Goal: Task Accomplishment & Management: Manage account settings

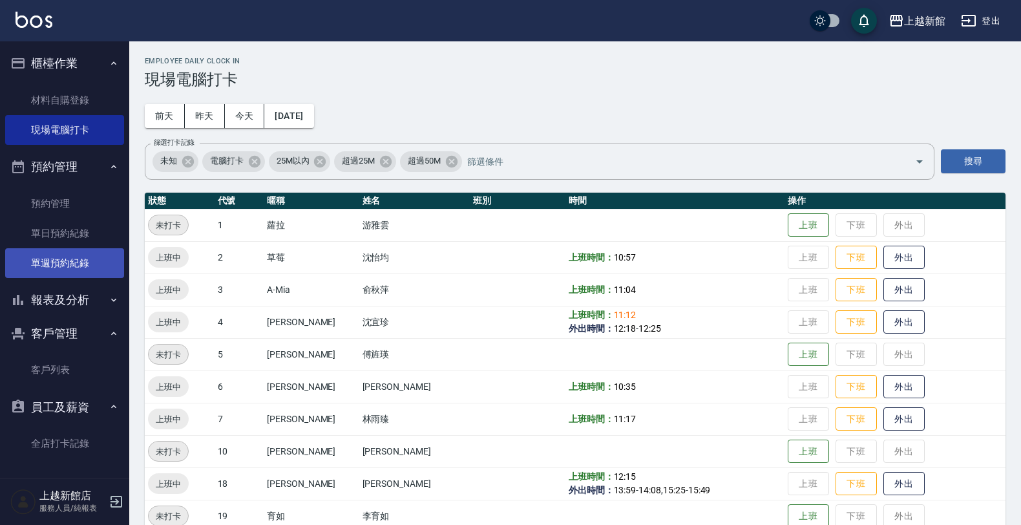
scroll to position [242, 0]
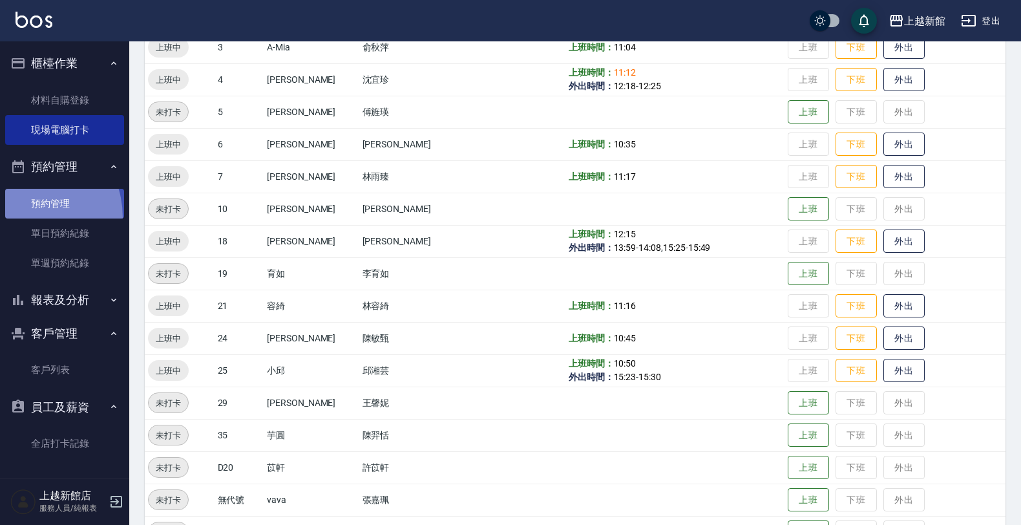
click at [20, 217] on link "預約管理" at bounding box center [64, 204] width 119 height 30
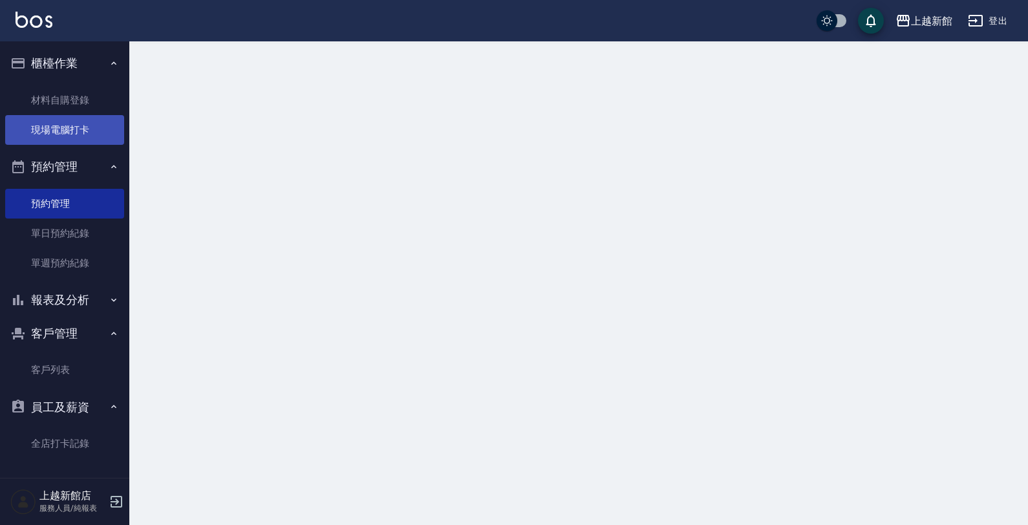
click at [76, 134] on link "現場電腦打卡" at bounding box center [64, 130] width 119 height 30
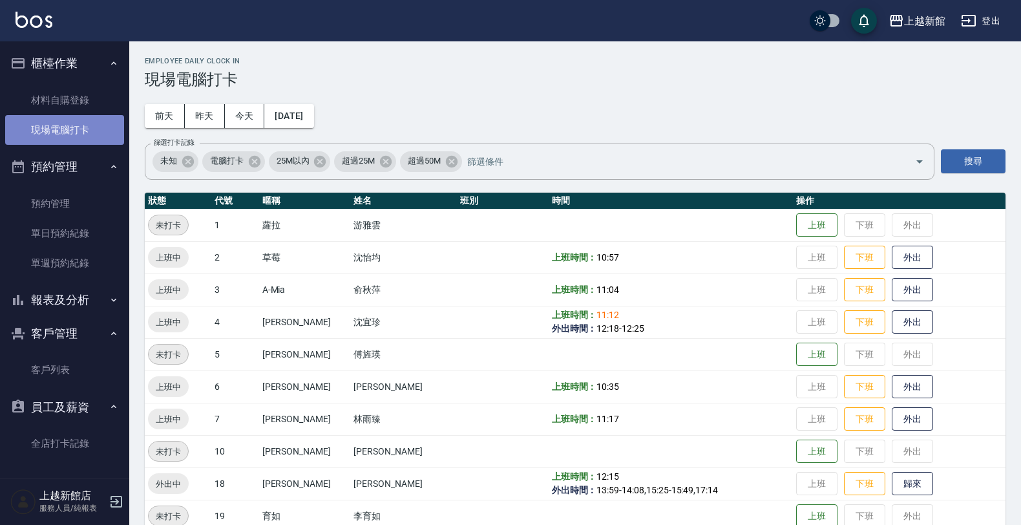
click at [78, 133] on link "現場電腦打卡" at bounding box center [64, 130] width 119 height 30
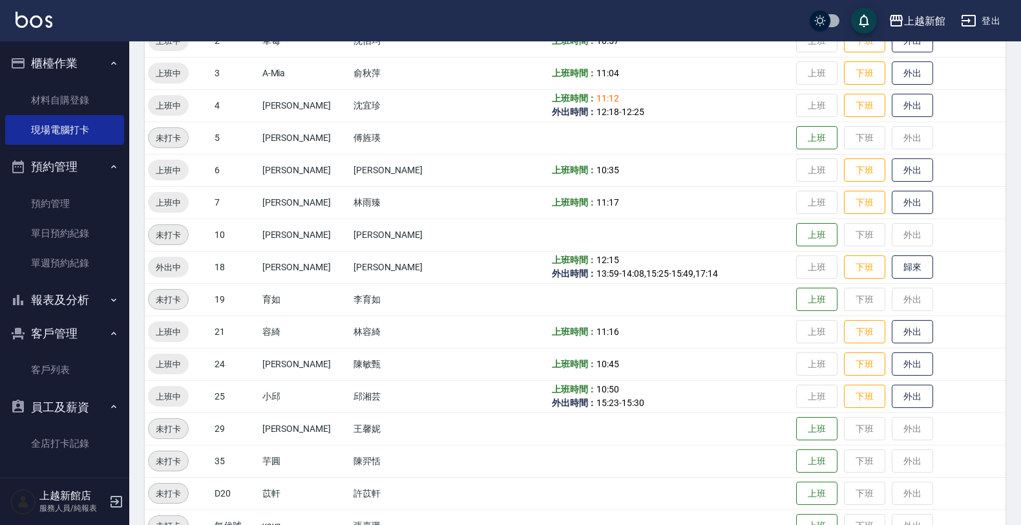
scroll to position [281, 0]
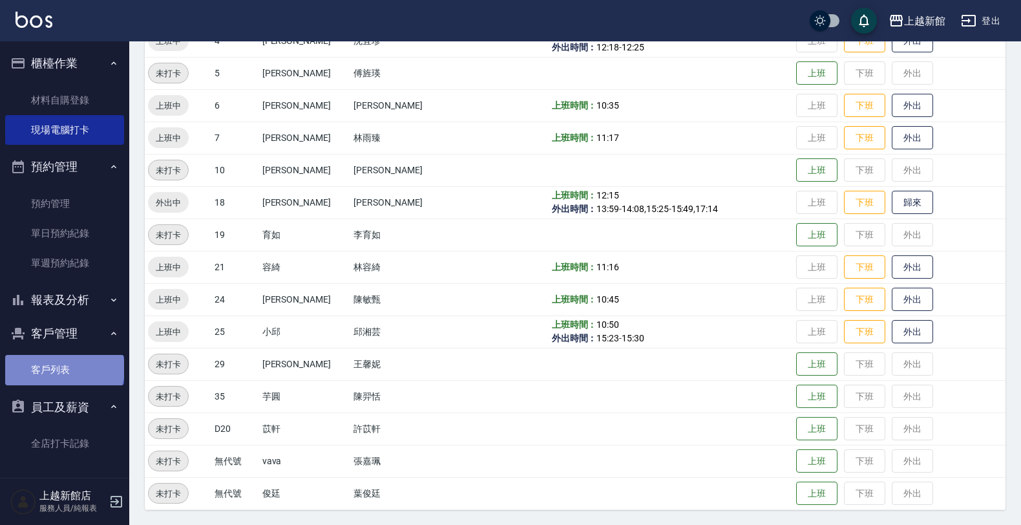
click at [62, 368] on link "客戶列表" at bounding box center [64, 370] width 119 height 30
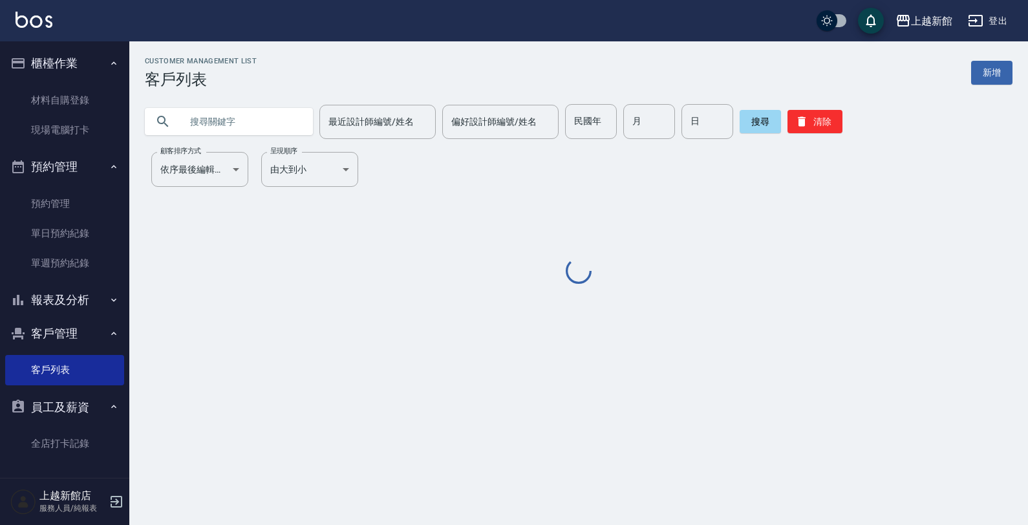
drag, startPoint x: 244, startPoint y: 123, endPoint x: 635, endPoint y: 162, distance: 392.3
click at [253, 126] on input "text" at bounding box center [242, 121] width 122 height 35
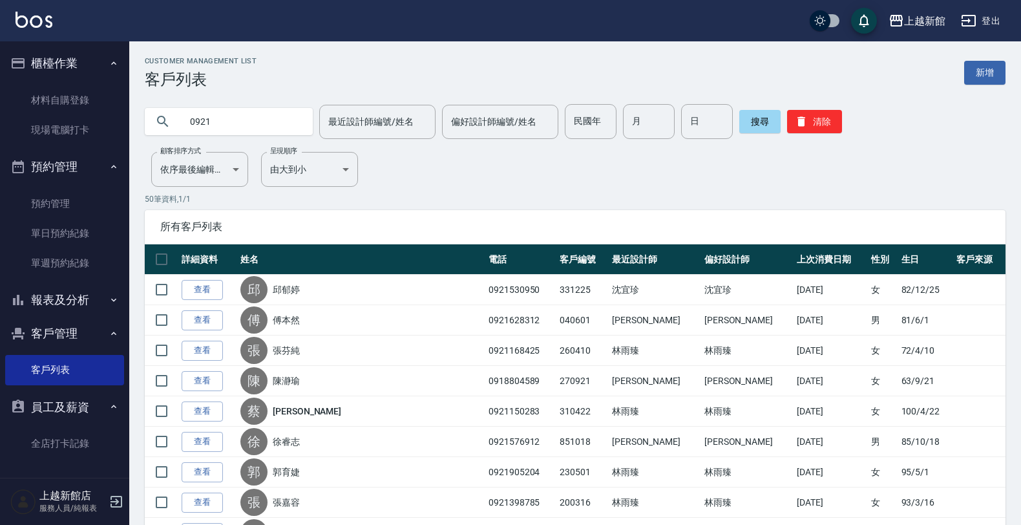
click at [249, 120] on input "0921" at bounding box center [242, 121] width 122 height 35
type input "280921"
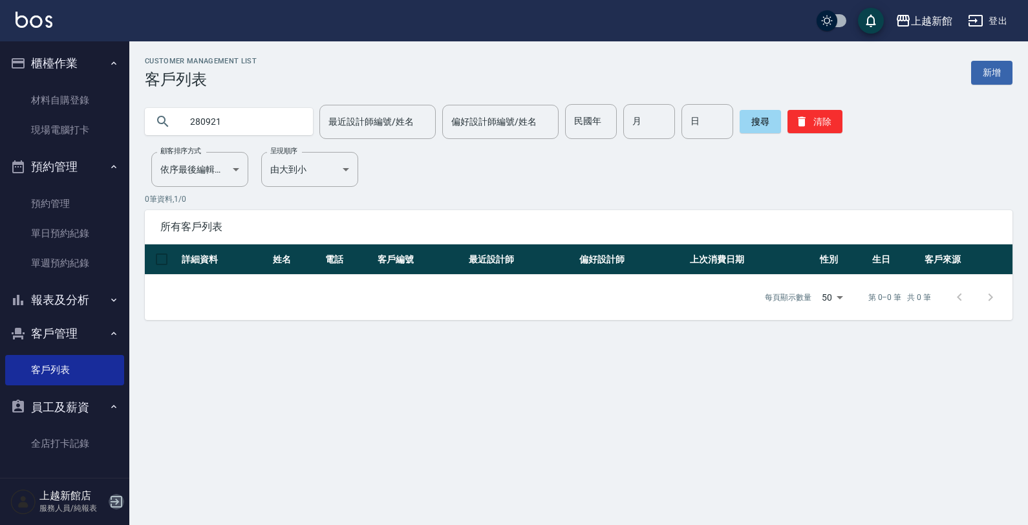
click at [110, 503] on icon "button" at bounding box center [117, 502] width 16 height 16
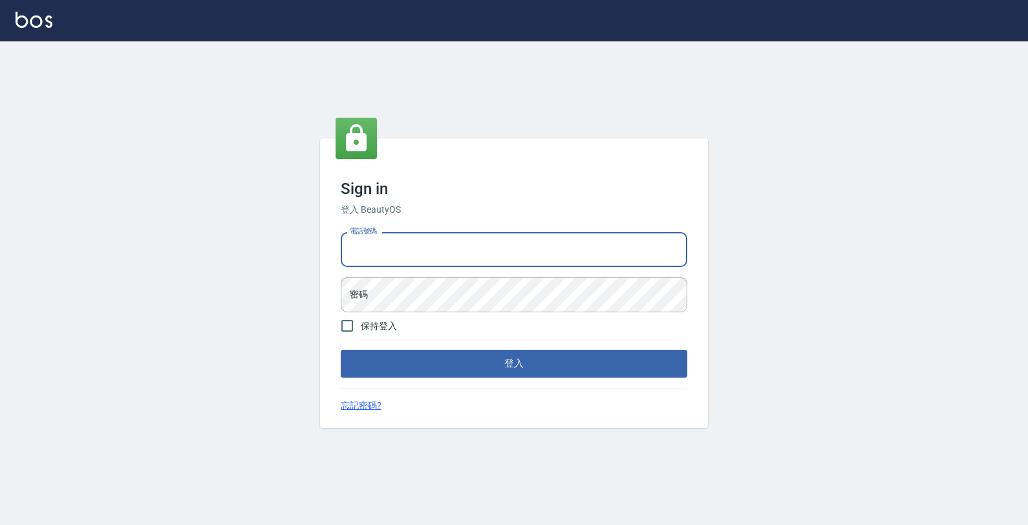
drag, startPoint x: 431, startPoint y: 259, endPoint x: 437, endPoint y: 250, distance: 10.2
click at [433, 257] on input "電話號碼" at bounding box center [514, 249] width 346 height 35
type input "0989043922"
click at [341, 350] on button "登入" at bounding box center [514, 363] width 346 height 27
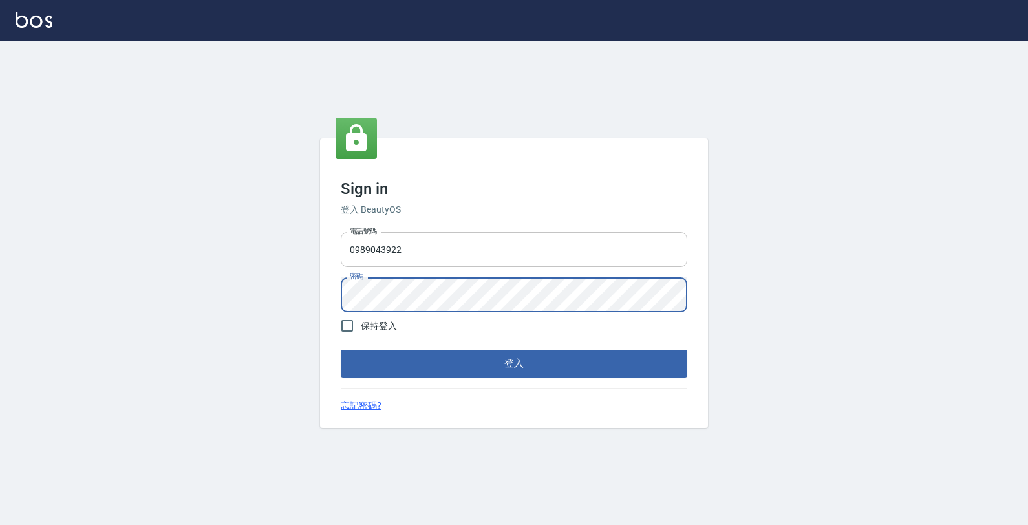
click at [341, 350] on button "登入" at bounding box center [514, 363] width 346 height 27
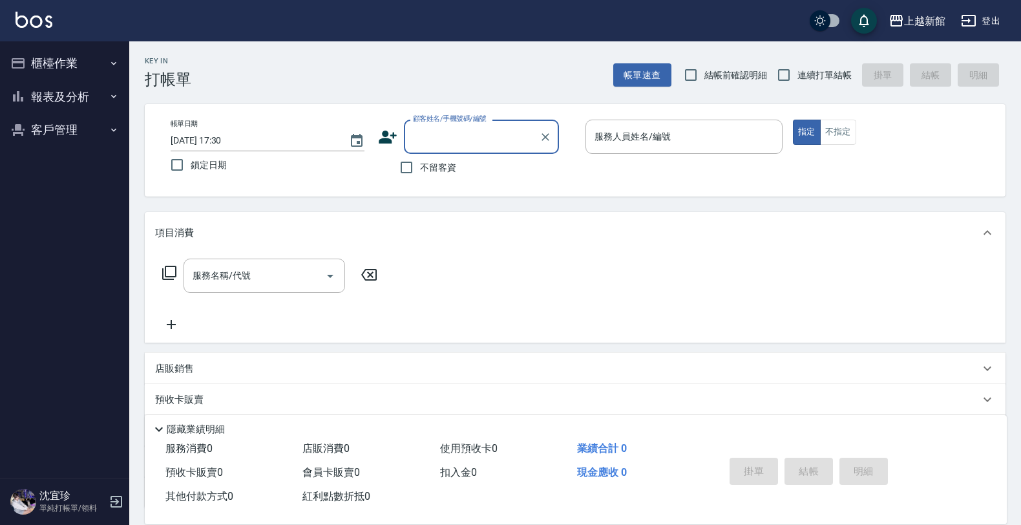
click at [805, 69] on span "連續打單結帳" at bounding box center [825, 76] width 54 height 14
click at [798, 69] on input "連續打單結帳" at bounding box center [783, 74] width 27 height 27
checkbox input "true"
click at [393, 139] on icon at bounding box center [387, 136] width 19 height 19
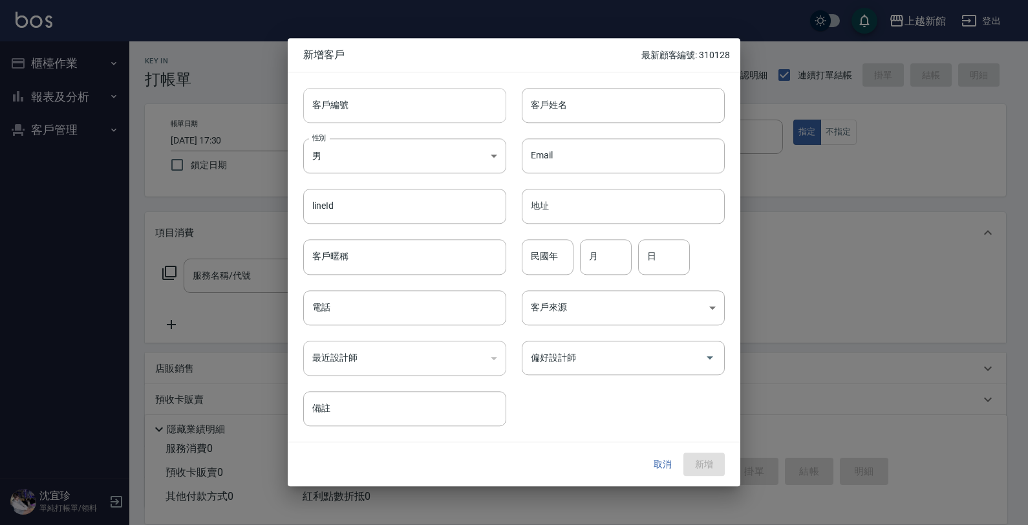
click at [474, 111] on input "客戶編號" at bounding box center [404, 105] width 203 height 35
type input "280921"
type input "[PERSON_NAME]"
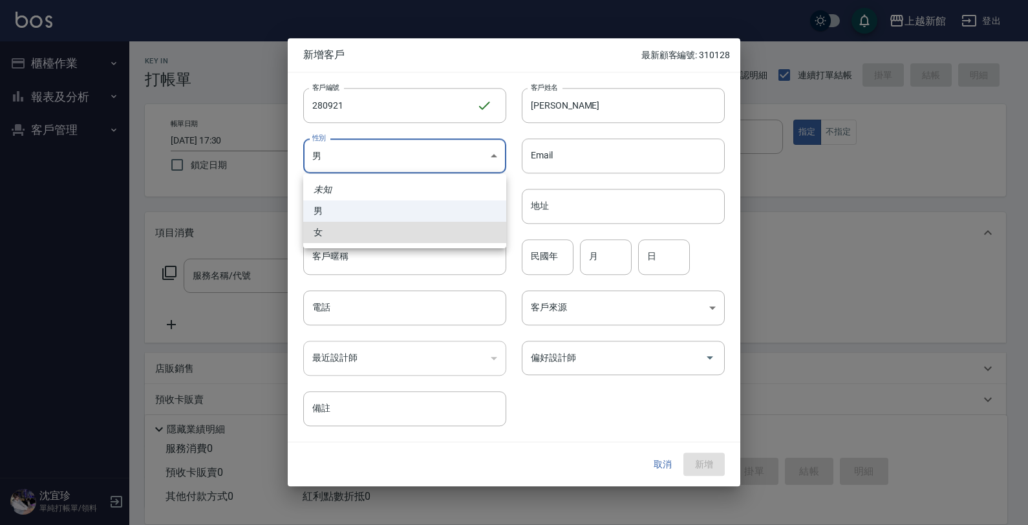
type input "[DEMOGRAPHIC_DATA]"
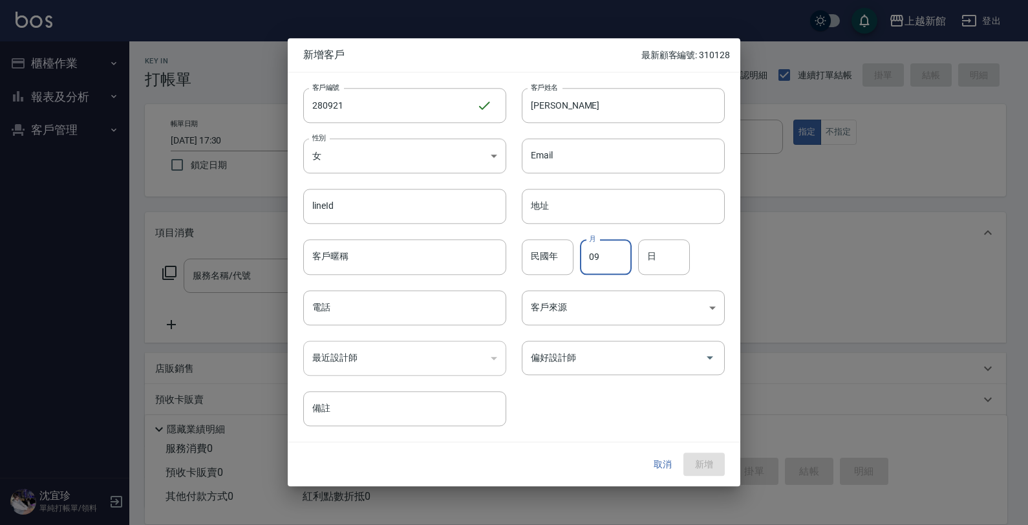
type input "09"
type input "21"
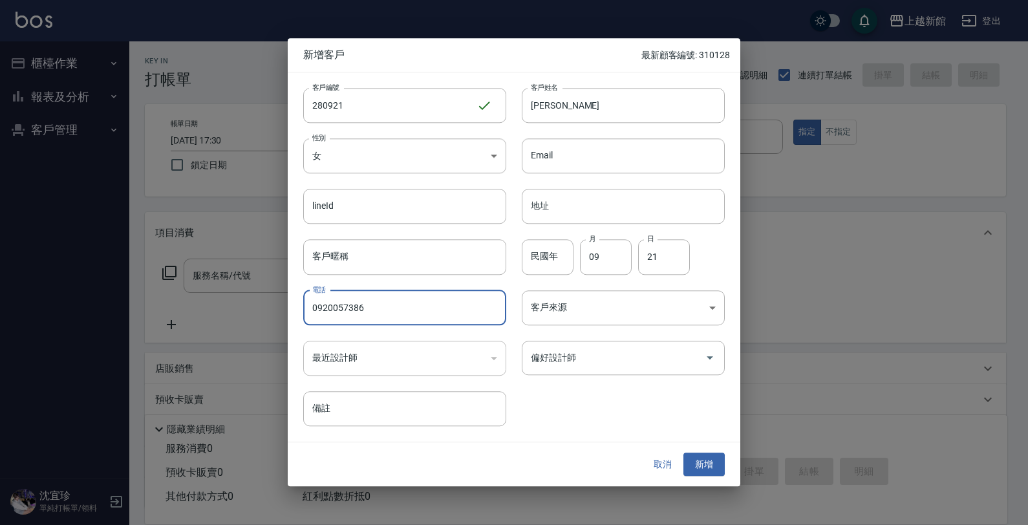
type input "0920057386"
click at [683, 452] on button "新增" at bounding box center [703, 464] width 41 height 24
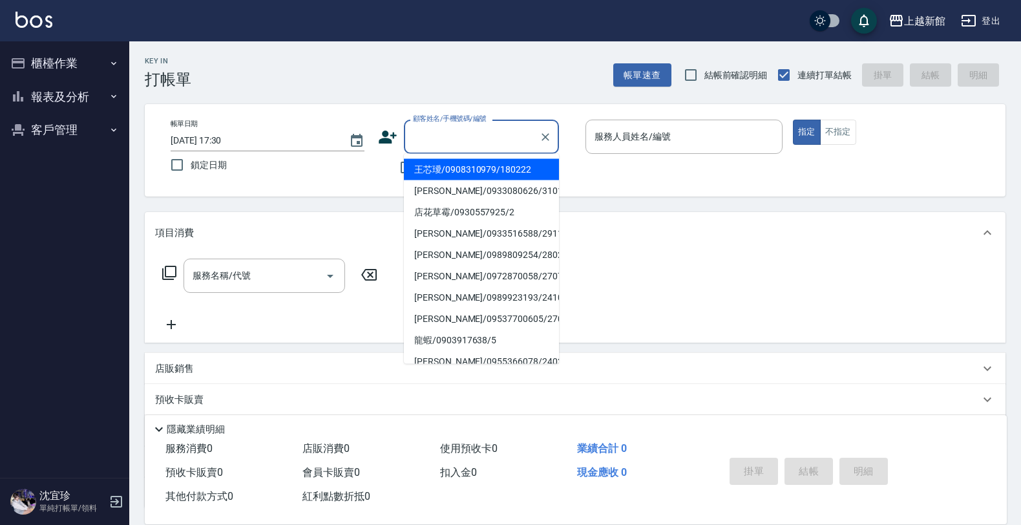
click at [444, 138] on input "顧客姓名/手機號碼/編號" at bounding box center [472, 136] width 124 height 23
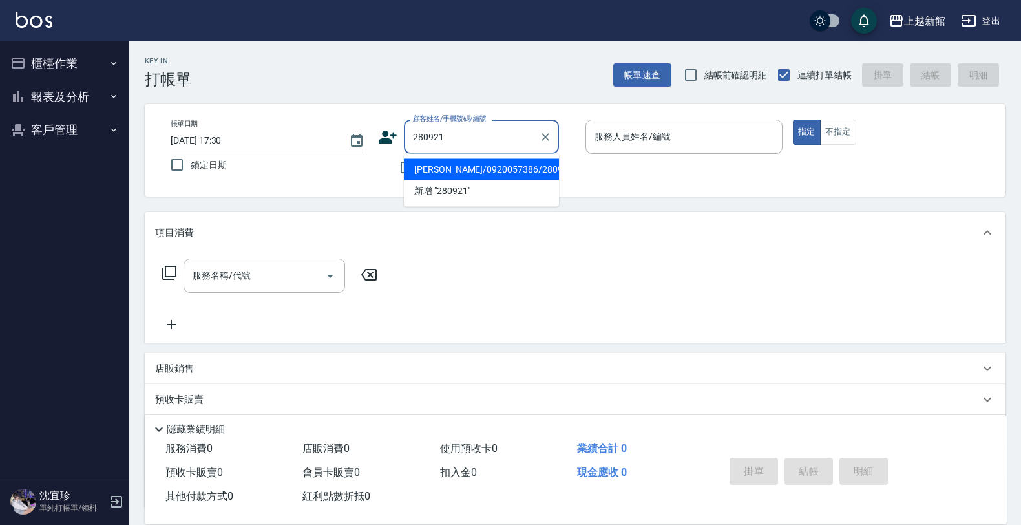
type input "羅可妮/0920057386/280921"
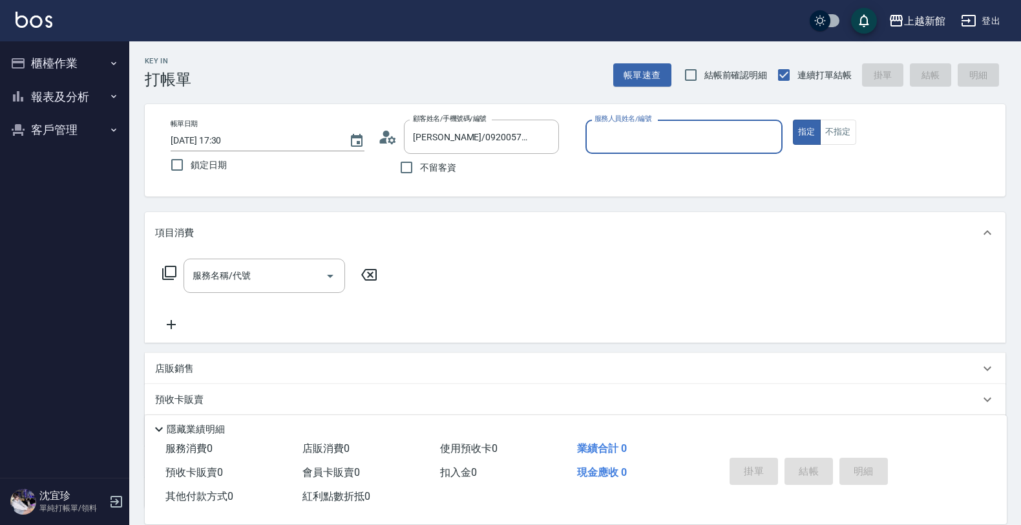
click at [793, 120] on button "指定" at bounding box center [807, 132] width 28 height 25
type button "true"
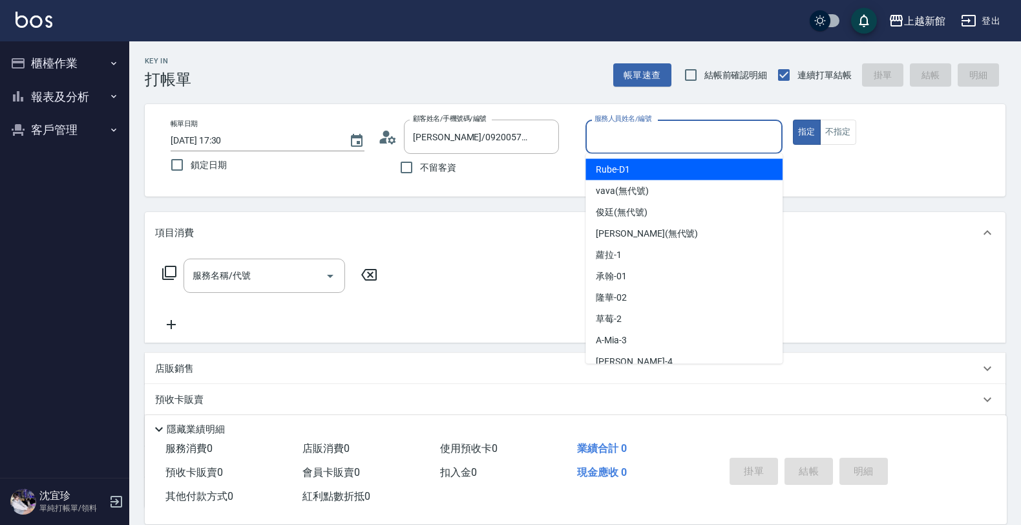
click at [724, 127] on input "服務人員姓名/編號" at bounding box center [683, 136] width 185 height 23
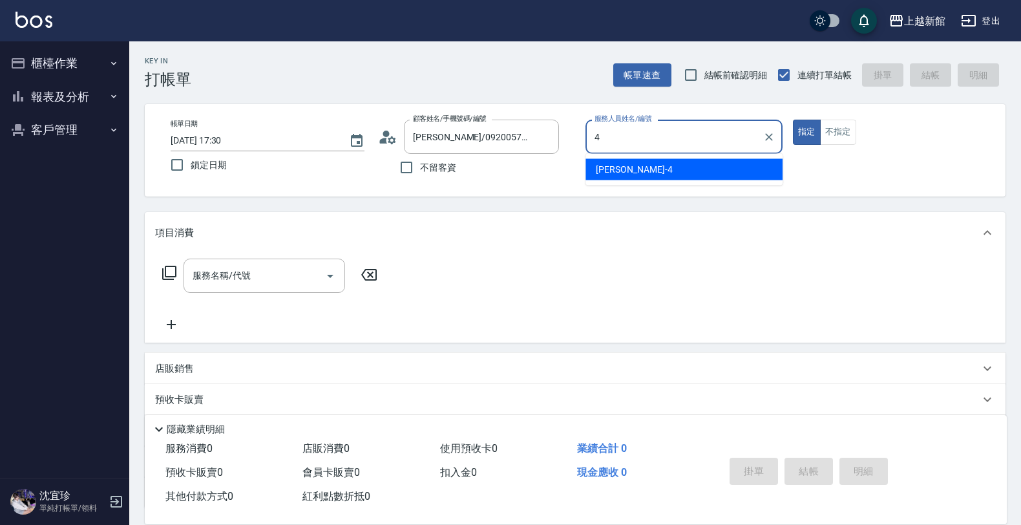
type input "宜珍-4"
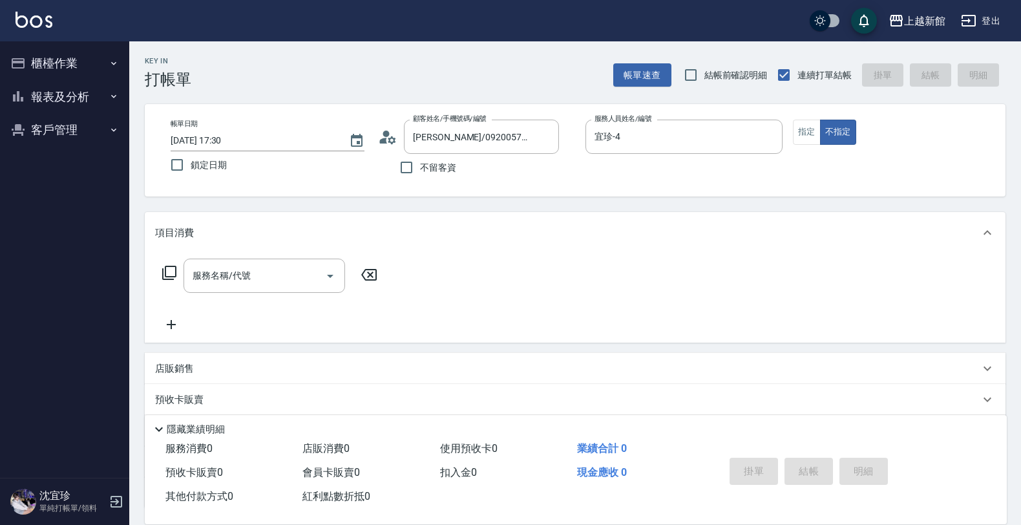
click at [166, 272] on icon at bounding box center [170, 273] width 16 height 16
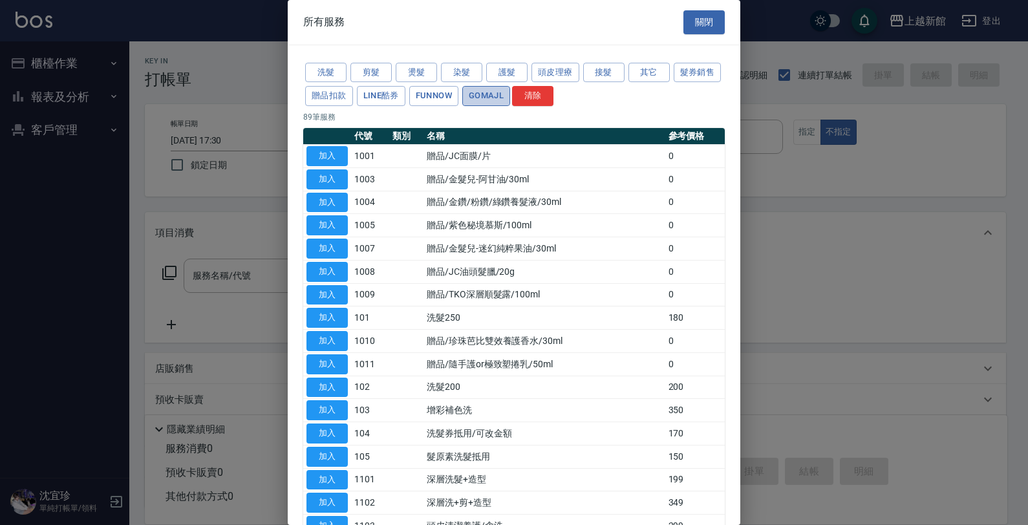
click at [510, 103] on button "GOMAJL" at bounding box center [486, 96] width 48 height 20
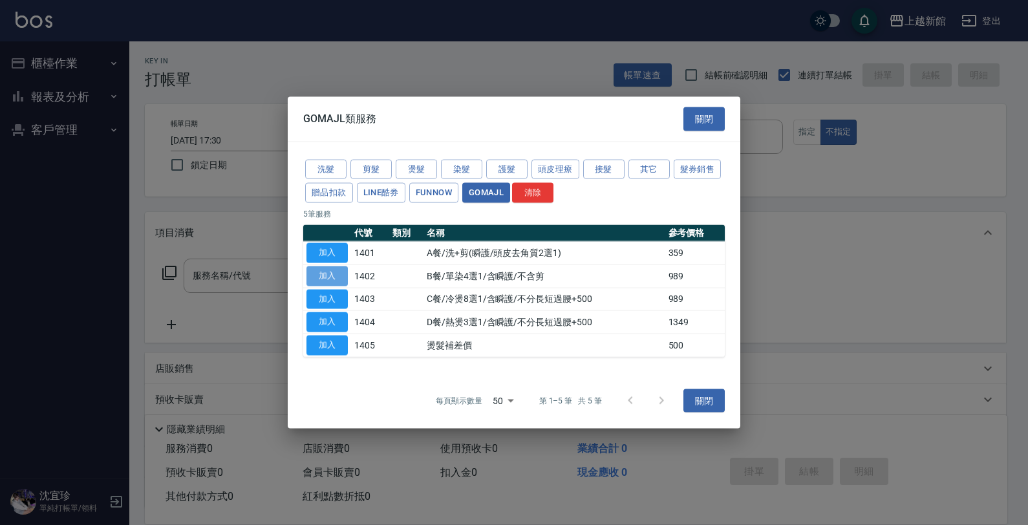
click at [323, 279] on button "加入" at bounding box center [326, 276] width 41 height 20
type input "B餐/單染4選1/含瞬護/不含剪(1402)"
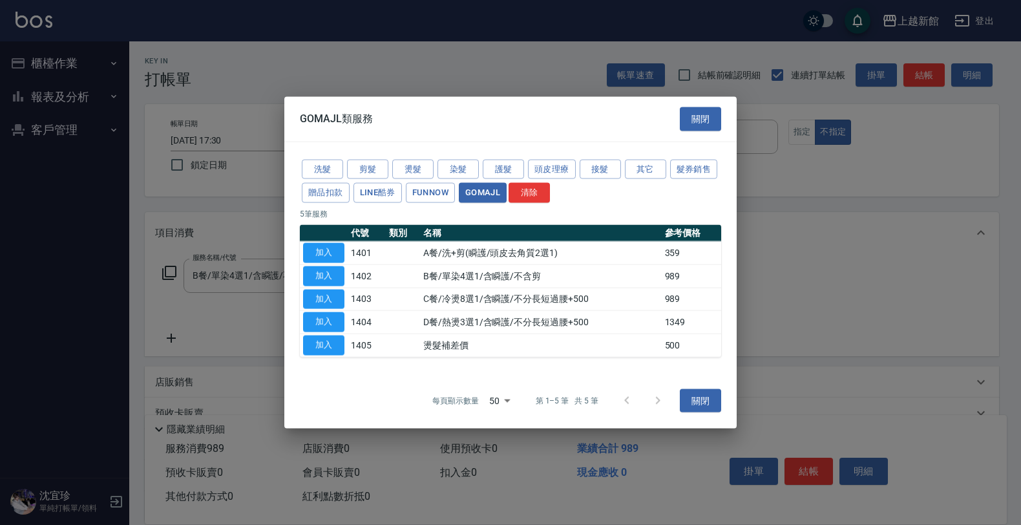
type input "GOMAJL"
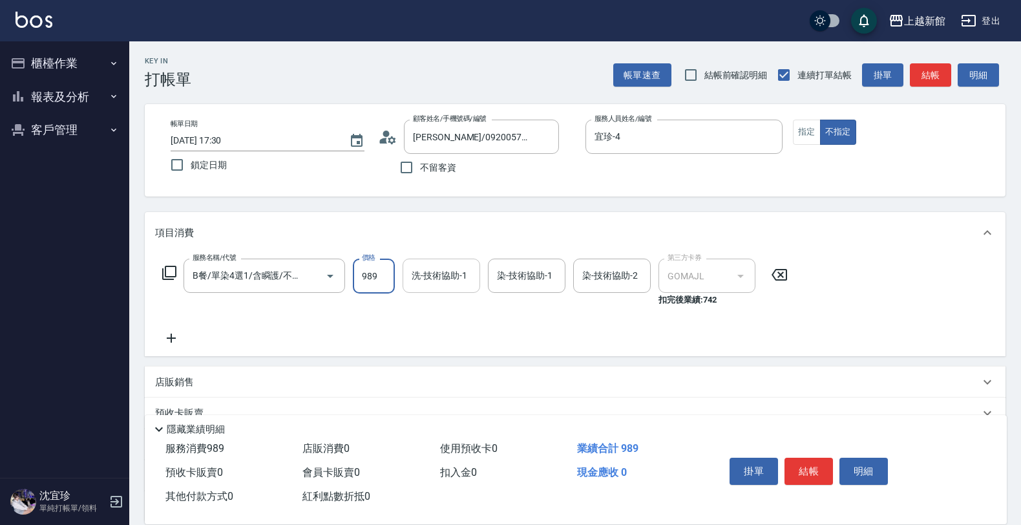
drag, startPoint x: 382, startPoint y: 281, endPoint x: 412, endPoint y: 283, distance: 30.4
click at [380, 281] on input "989" at bounding box center [374, 276] width 42 height 35
type input "1199"
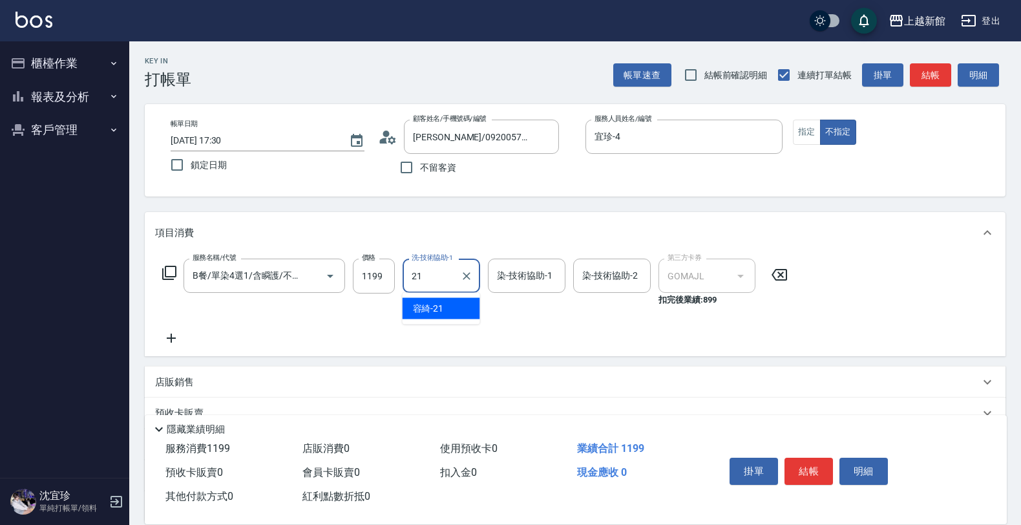
type input "容綺-21"
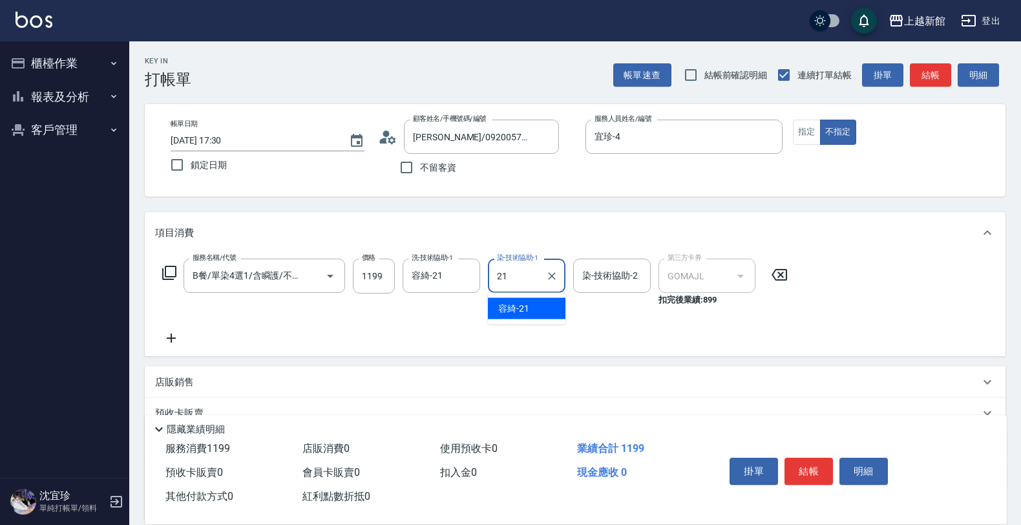
type input "容綺-21"
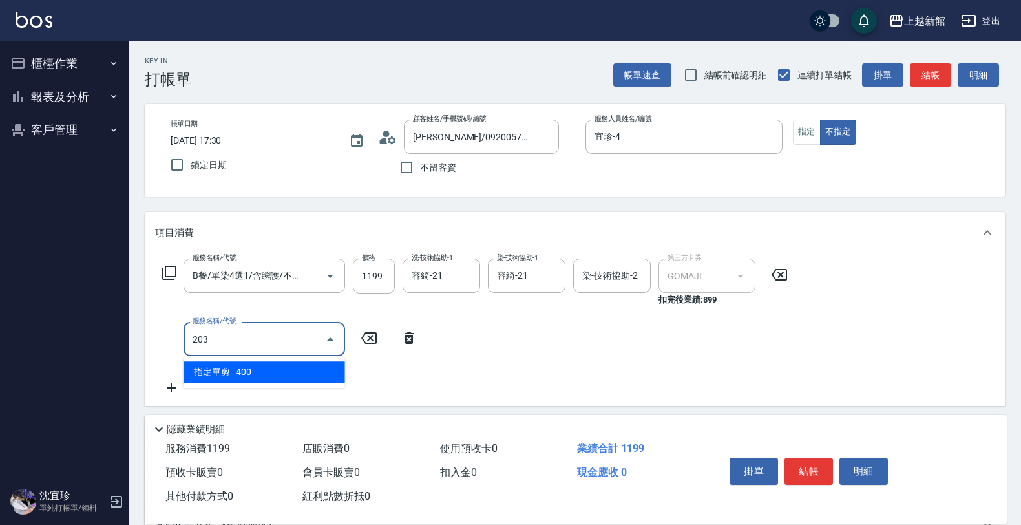
type input "指定單剪(203)"
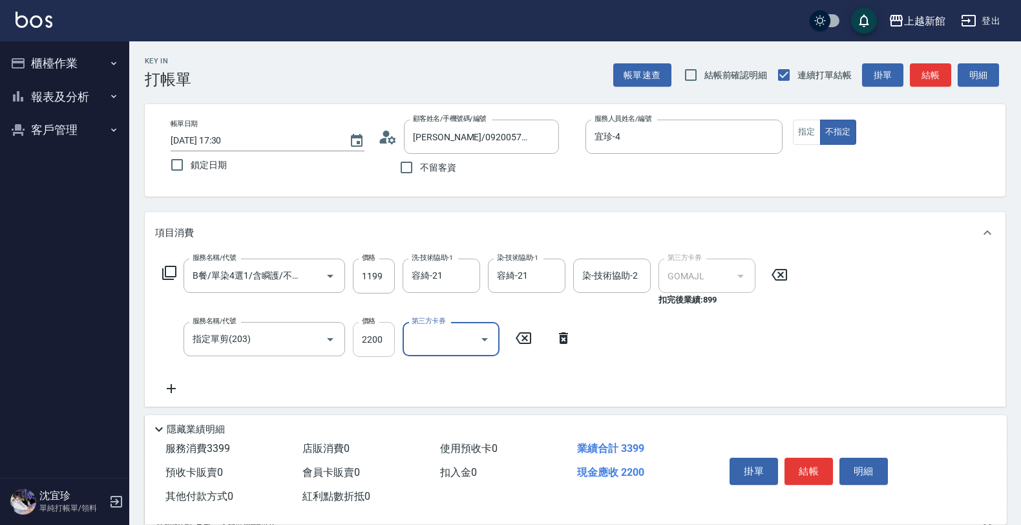
click at [373, 344] on input "2200" at bounding box center [374, 339] width 42 height 35
type input "200"
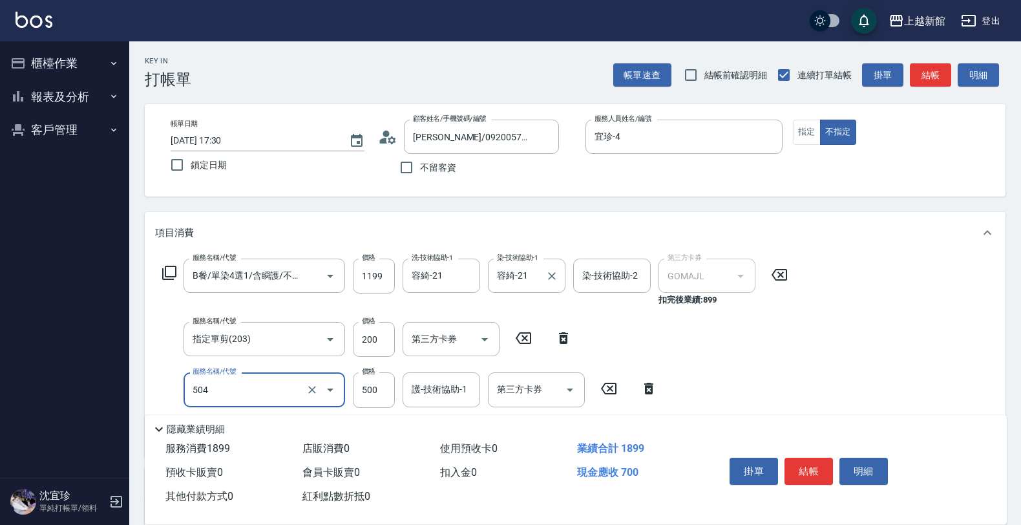
type input "順子護髮(504)"
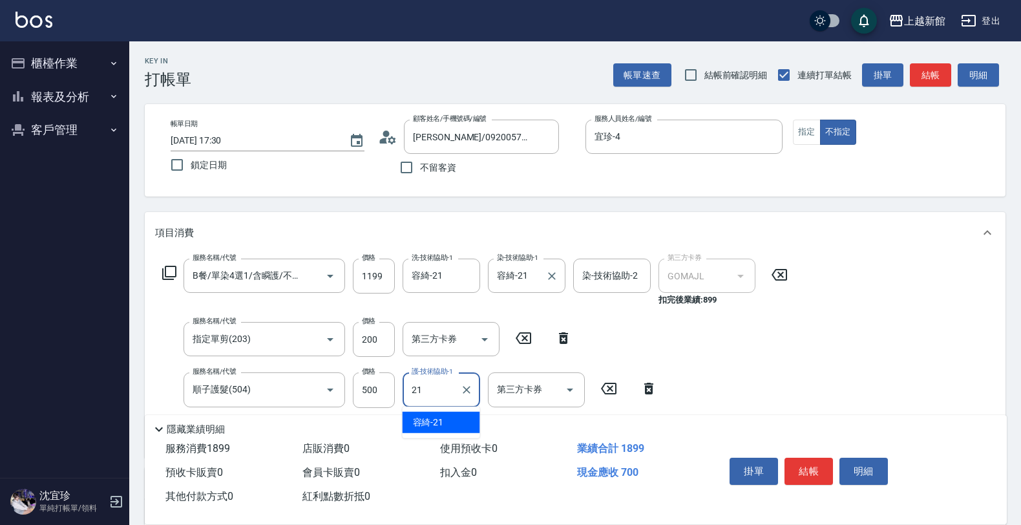
type input "容綺-21"
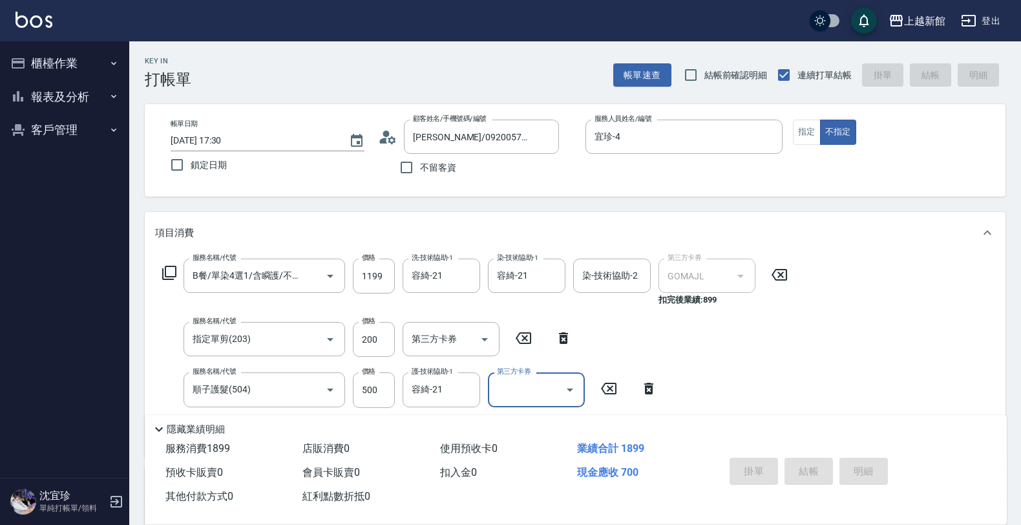
type input "2025/08/19 17:33"
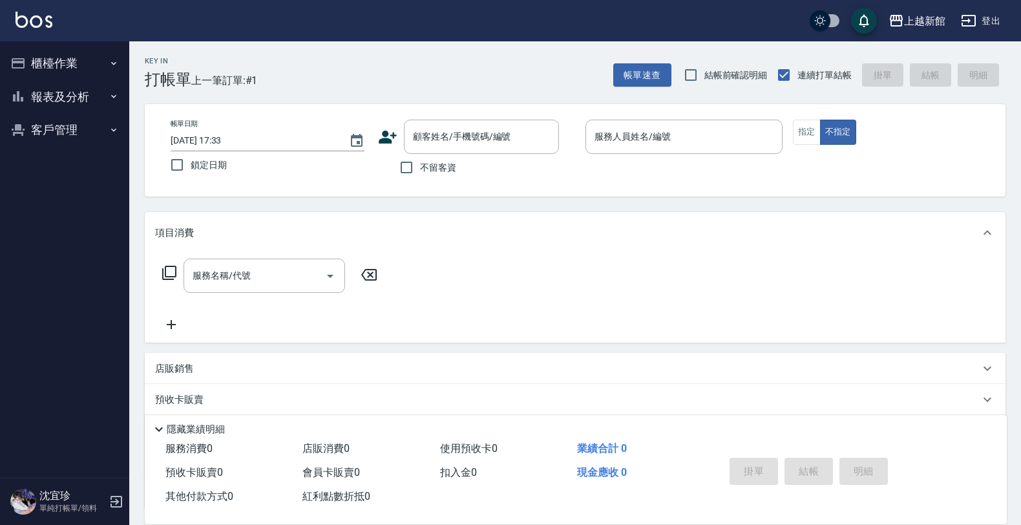
click at [379, 142] on icon at bounding box center [388, 137] width 18 height 13
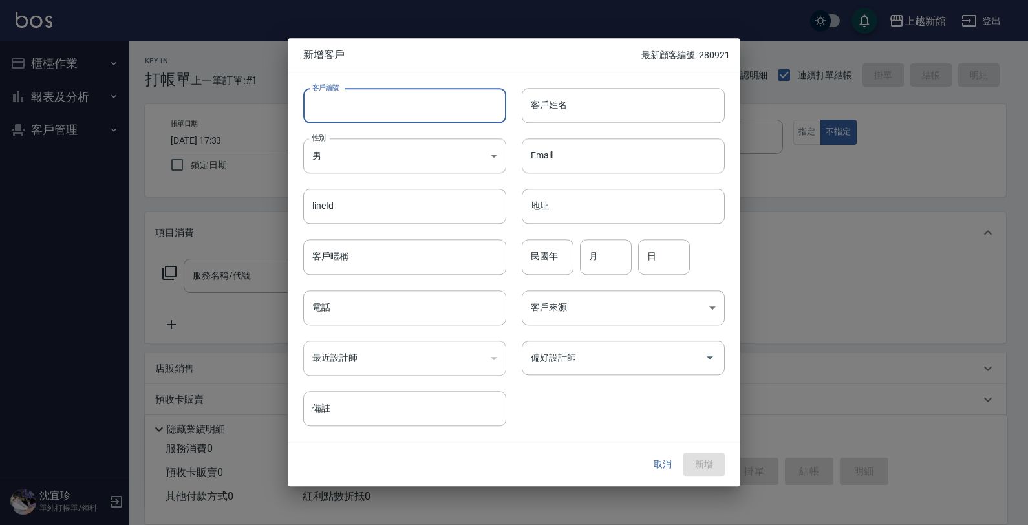
click at [469, 107] on input "客戶編號" at bounding box center [404, 105] width 203 height 35
type input "251208"
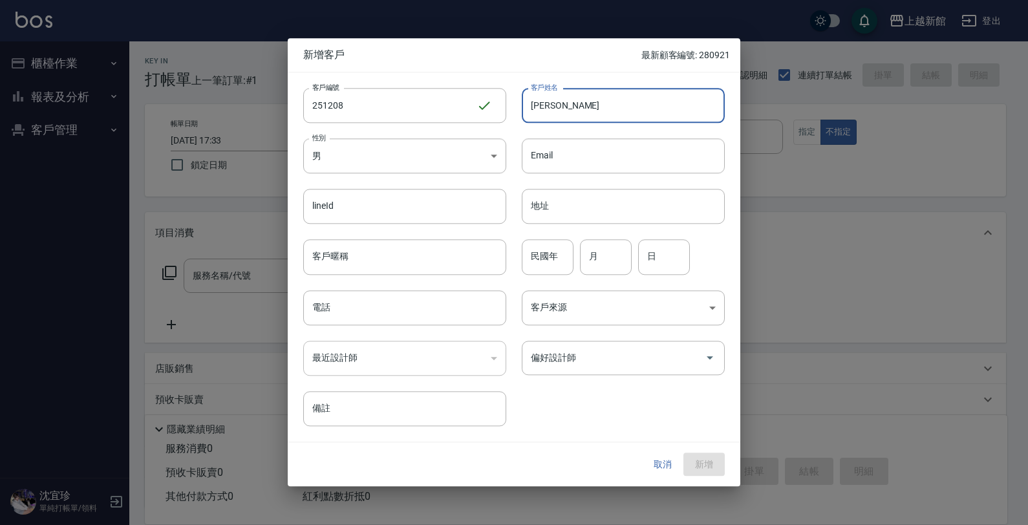
type input "[PERSON_NAME]"
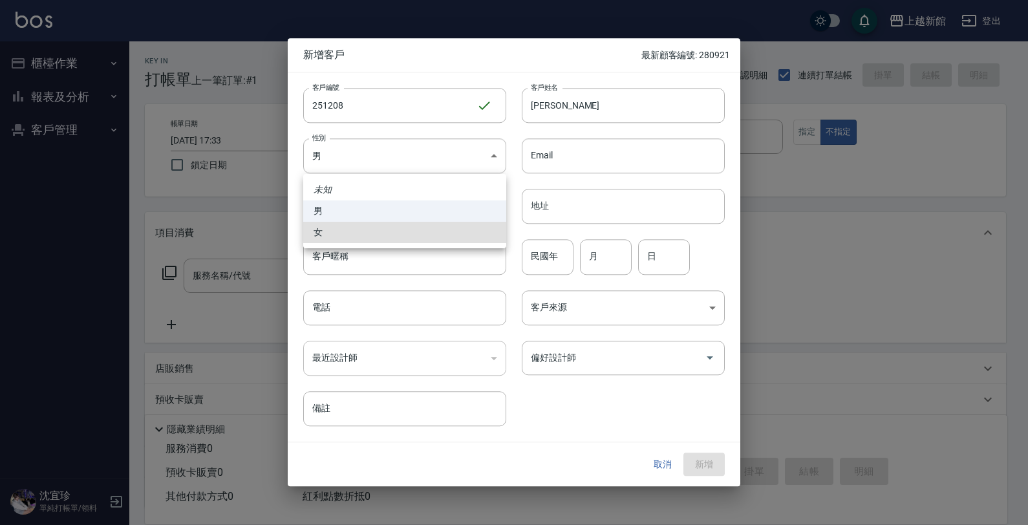
type input "FEMALE"
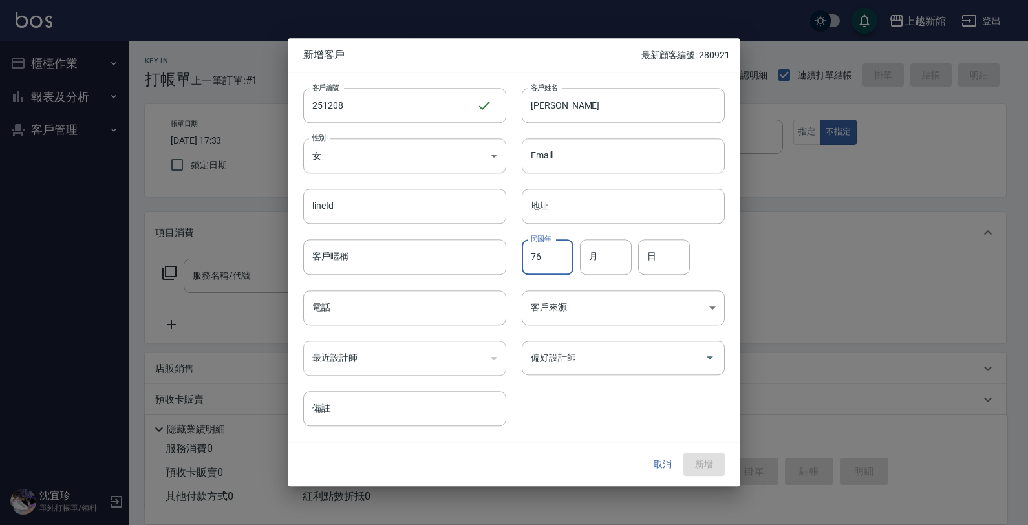
type input "76"
type input "12"
type input "08"
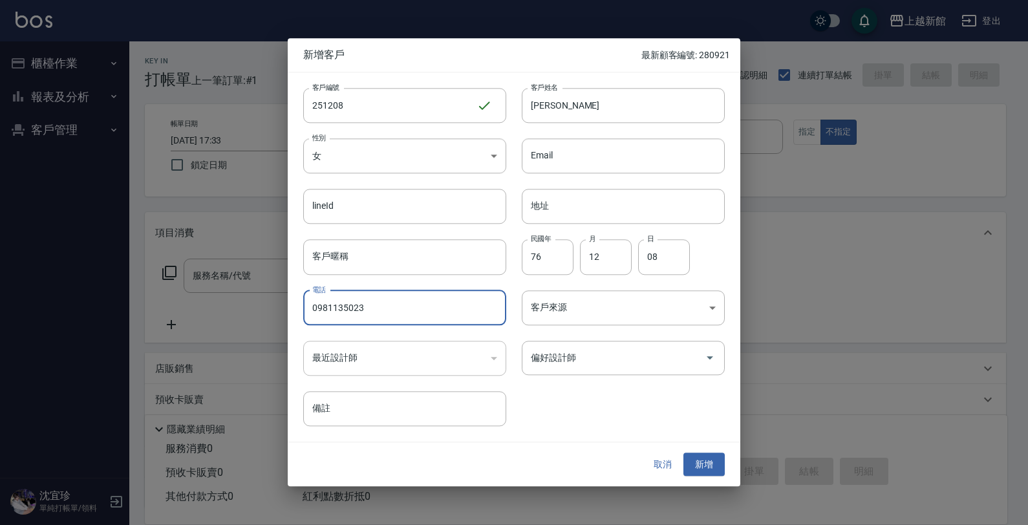
type input "0981135023"
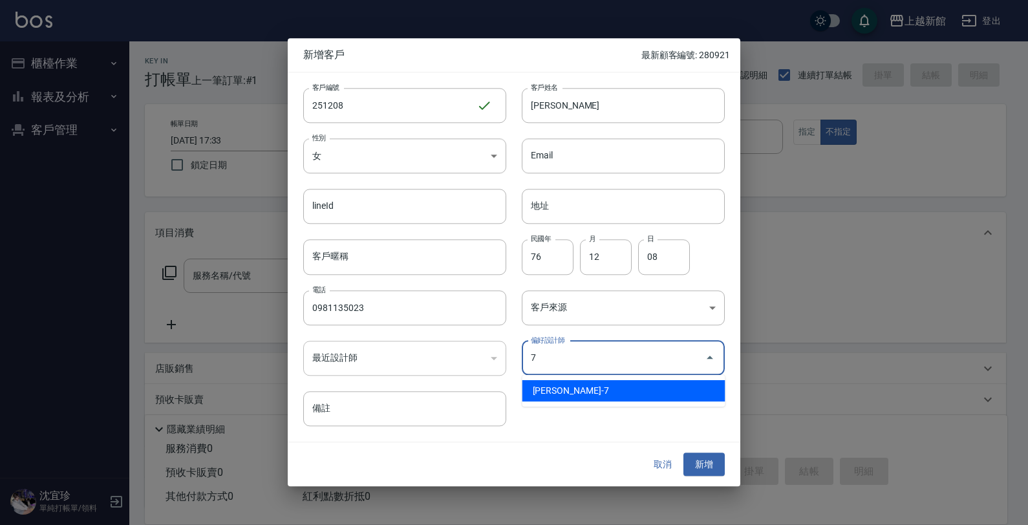
type input "林雨臻"
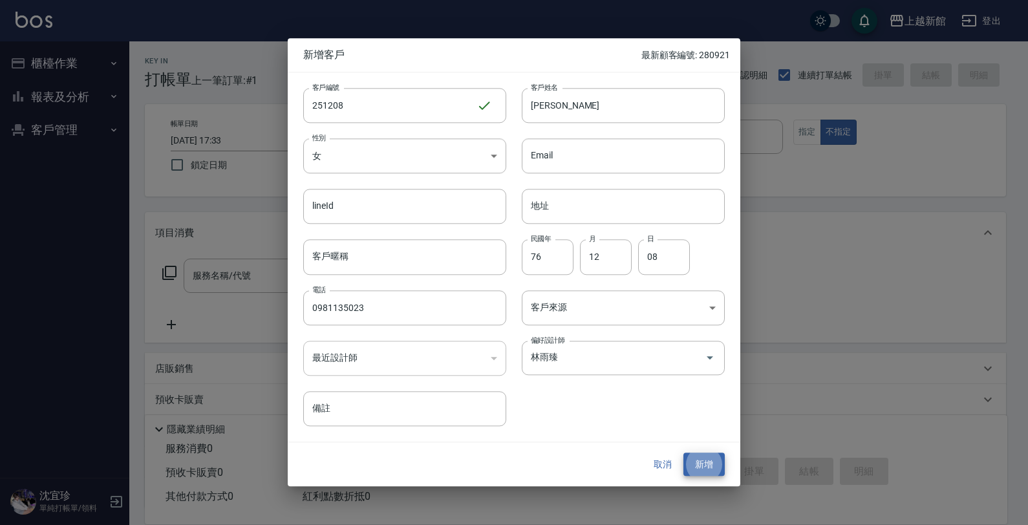
click at [683, 452] on button "新增" at bounding box center [703, 464] width 41 height 24
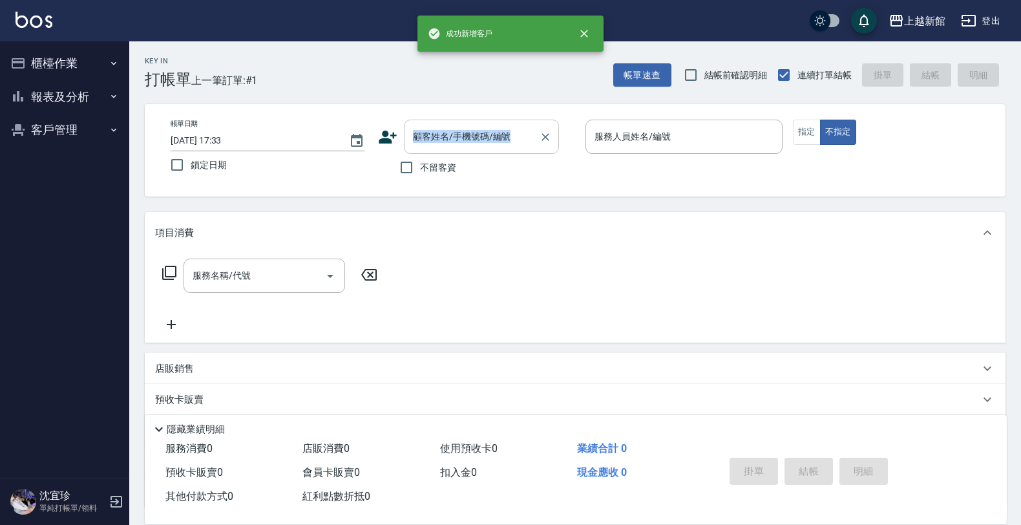
drag, startPoint x: 488, startPoint y: 114, endPoint x: 476, endPoint y: 136, distance: 25.7
click at [482, 127] on div "帳單日期 2025/08/19 17:33 鎖定日期 顧客姓名/手機號碼/編號 顧客姓名/手機號碼/編號 不留客資 服務人員姓名/編號 服務人員姓名/編號 指…" at bounding box center [575, 150] width 861 height 92
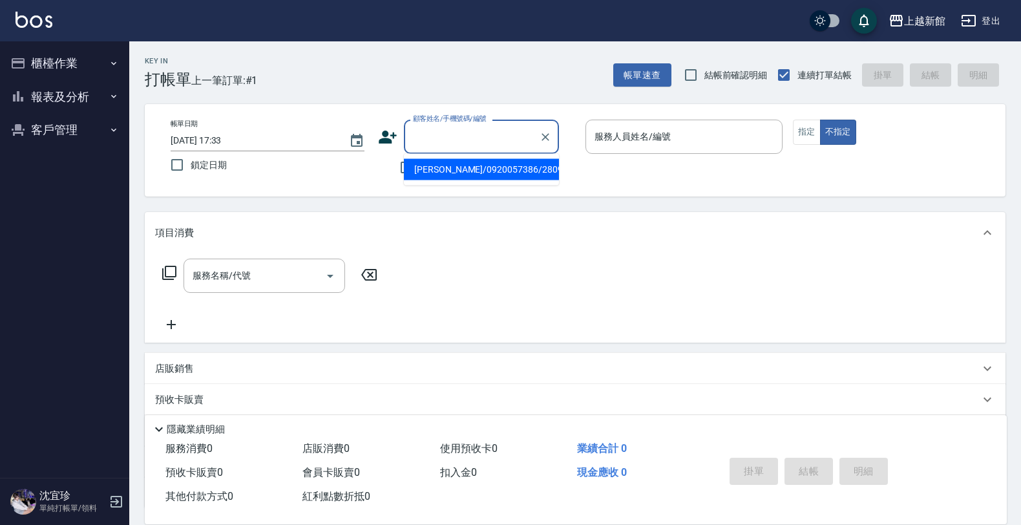
click at [476, 137] on input "顧客姓名/手機號碼/編號" at bounding box center [472, 136] width 124 height 23
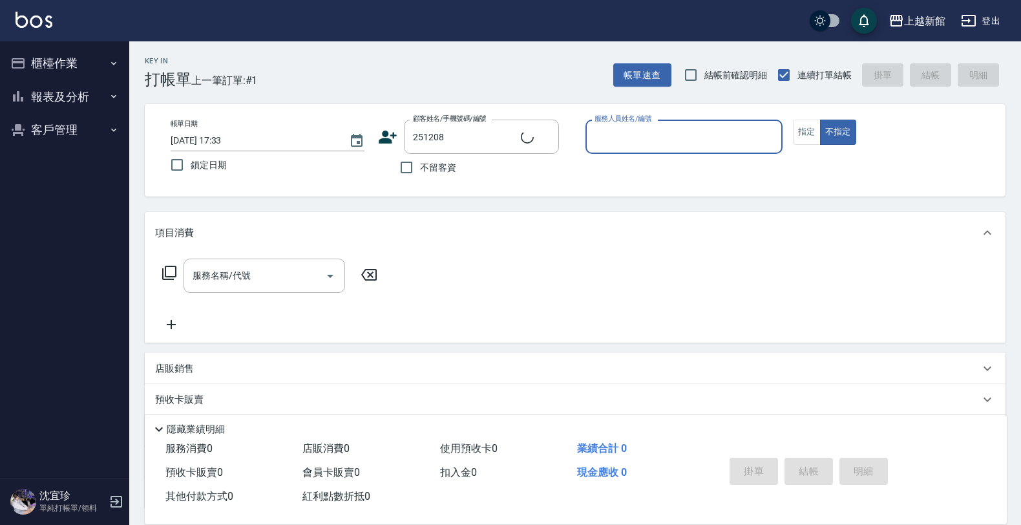
type input "[PERSON_NAME]/0981135023/251208"
type input "莫尼卡-7"
click at [820, 120] on button "不指定" at bounding box center [838, 132] width 36 height 25
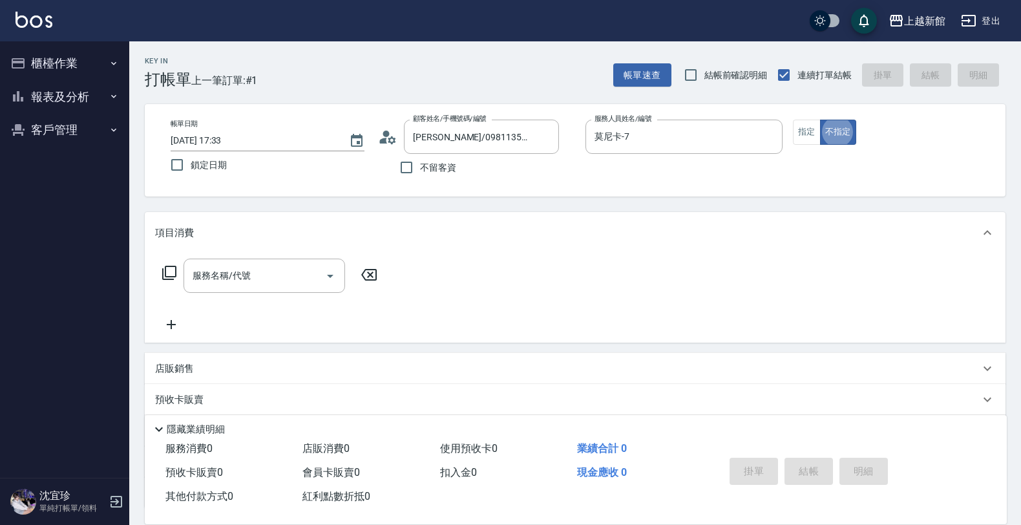
type button "false"
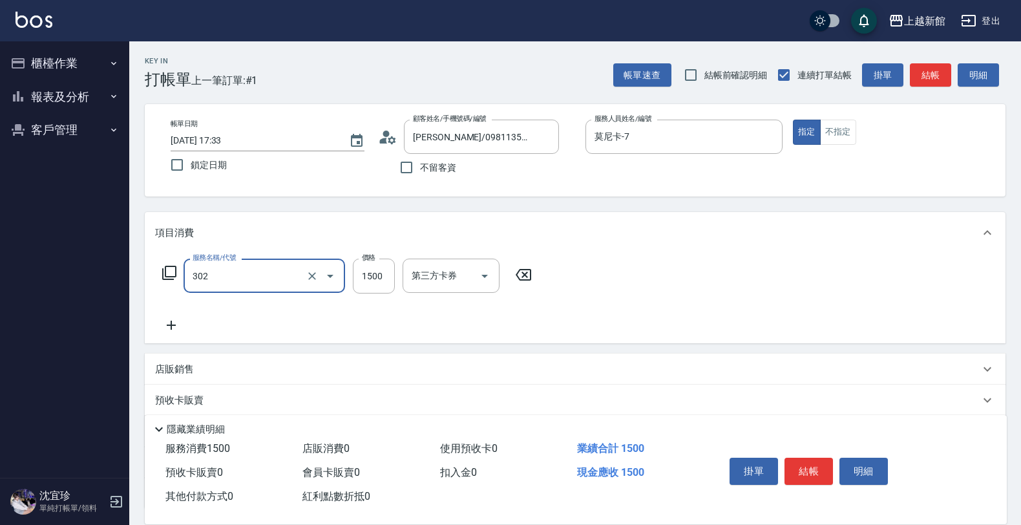
type input "設計燙髮(302)"
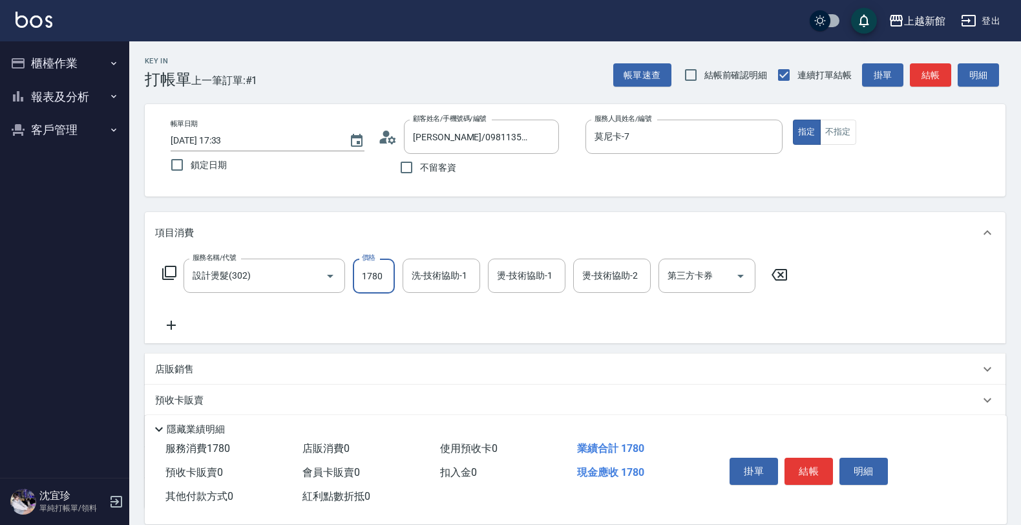
type input "1780"
type input "小邱-25"
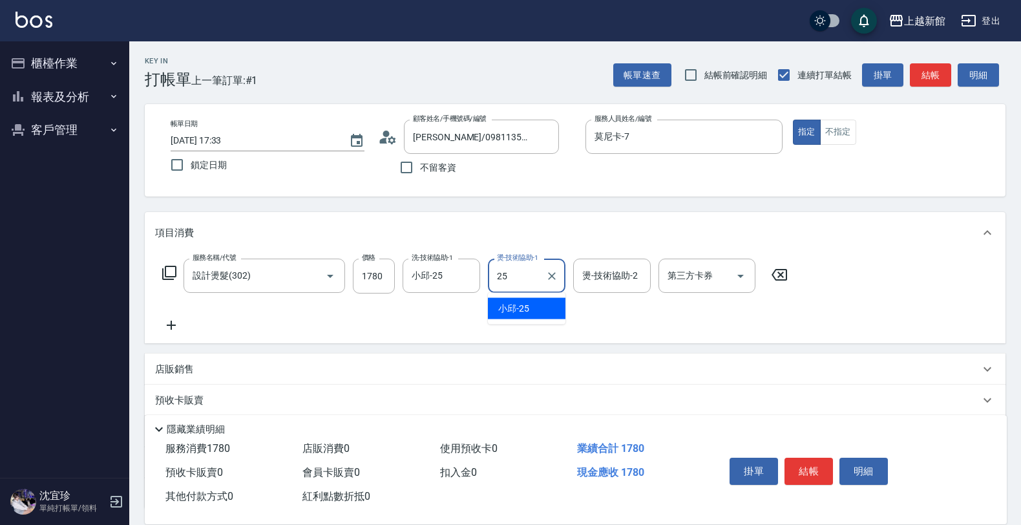
type input "小邱-25"
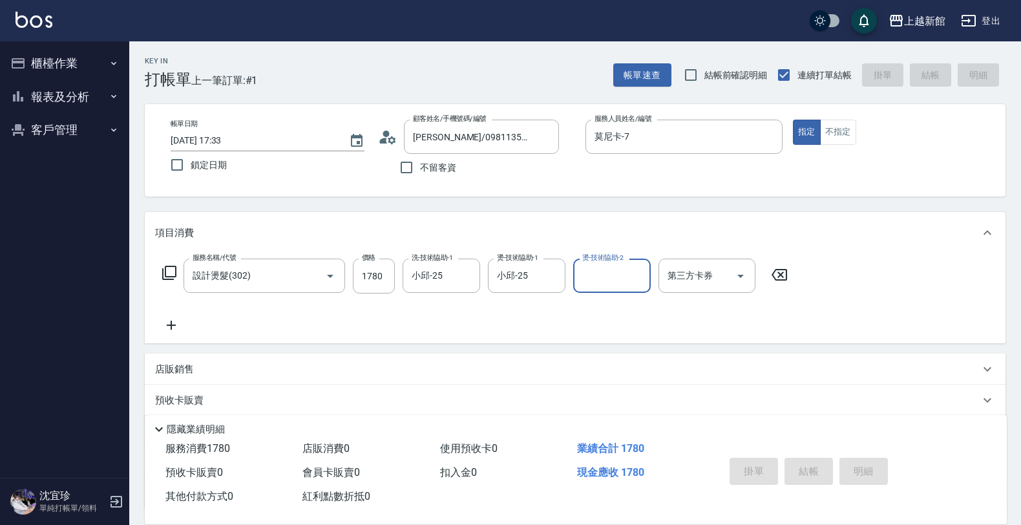
type input "2025/08/19 17:35"
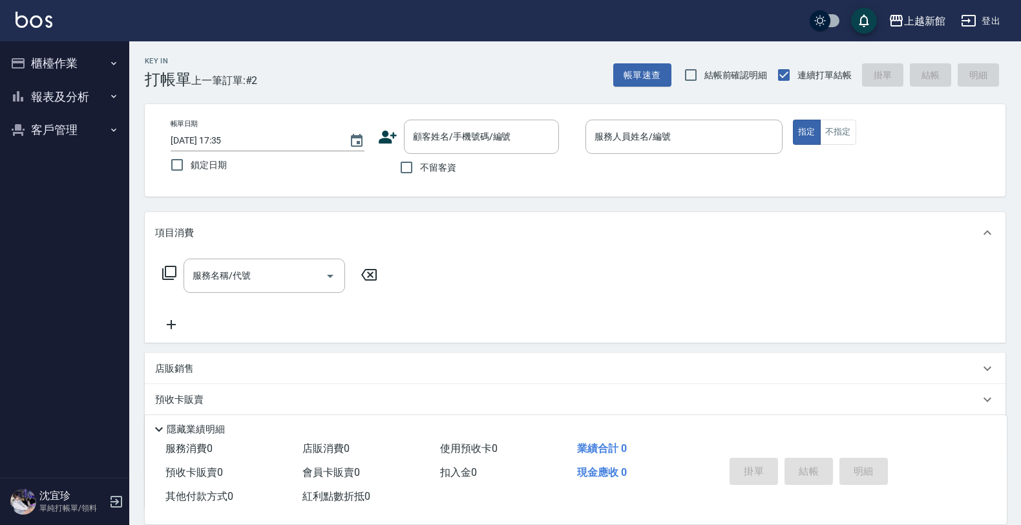
click at [385, 140] on icon at bounding box center [388, 137] width 18 height 13
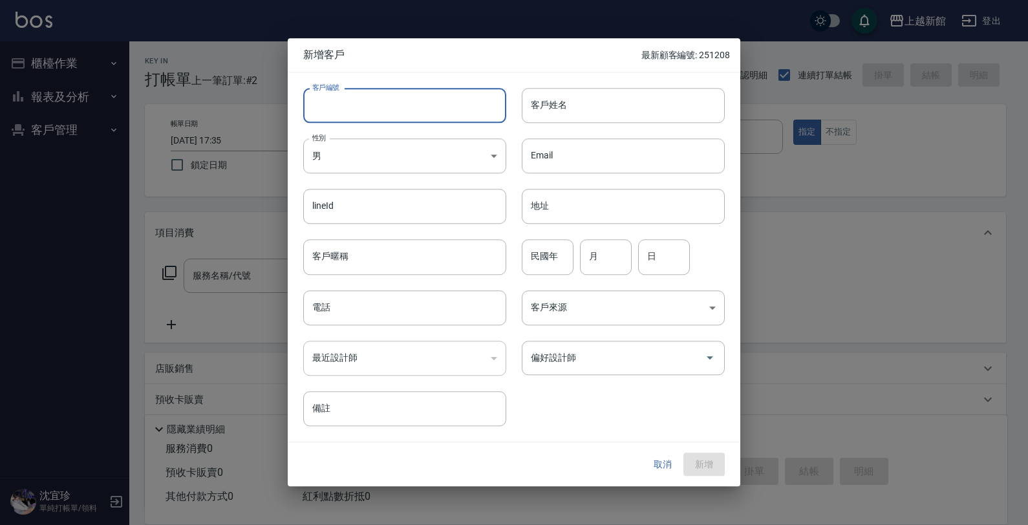
drag, startPoint x: 385, startPoint y: 140, endPoint x: 399, endPoint y: 118, distance: 26.2
click at [397, 122] on input "客戶編號" at bounding box center [404, 105] width 203 height 35
type input "310701"
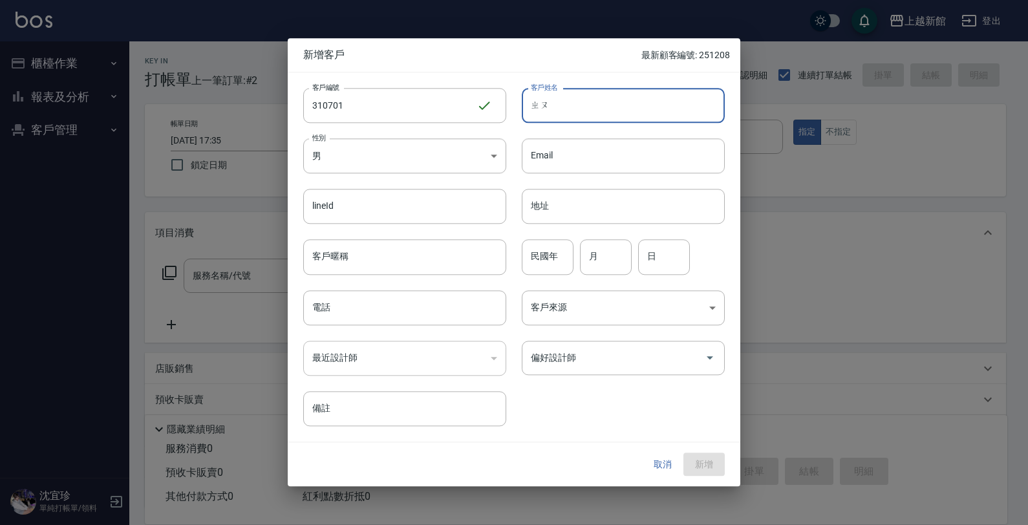
type input "周"
type input "ㄓ"
type input "郮沂蓁"
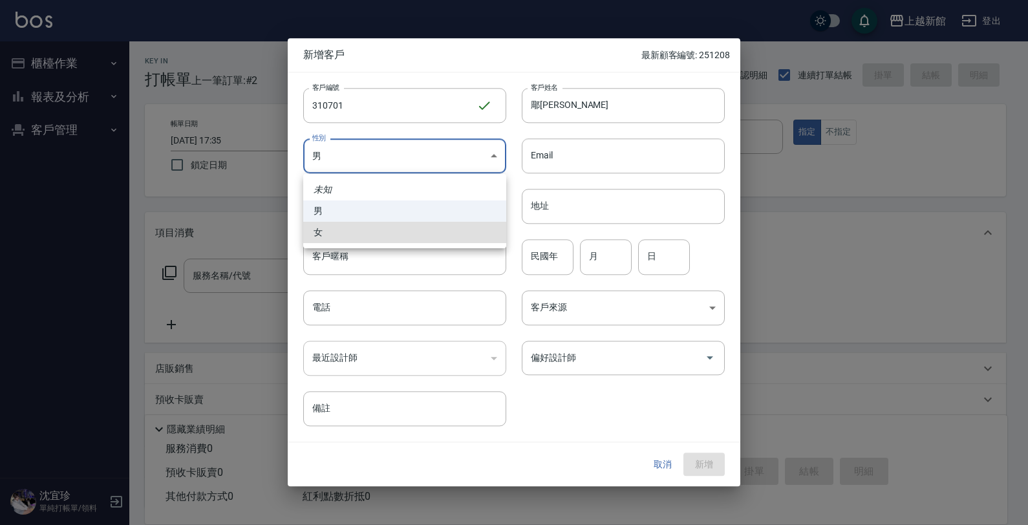
type input "FEMALE"
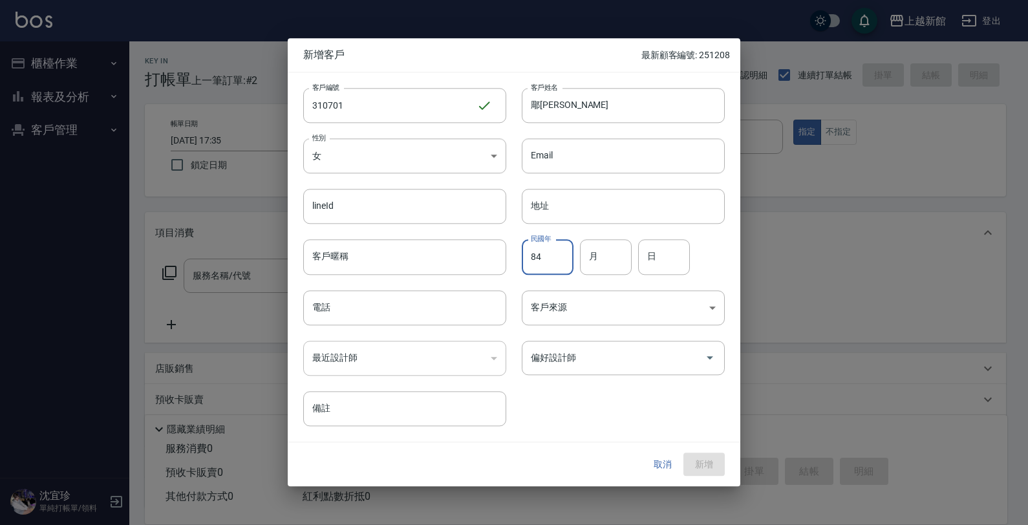
type input "84"
type input "07"
type input "1"
type input "01"
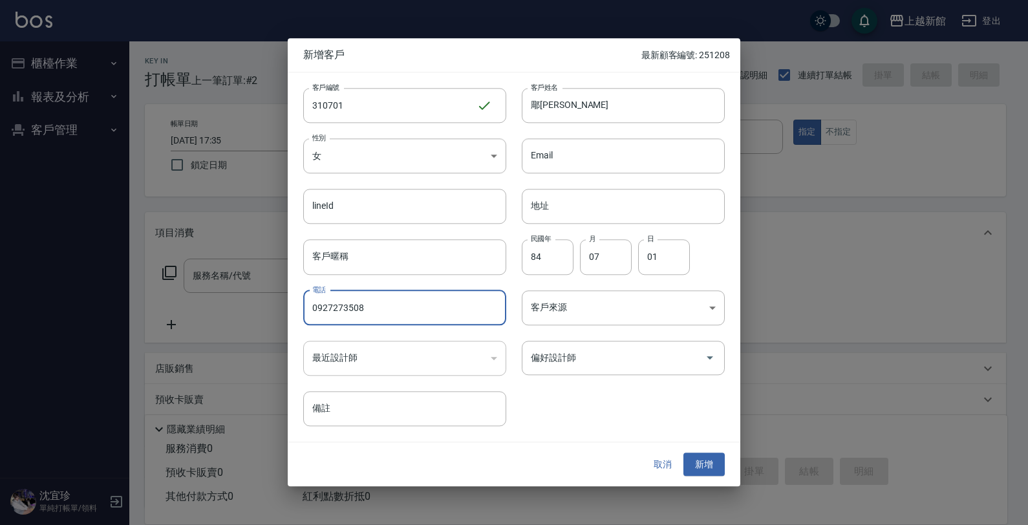
type input "0927273508"
click at [683, 452] on button "新增" at bounding box center [703, 464] width 41 height 24
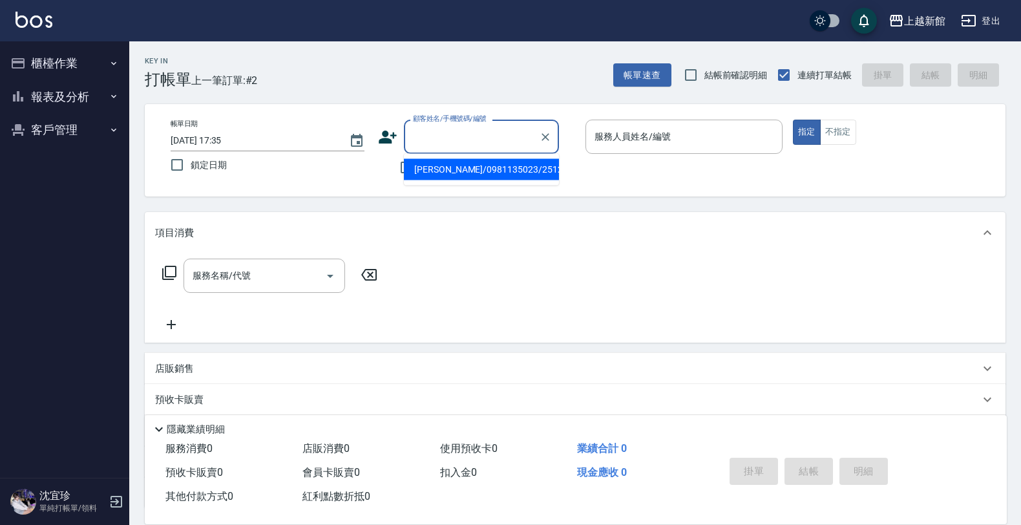
click at [441, 141] on input "顧客姓名/手機號碼/編號" at bounding box center [472, 136] width 124 height 23
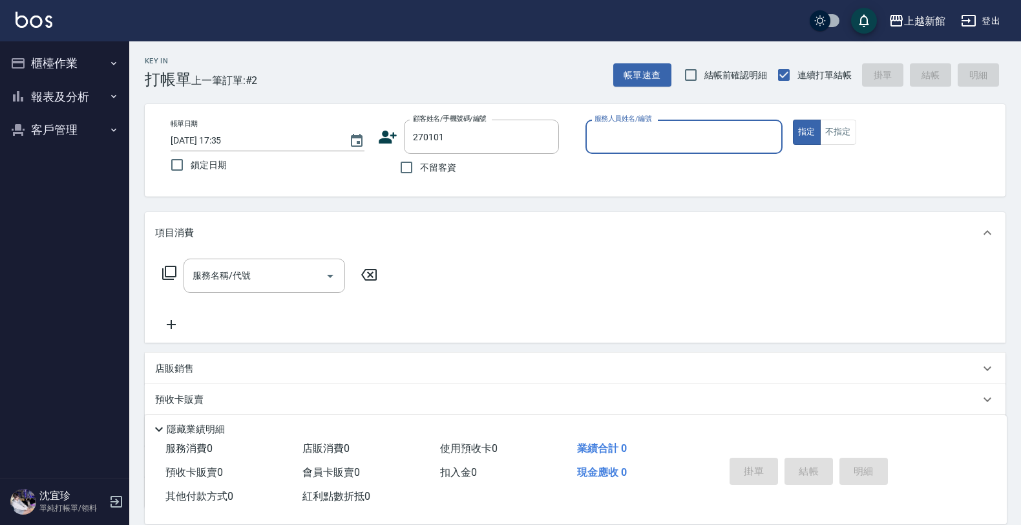
click at [793, 120] on button "指定" at bounding box center [807, 132] width 28 height 25
type input "[PERSON_NAME]/0933818393/270101"
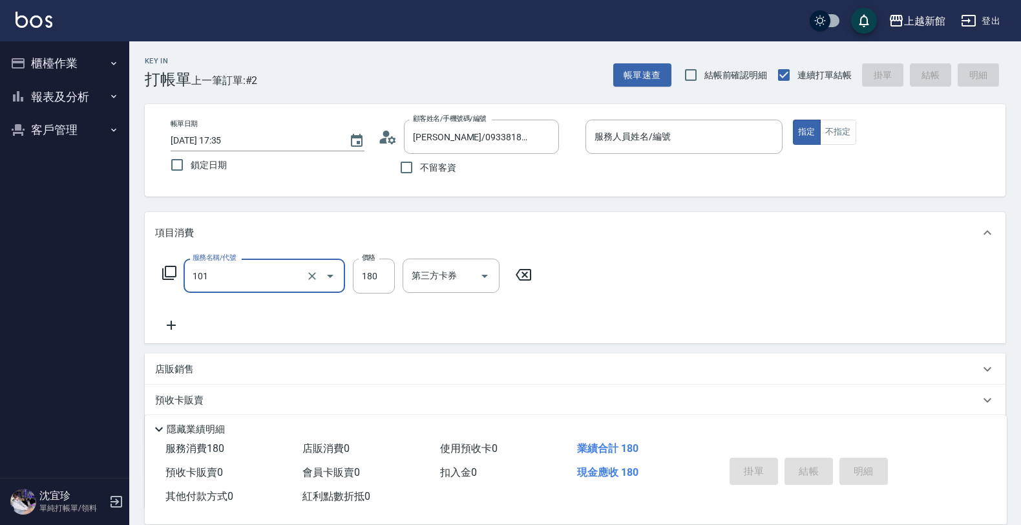
type input "洗髮250(101)"
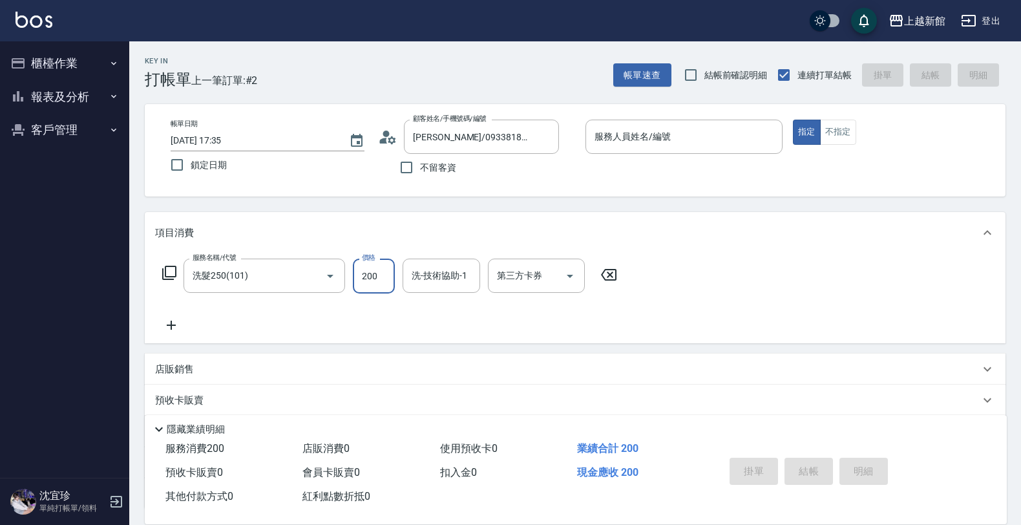
type input "200"
type input "小敏-24"
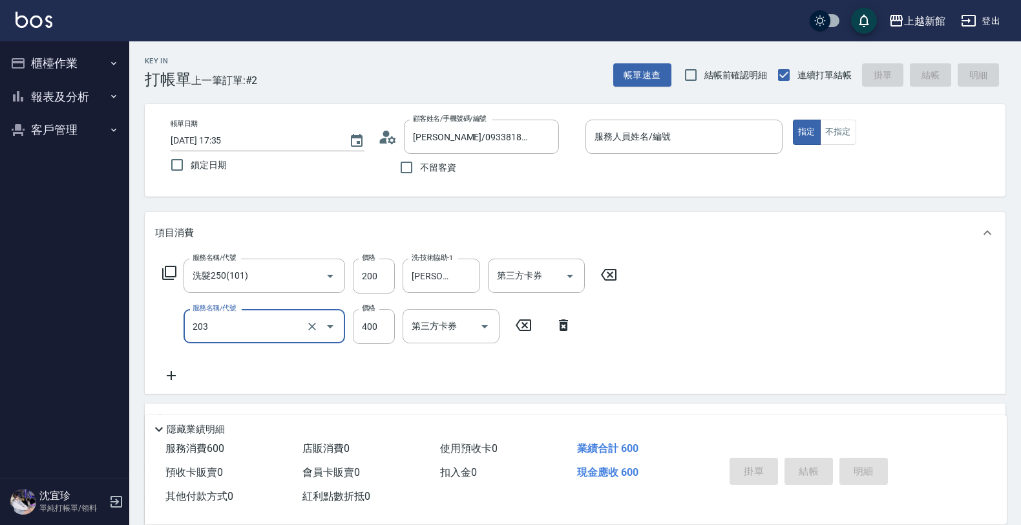
type input "指定單剪(203)"
type input "300"
click at [699, 138] on input "服務人員姓名/編號" at bounding box center [683, 136] width 185 height 23
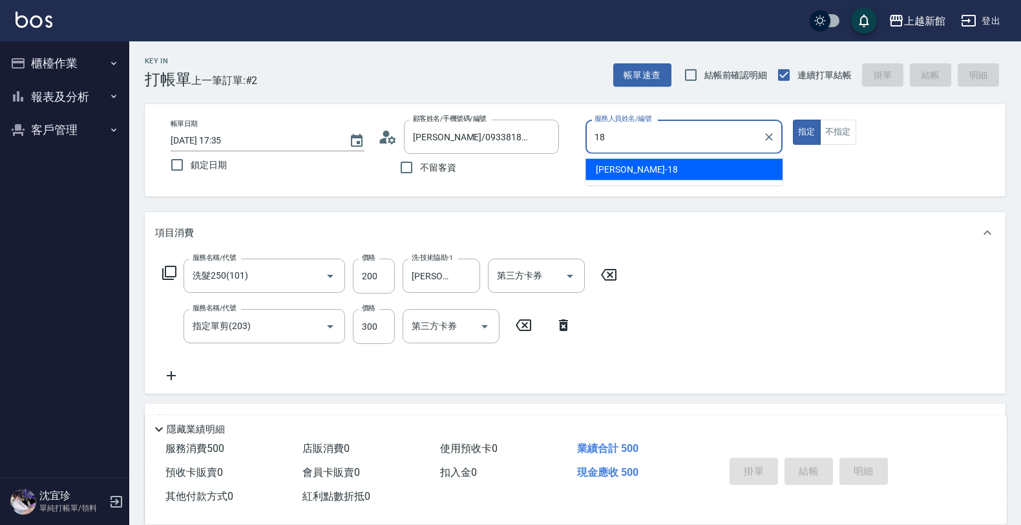
type input "[PERSON_NAME]-18"
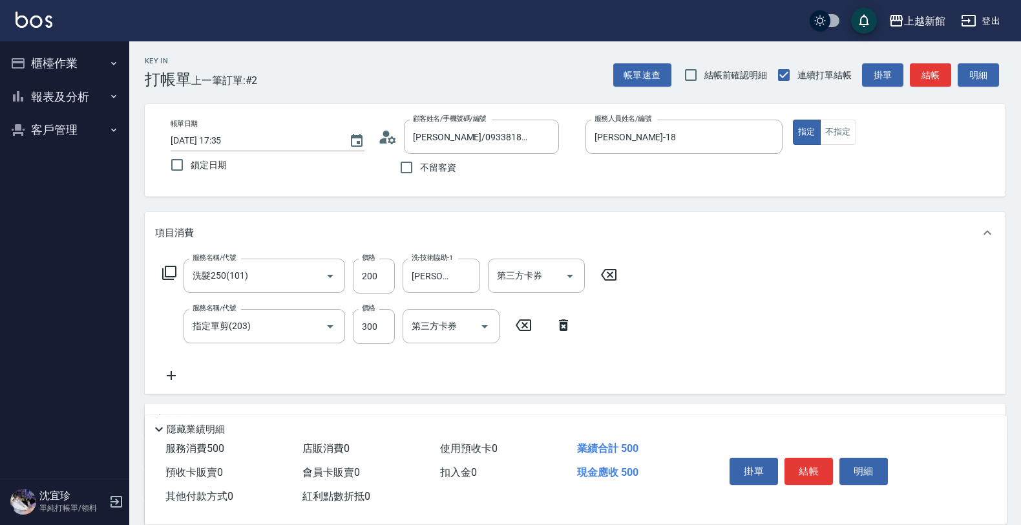
click at [386, 142] on icon at bounding box center [387, 136] width 19 height 19
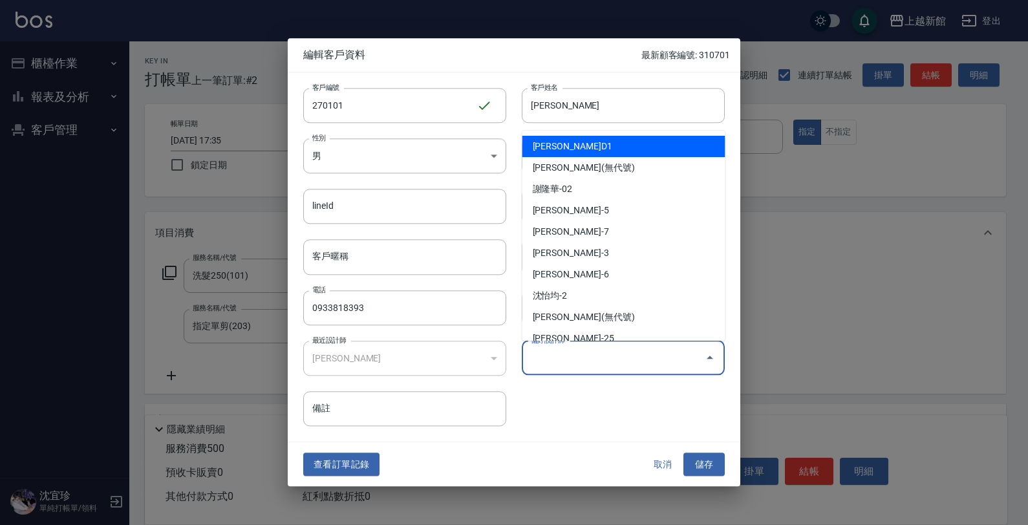
click at [583, 363] on input "偏好設計師" at bounding box center [613, 357] width 172 height 23
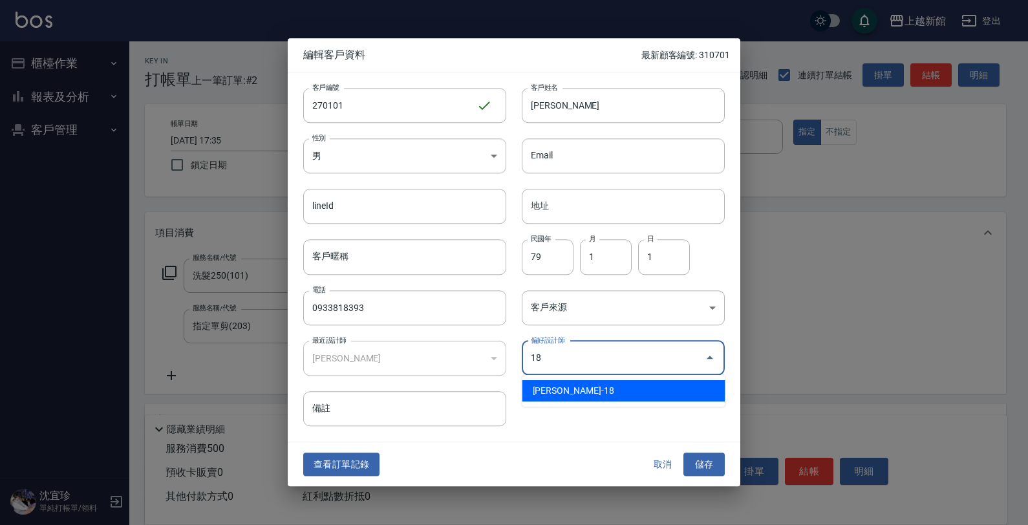
type input "[PERSON_NAME]"
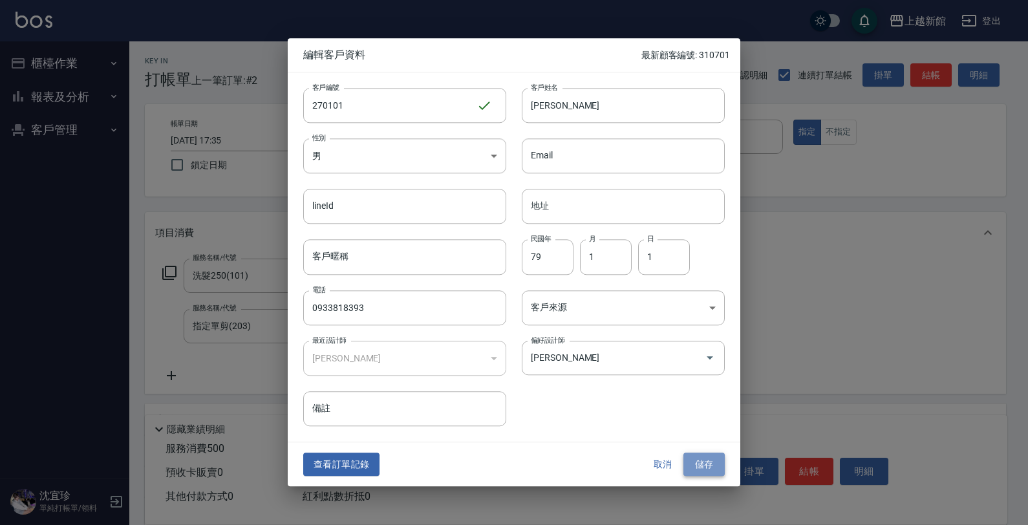
click at [711, 464] on button "儲存" at bounding box center [703, 464] width 41 height 24
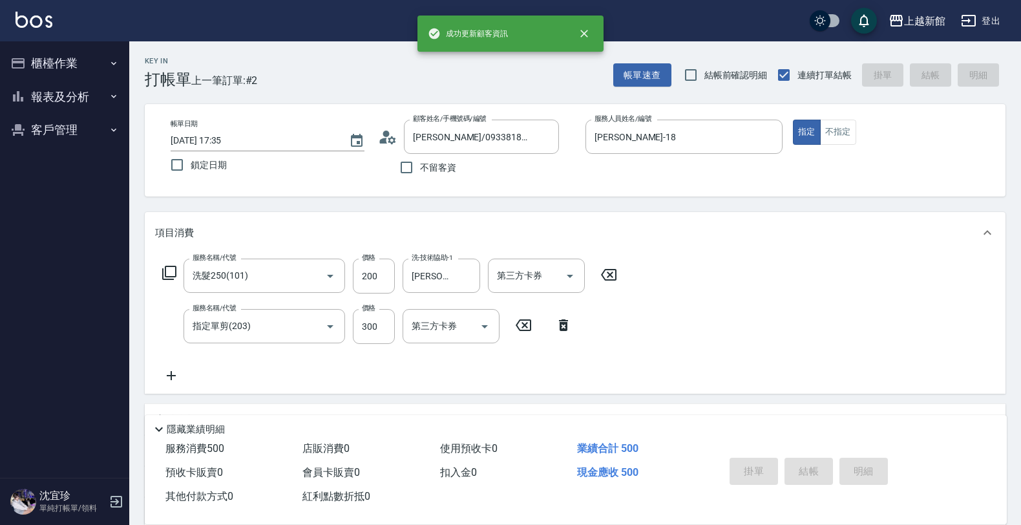
type input "2025/08/19 17:38"
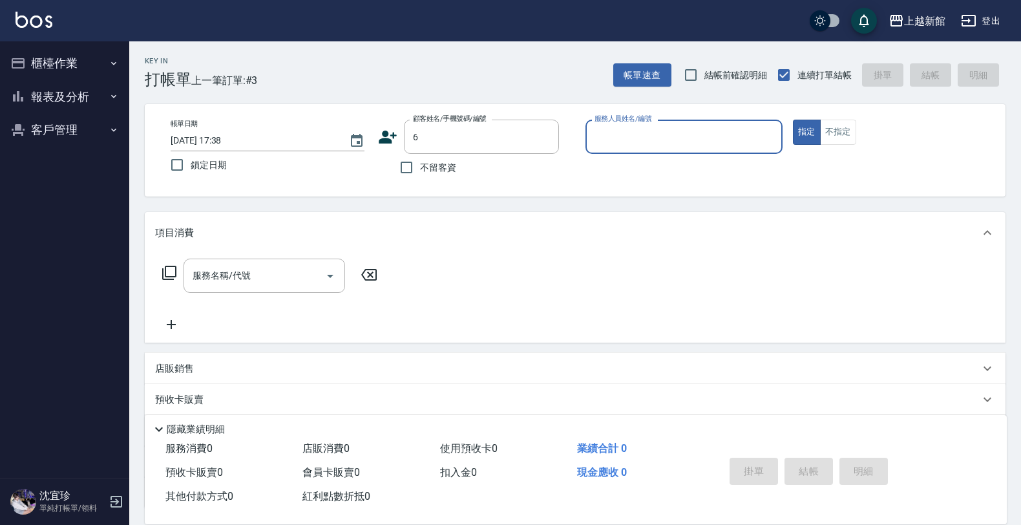
click at [793, 120] on button "指定" at bounding box center [807, 132] width 28 height 25
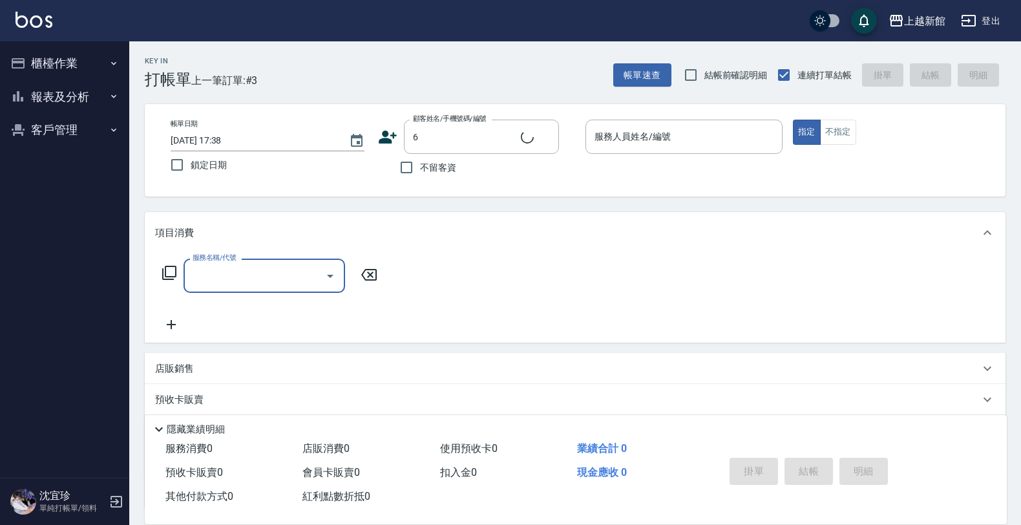
type input "黃婕寧/6_黃婕寧/6"
type input "黃婕寧-6"
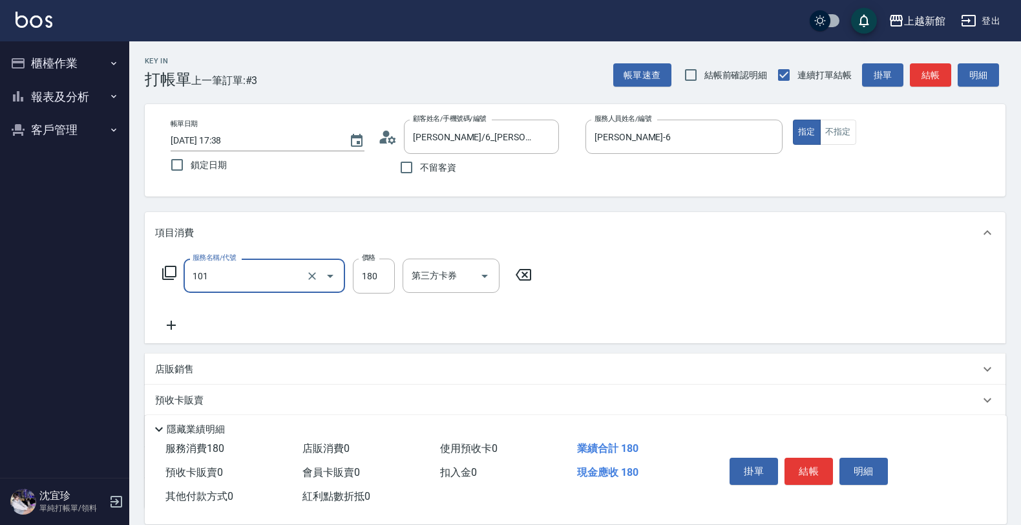
type input "洗髮250(101)"
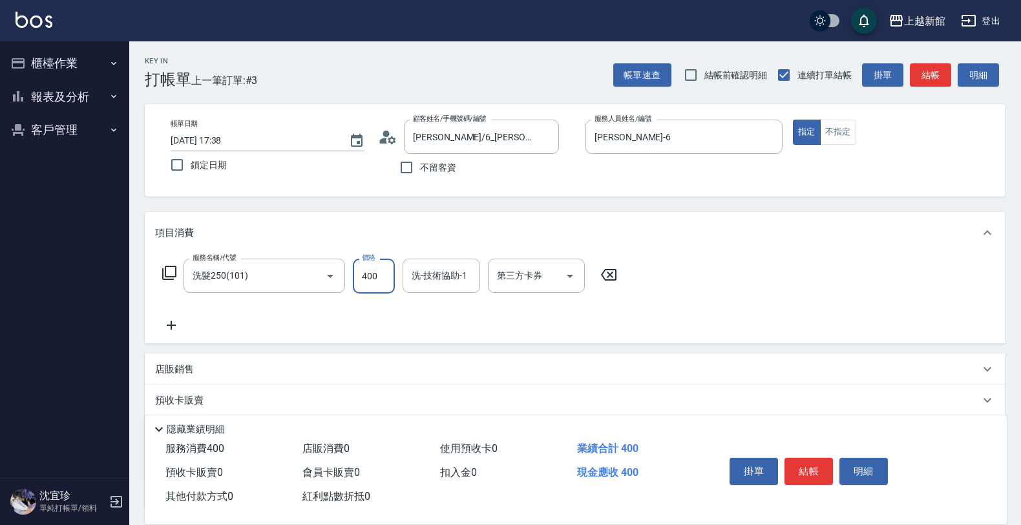
type input "400"
type input "小敏-24"
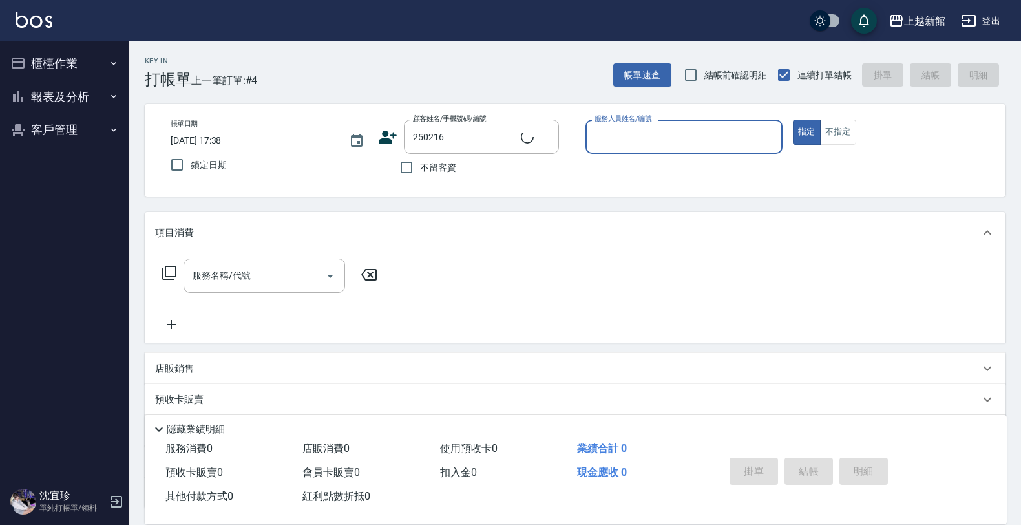
type input "[PERSON_NAME]函/0910982239/250216"
type input "瑪沙-10"
click at [793, 120] on button "指定" at bounding box center [807, 132] width 28 height 25
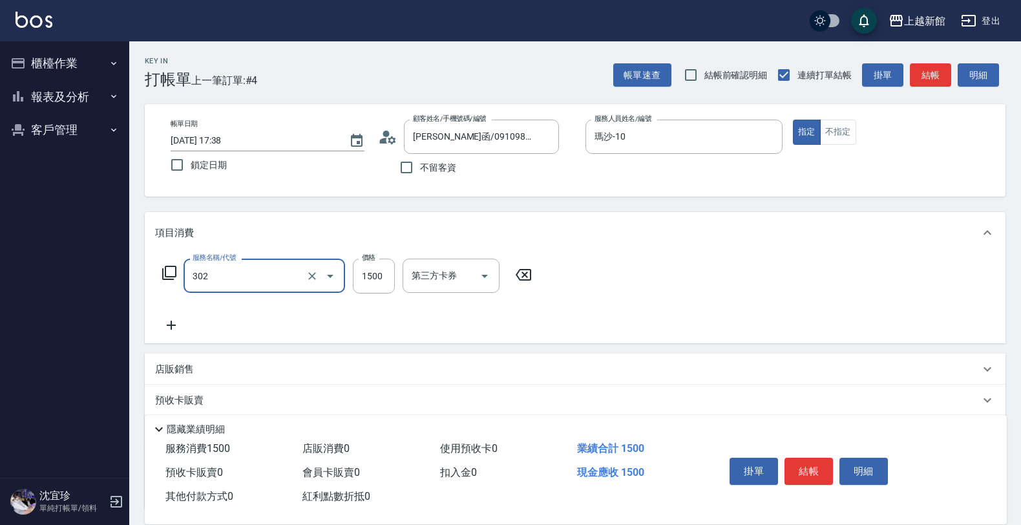
type input "設計燙髮(302)"
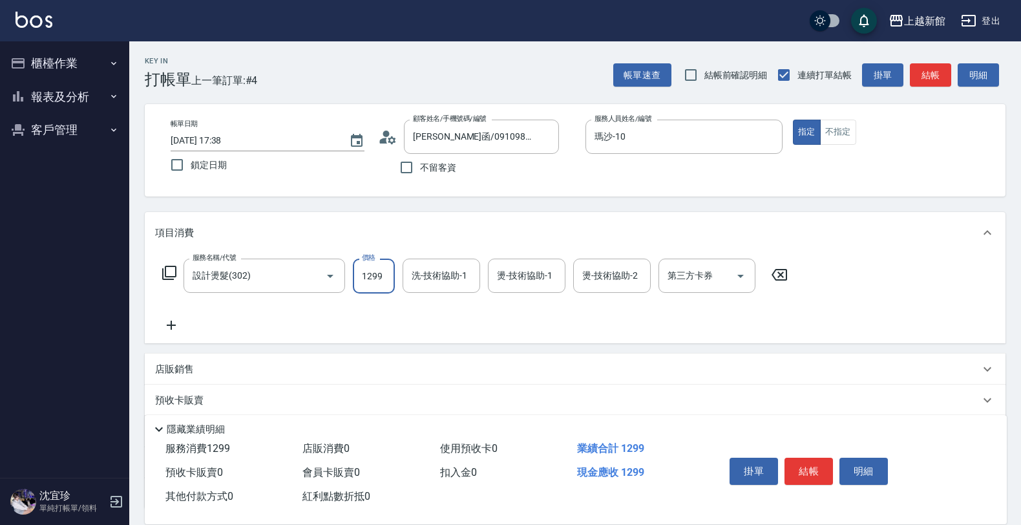
type input "1299"
type input "容綺-21"
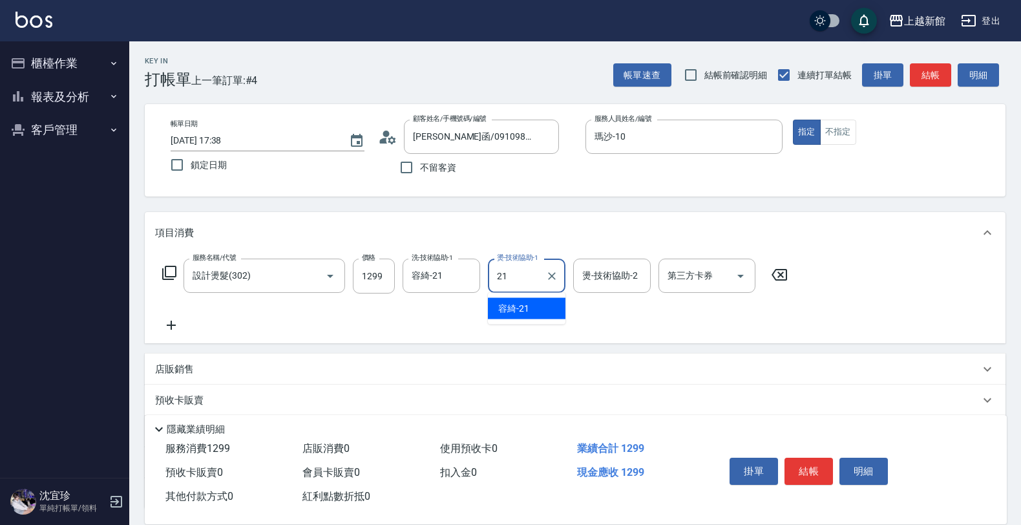
type input "容綺-21"
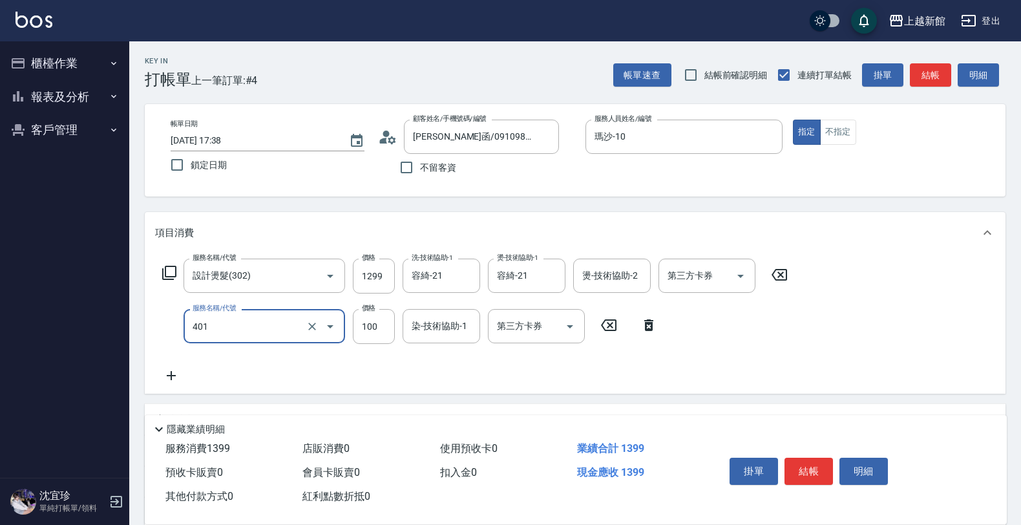
type input "補染(401)"
type input "1000"
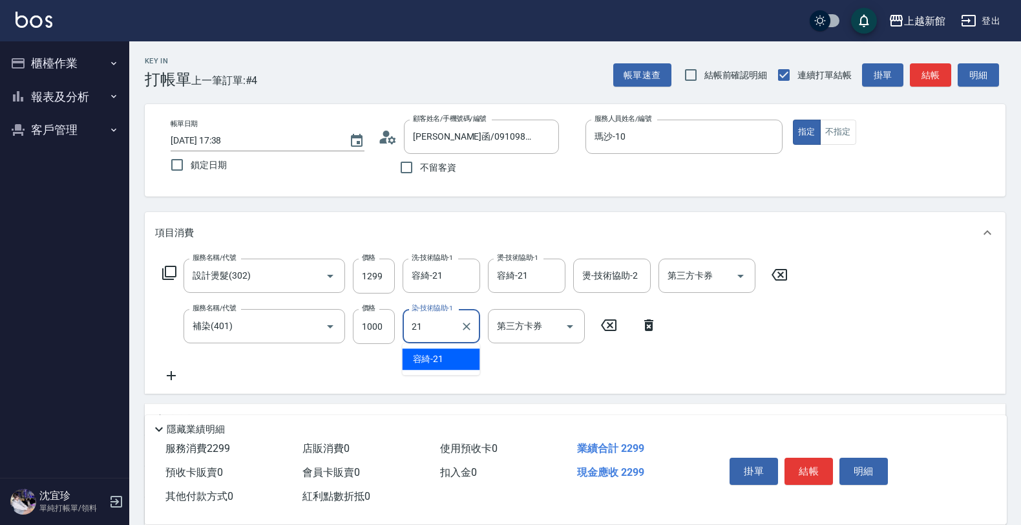
type input "容綺-21"
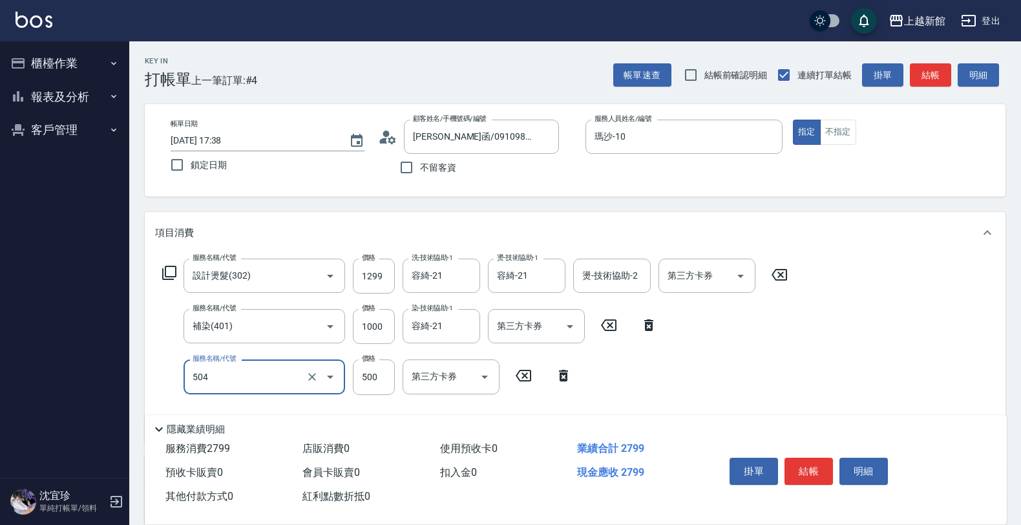
type input "順子護髮(504)"
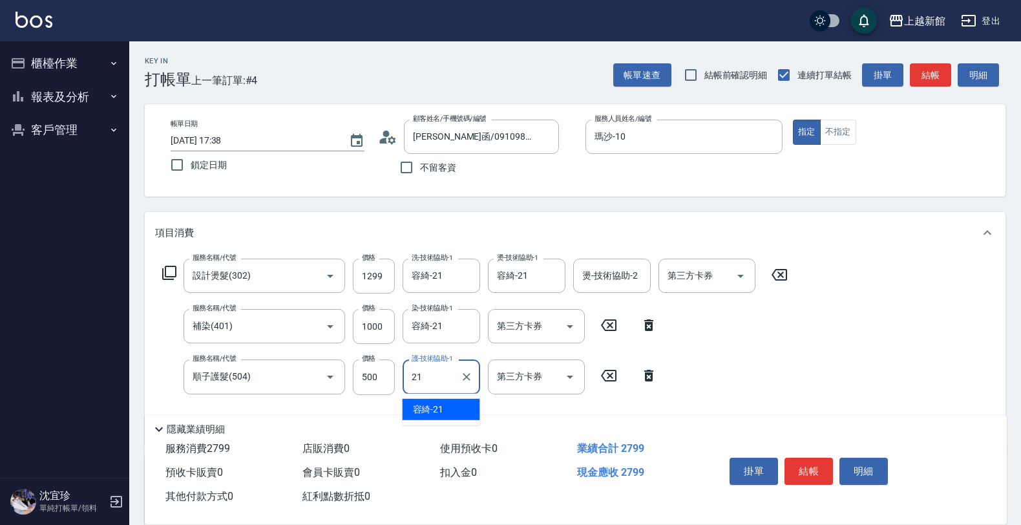
type input "容綺-21"
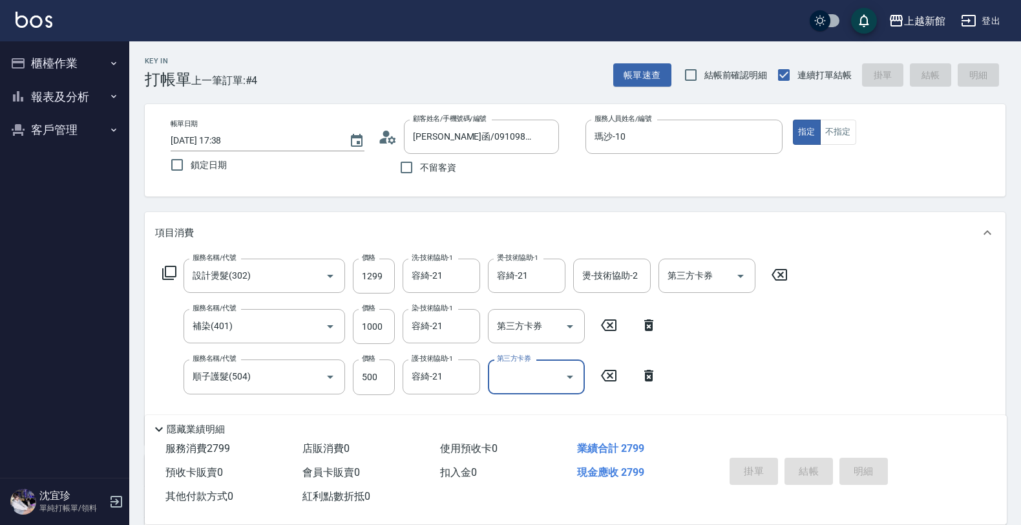
type input "2025/08/19 17:39"
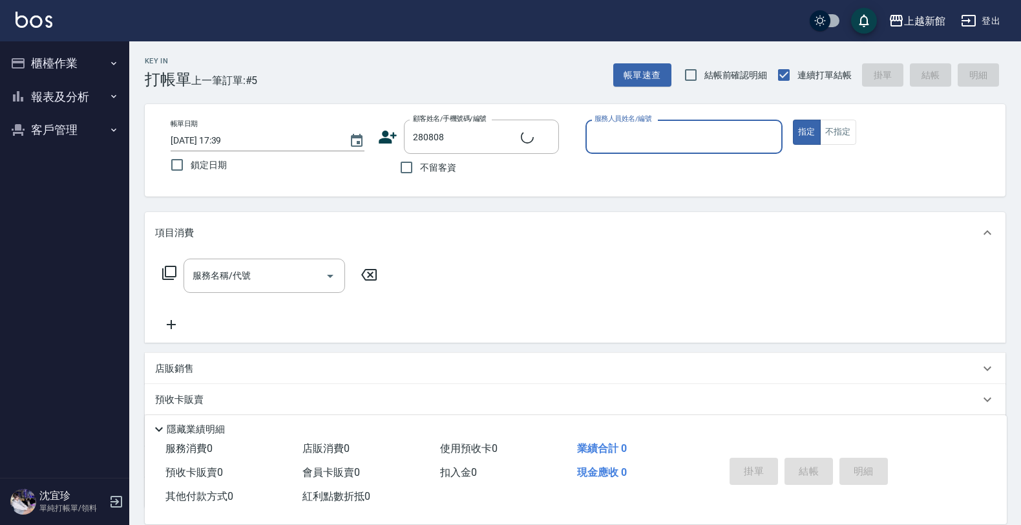
type input "梁湖燕/0932581886/280808"
type input "A-Mia -3"
click at [793, 120] on button "指定" at bounding box center [807, 132] width 28 height 25
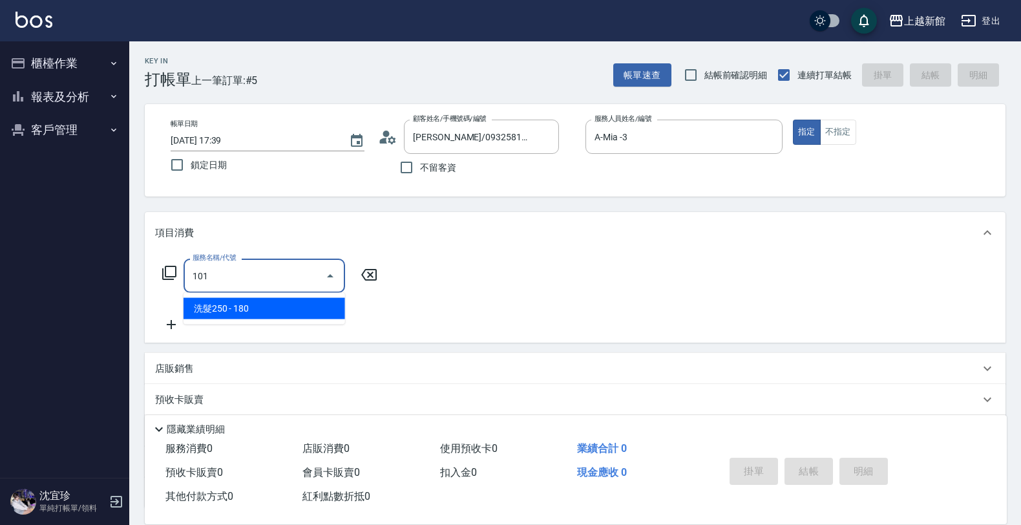
type input "洗髮250(101)"
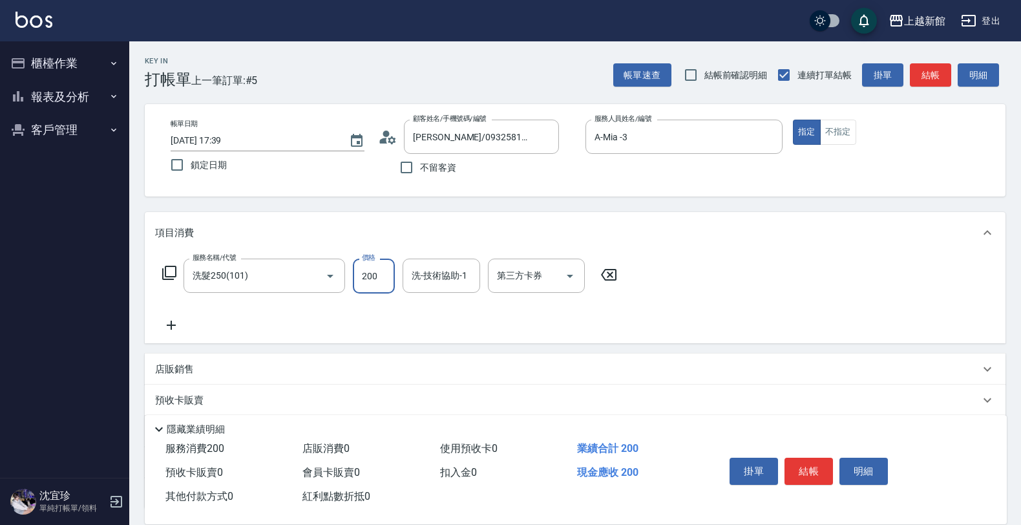
type input "200"
type input "小敏-24"
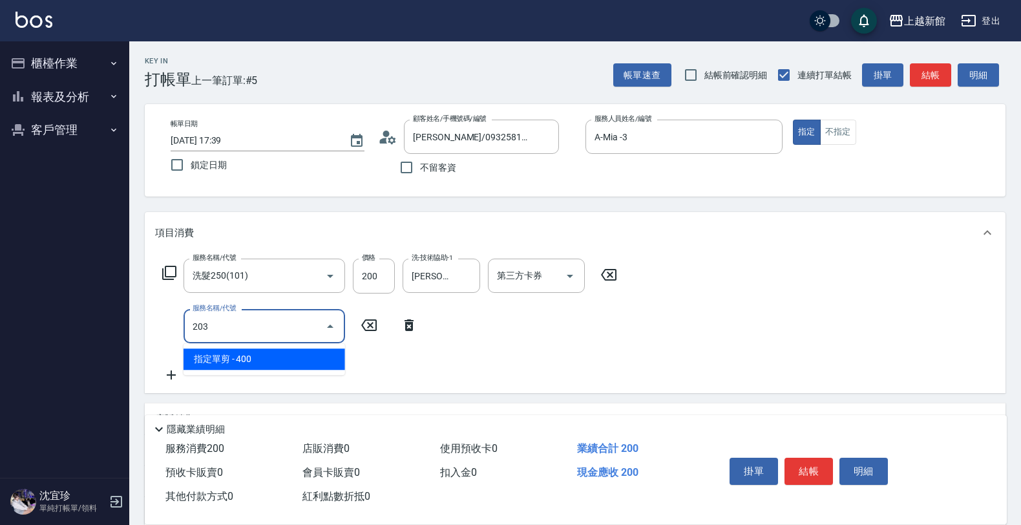
type input "指定單剪(203)"
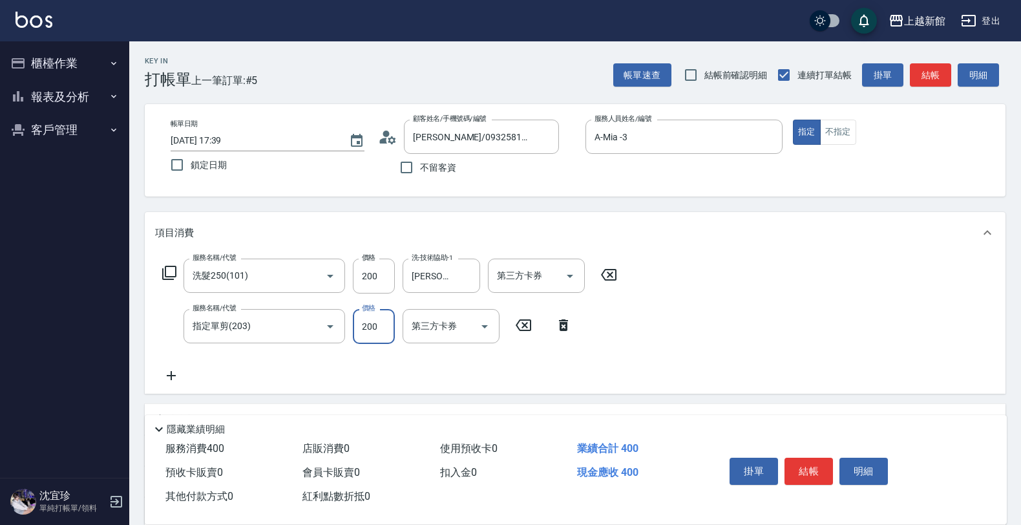
type input "200"
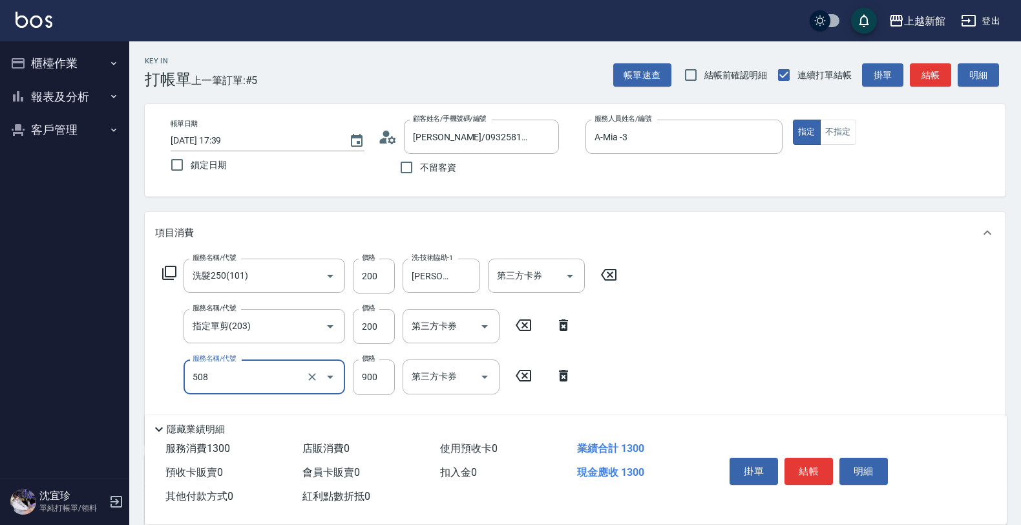
type input "松島再生髮敷護髮(508)"
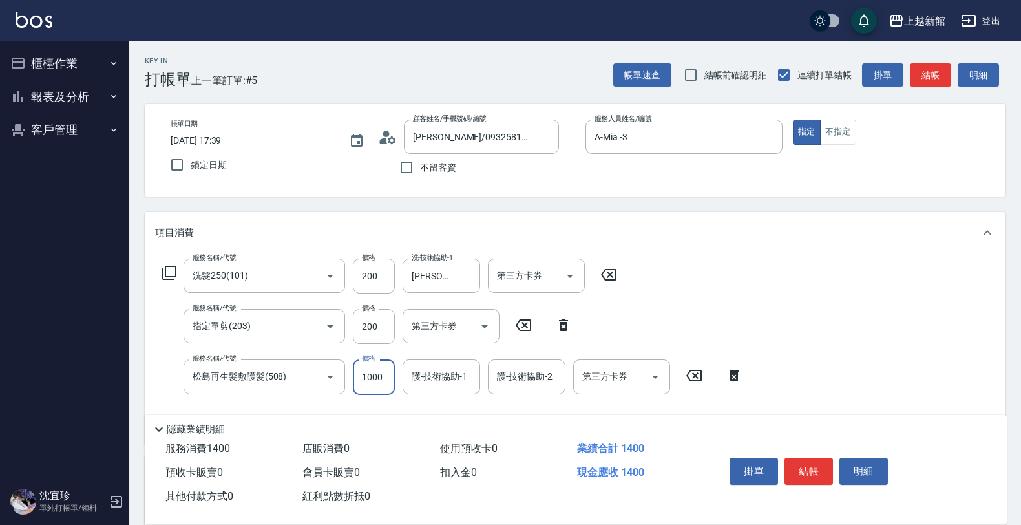
type input "1000"
type input "小敏-24"
type input "3"
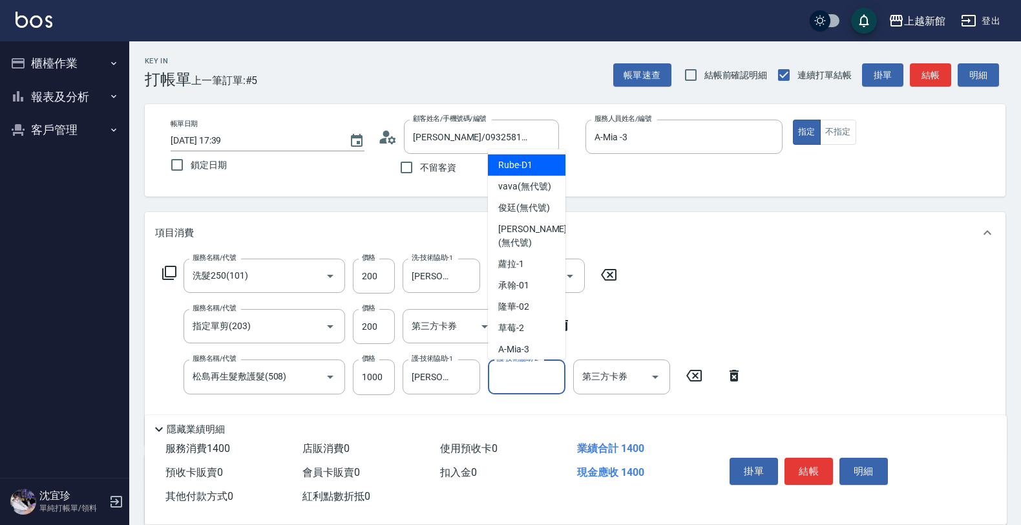
click at [532, 437] on div "使用預收卡 0" at bounding box center [503, 449] width 137 height 24
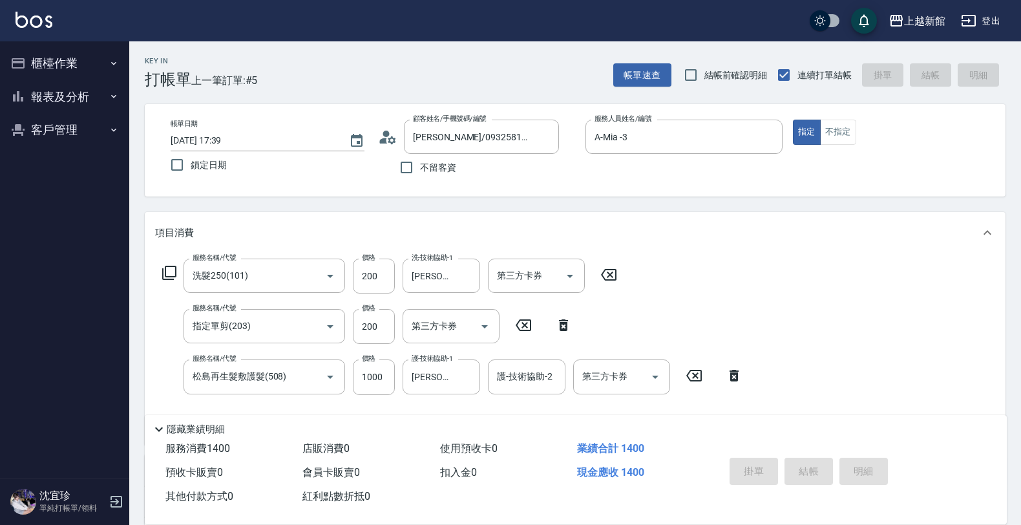
type input "2025/08/19 17:40"
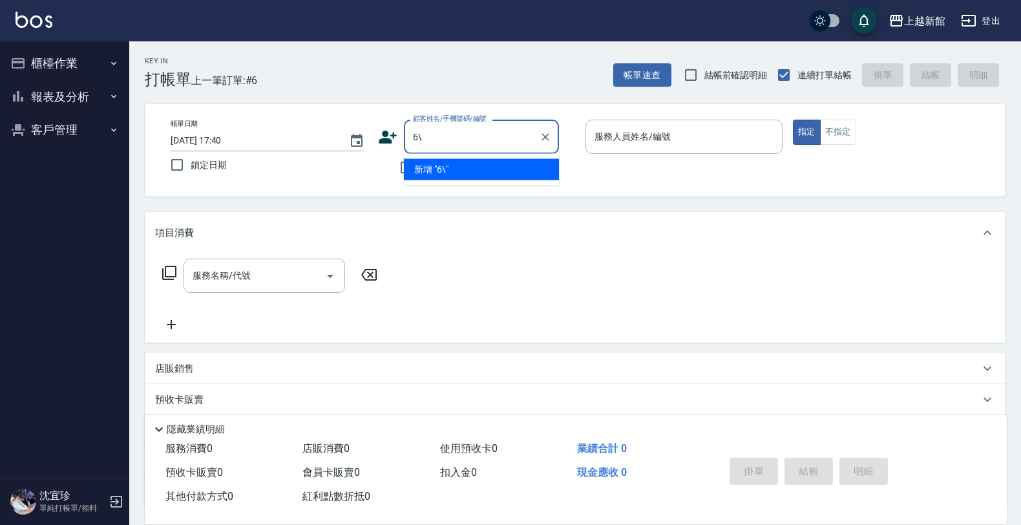
type input "6\"
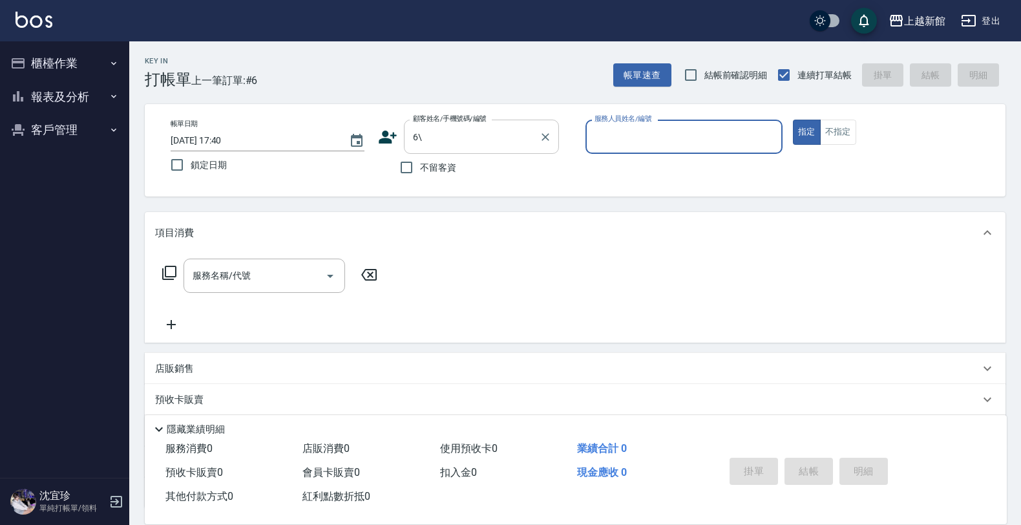
click at [542, 147] on div at bounding box center [544, 137] width 17 height 34
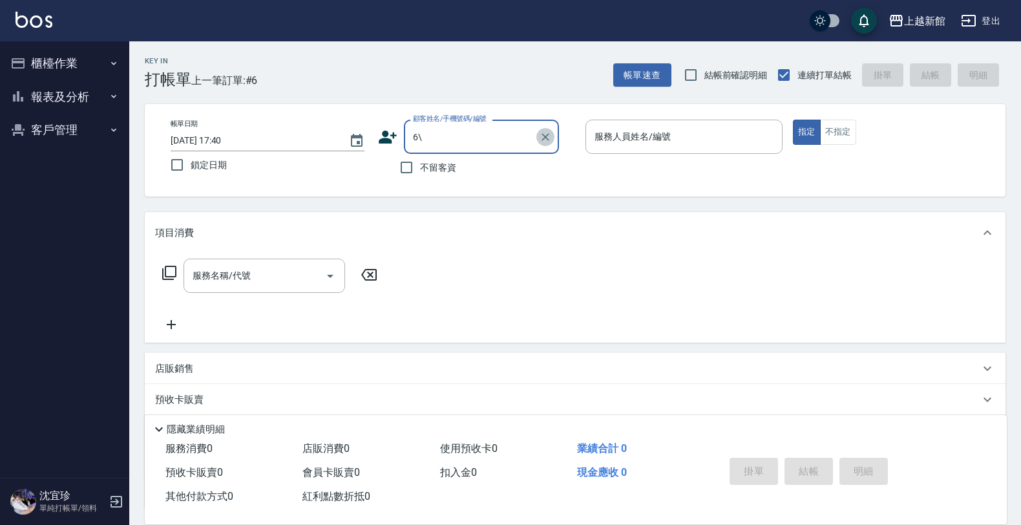
click at [548, 143] on button "Clear" at bounding box center [545, 137] width 18 height 18
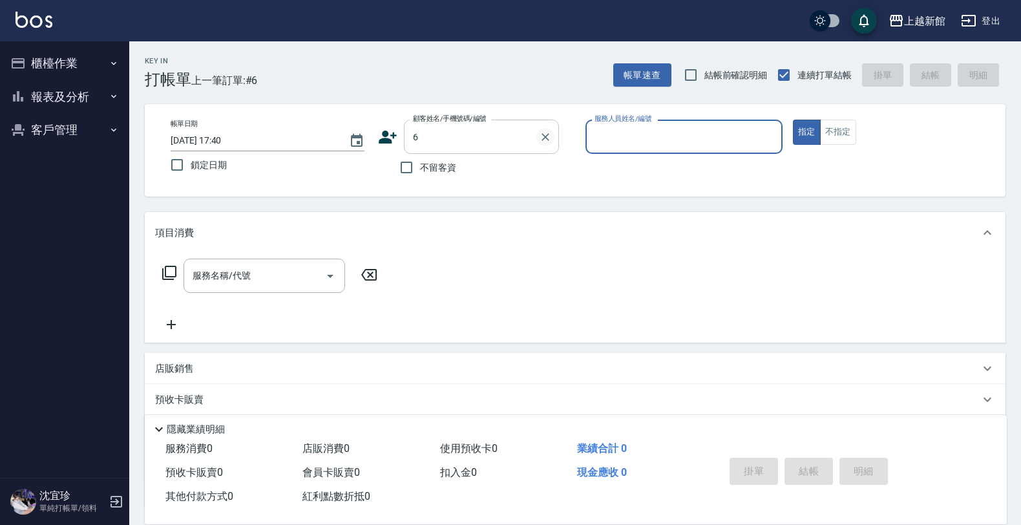
click at [793, 120] on button "指定" at bounding box center [807, 132] width 28 height 25
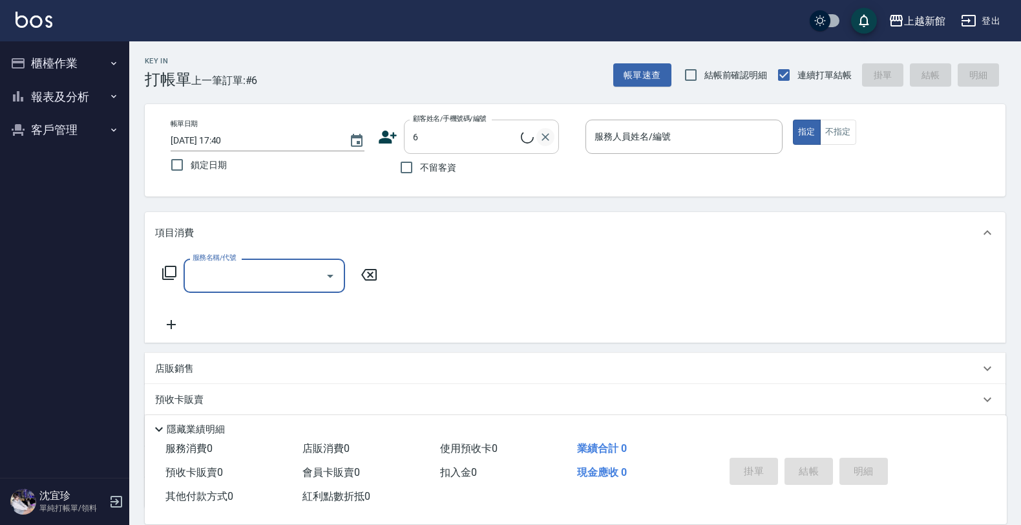
type input "黃婕寧/6_黃婕寧/6"
type input "黃婕寧-6"
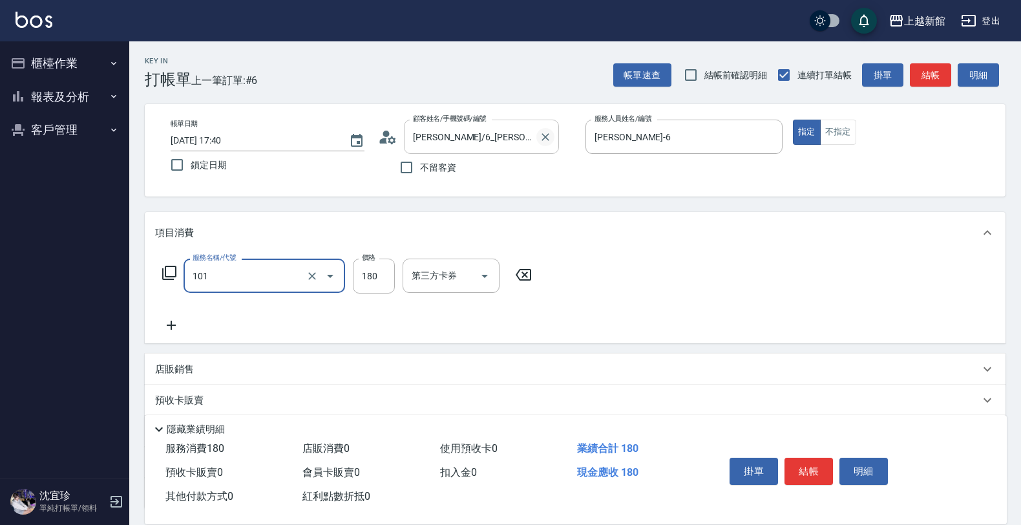
type input "洗髮250(101)"
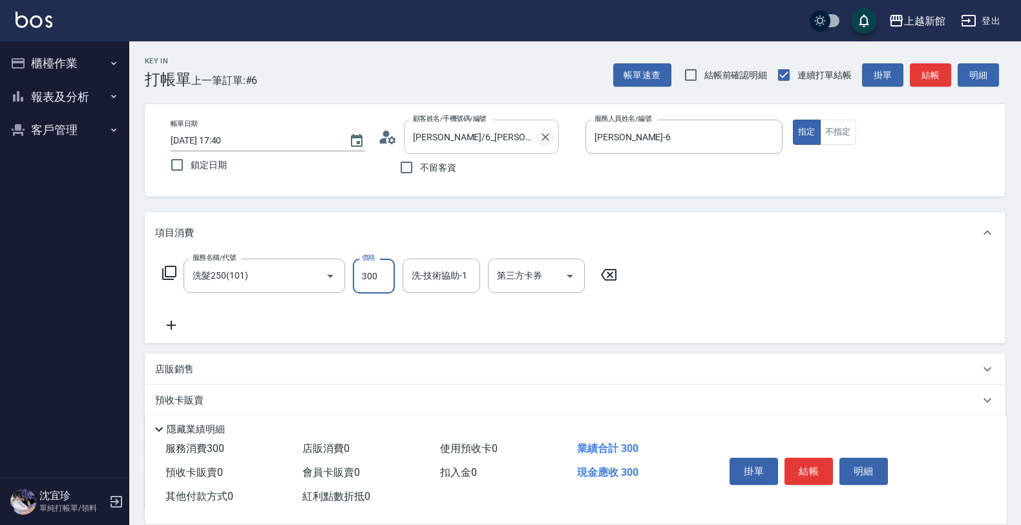
type input "300"
type input "小邱-25"
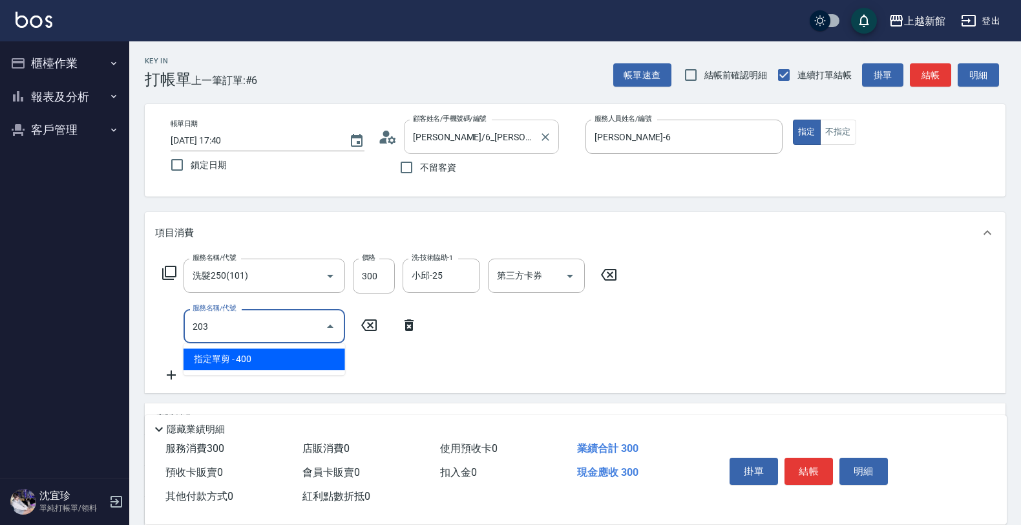
type input "指定單剪(203)"
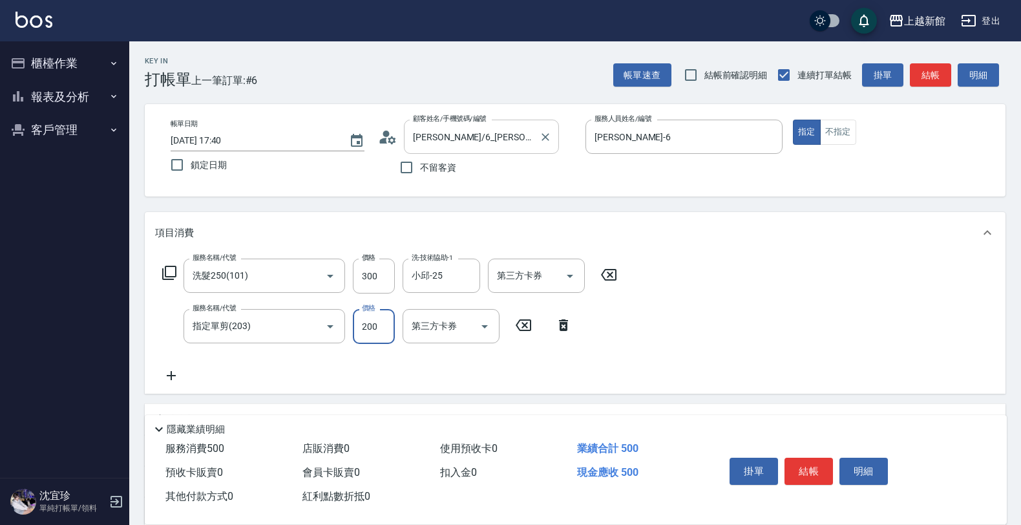
type input "200"
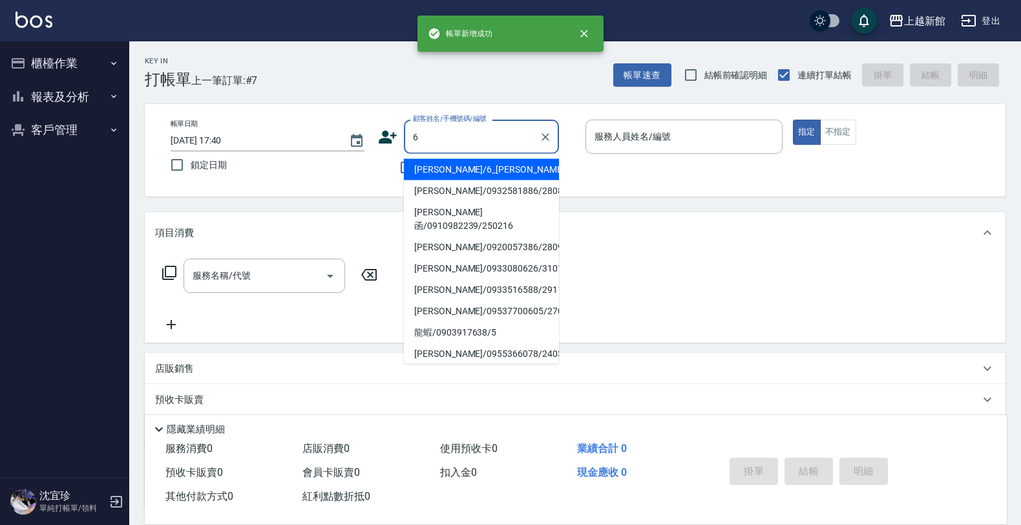
type input "黃婕寧/6_黃婕寧/6"
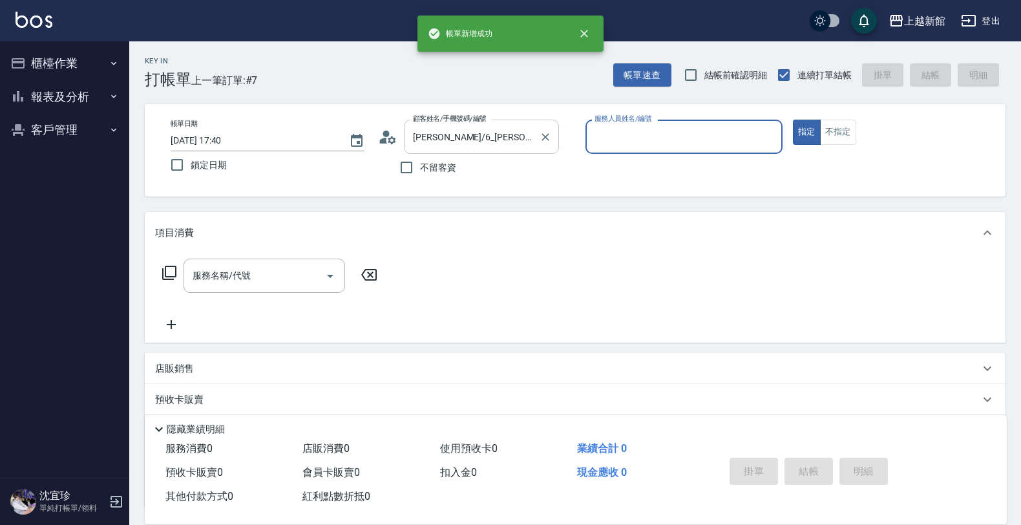
click at [793, 120] on button "指定" at bounding box center [807, 132] width 28 height 25
type input "黃婕寧-6"
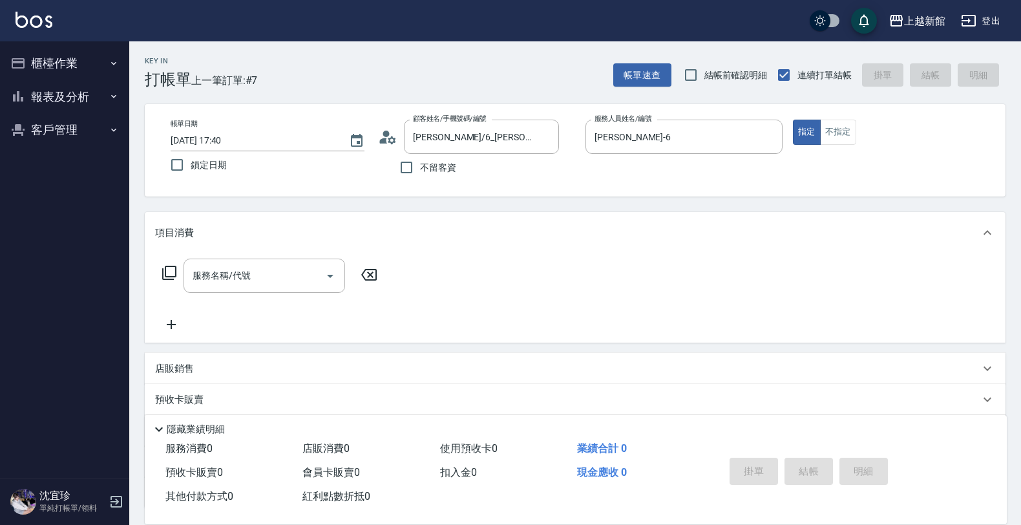
click at [178, 277] on div "服務名稱/代號 服務名稱/代號" at bounding box center [270, 276] width 230 height 34
drag, startPoint x: 225, startPoint y: 286, endPoint x: 249, endPoint y: 282, distance: 24.2
click at [240, 286] on input "服務名稱/代號" at bounding box center [254, 275] width 131 height 23
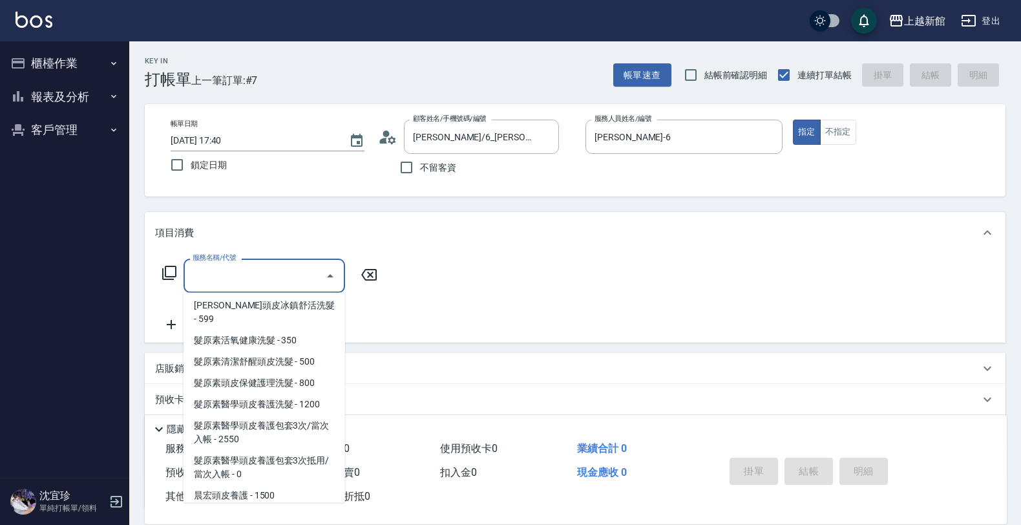
scroll to position [889, 0]
click at [317, 350] on span "髮原素清潔舒醒頭皮洗髮 - 500" at bounding box center [265, 360] width 162 height 21
type input "髮原素清潔舒醒頭皮洗髮(603)"
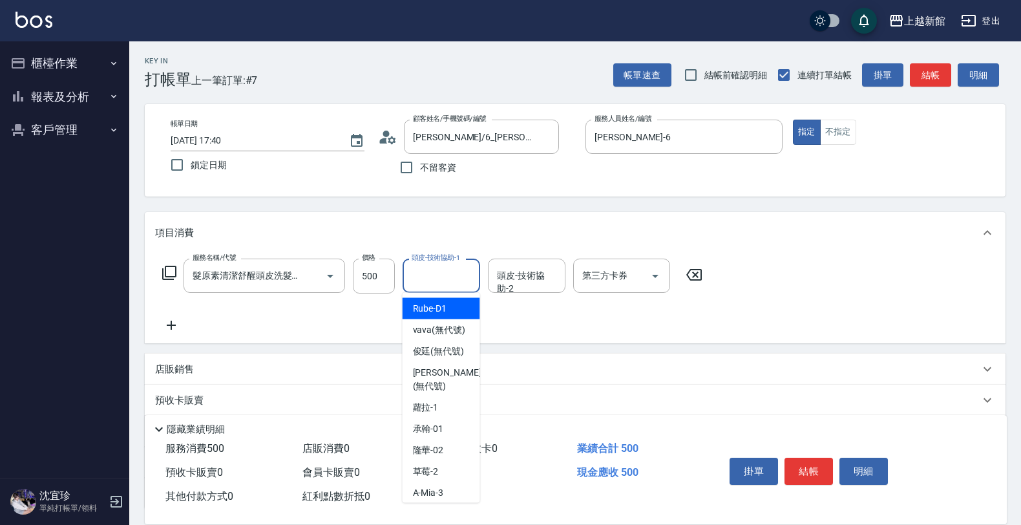
click at [423, 286] on input "頭皮-技術協助-1" at bounding box center [441, 275] width 66 height 23
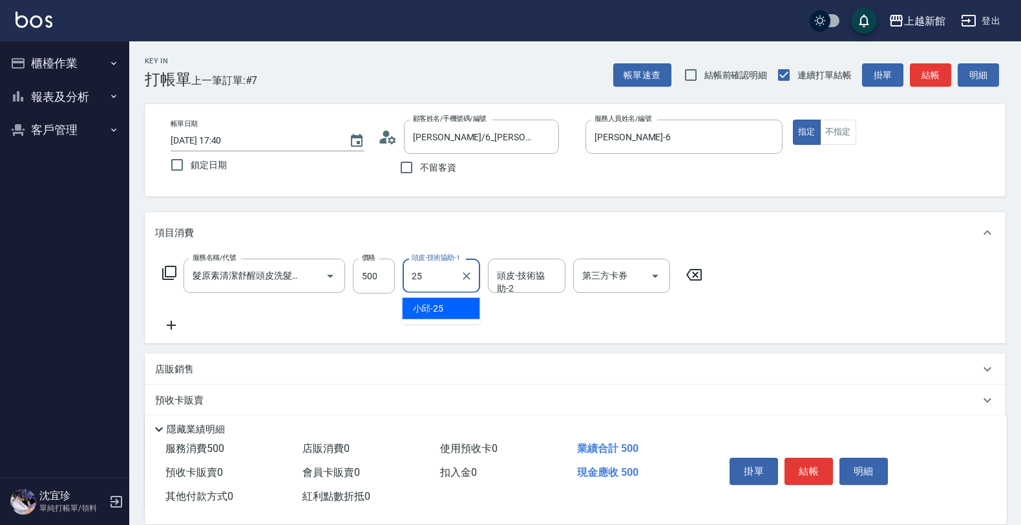
type input "小邱-25"
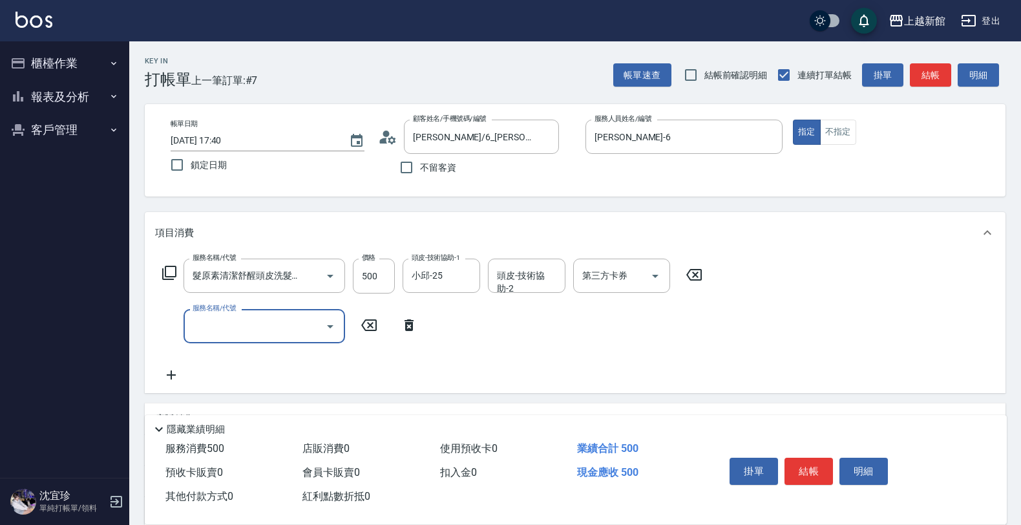
scroll to position [0, 0]
type input "指定單剪(203)"
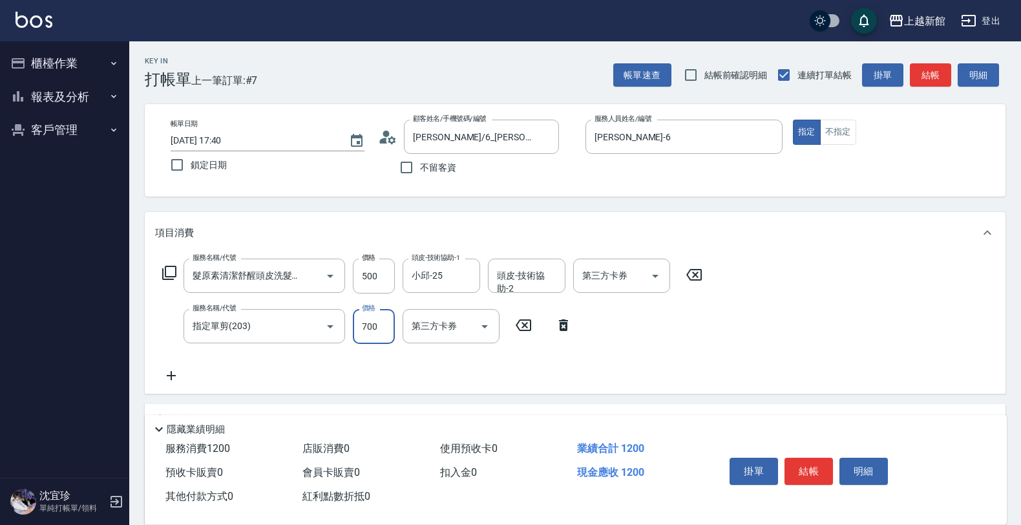
type input "700"
click at [225, 262] on div "髮原素清潔舒醒頭皮洗髮(603) 服務名稱/代號" at bounding box center [265, 276] width 162 height 34
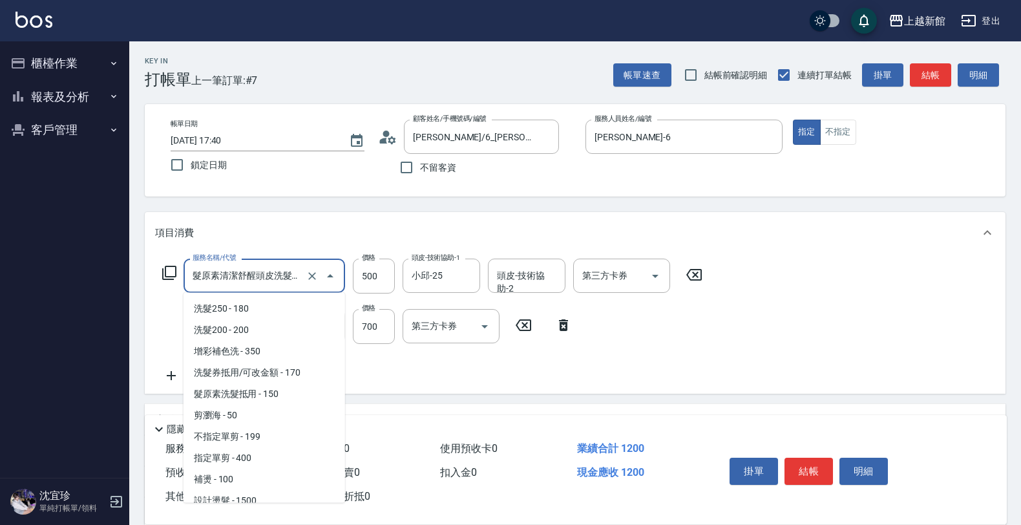
drag, startPoint x: 239, startPoint y: 282, endPoint x: 264, endPoint y: 275, distance: 25.8
click at [241, 280] on input "髮原素清潔舒醒頭皮洗髮(603)" at bounding box center [246, 275] width 114 height 23
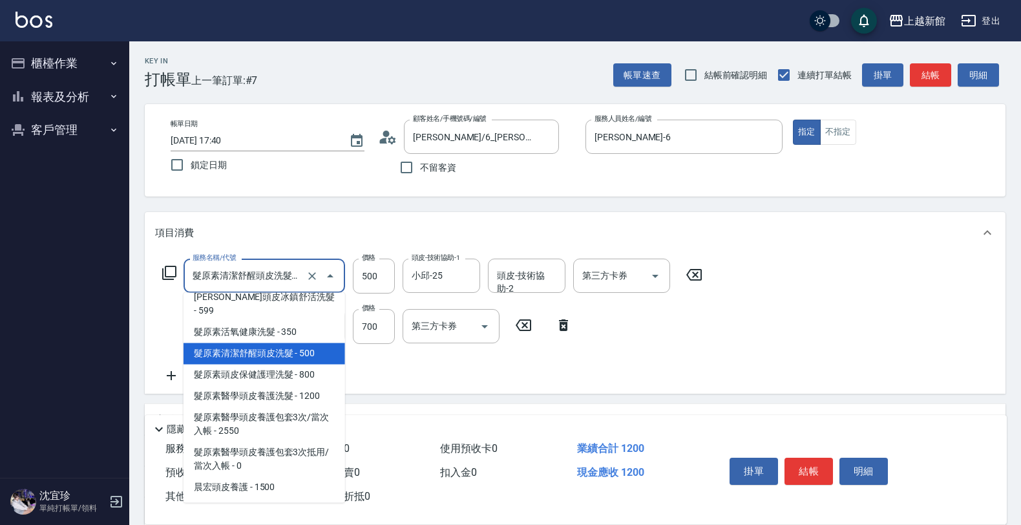
scroll to position [905, 0]
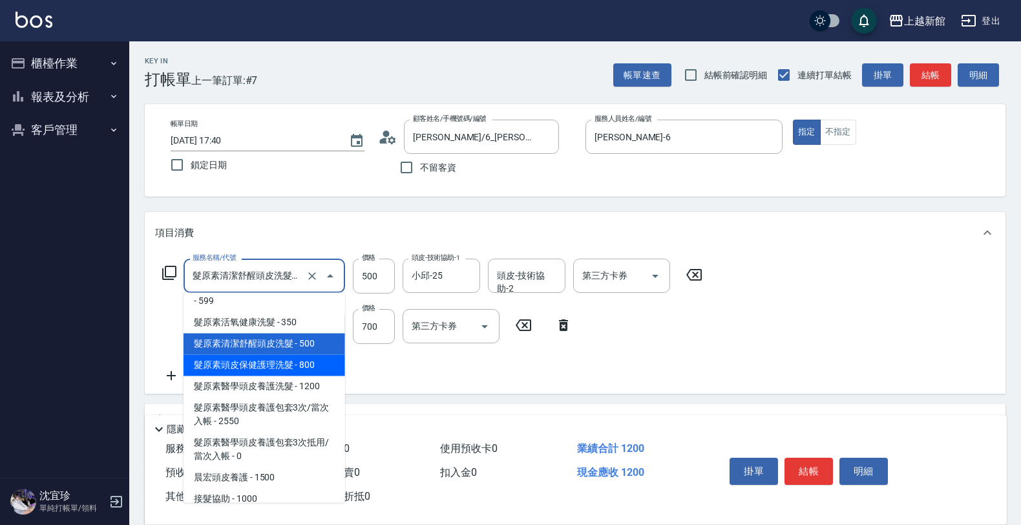
click at [308, 355] on span "髮原素頭皮保健護理洗髮 - 800" at bounding box center [265, 365] width 162 height 21
type input "髮原素頭皮保健護理洗髮(604)"
type input "800"
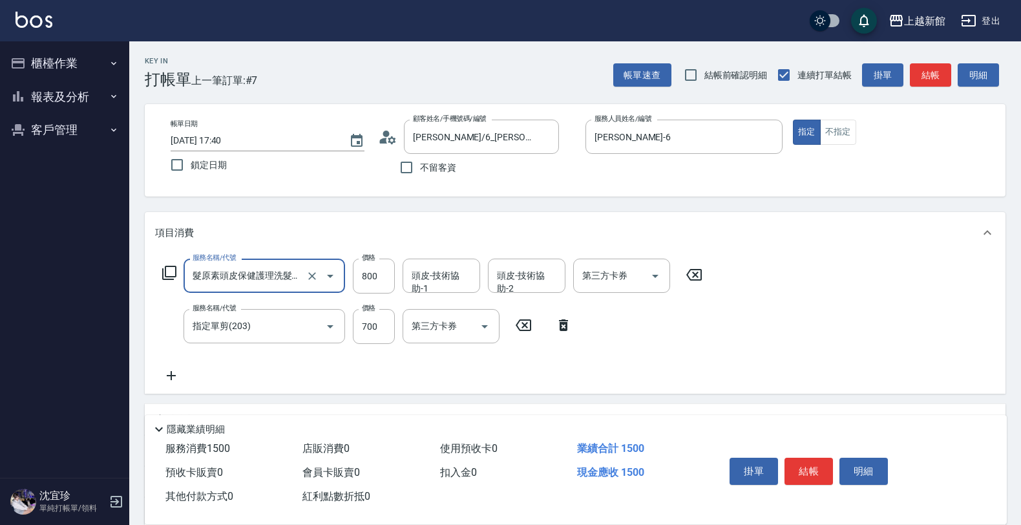
drag, startPoint x: 422, startPoint y: 288, endPoint x: 436, endPoint y: 270, distance: 23.0
click at [428, 285] on div "頭皮-技術協助-1" at bounding box center [442, 276] width 78 height 34
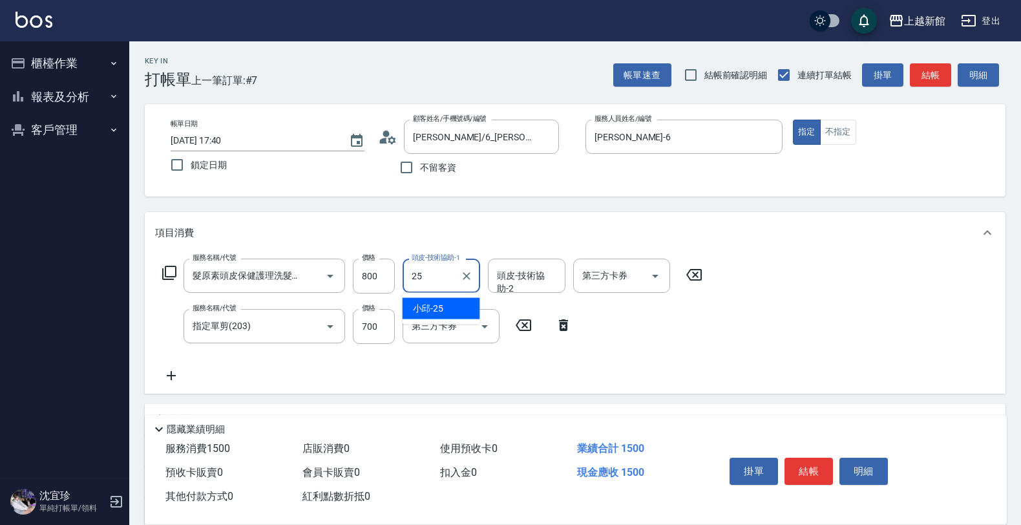
type input "小邱-25"
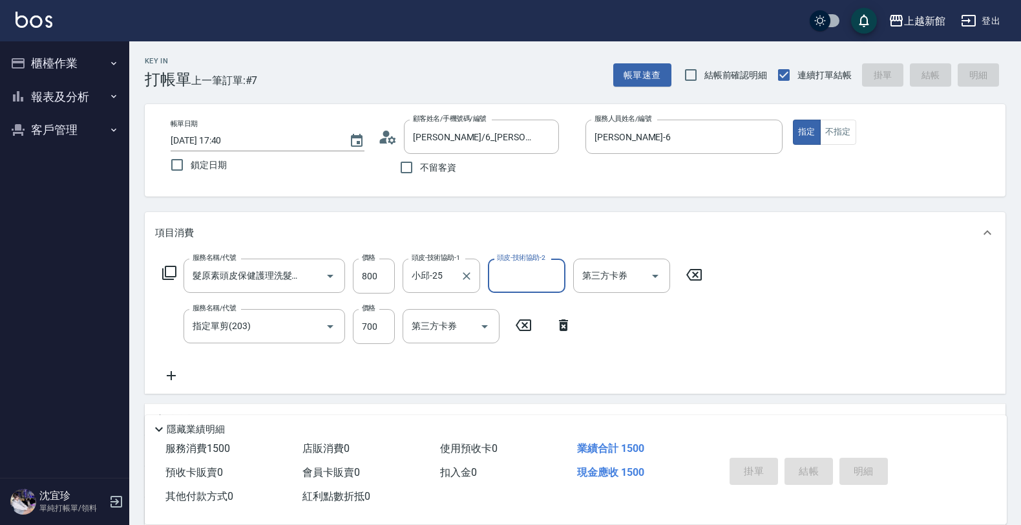
type input "2025/08/19 17:41"
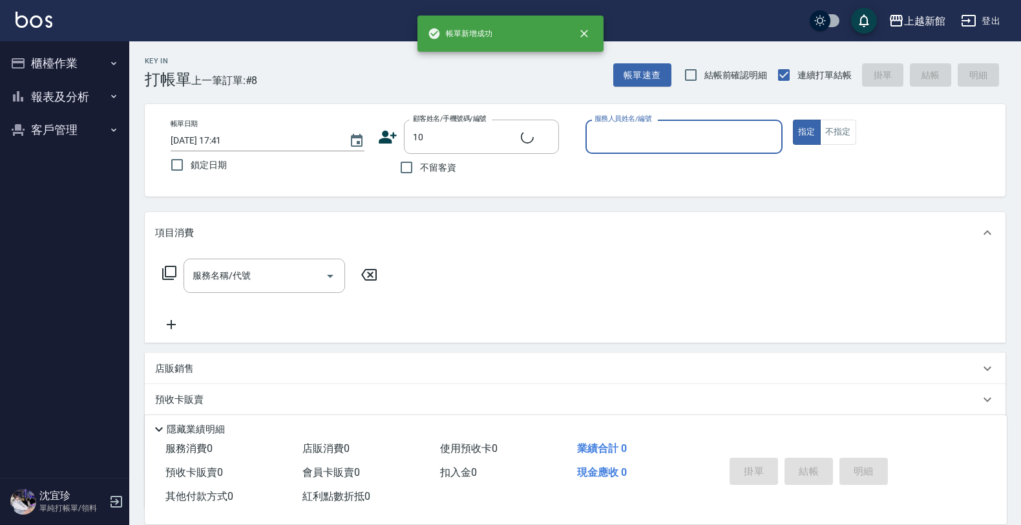
type input "瑪莎/0974376310/10"
click at [793, 120] on button "指定" at bounding box center [807, 132] width 28 height 25
type input "瑪沙-10"
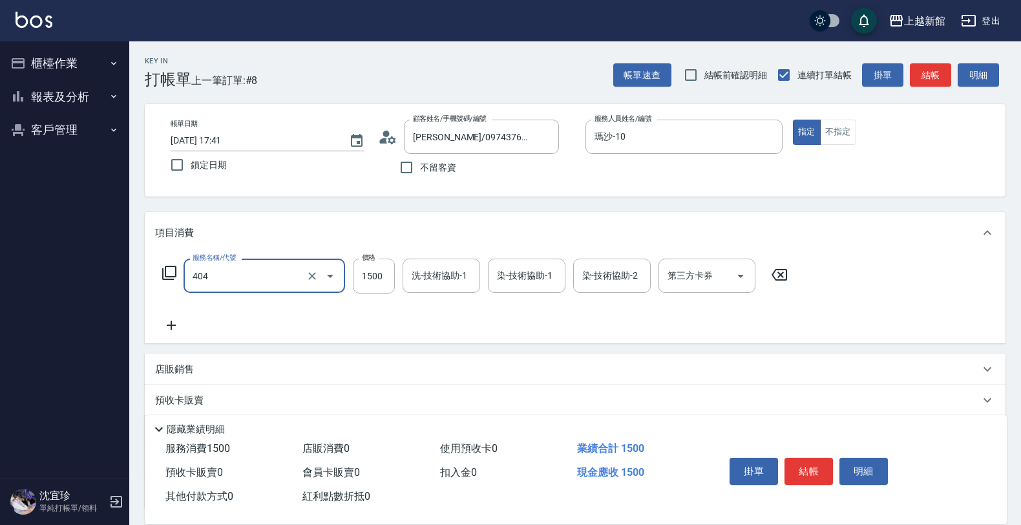
type input "設計染髮(404)"
type input "1499"
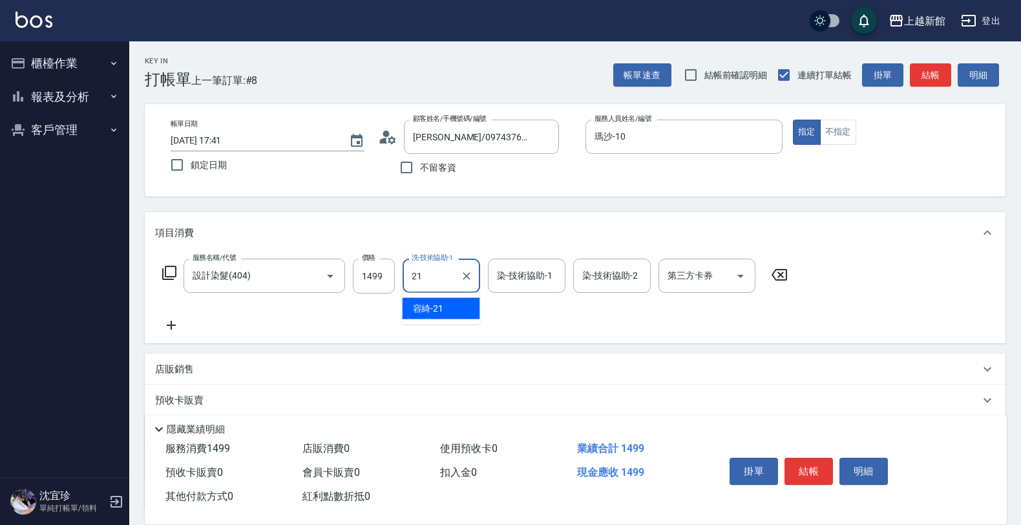
type input "容綺-21"
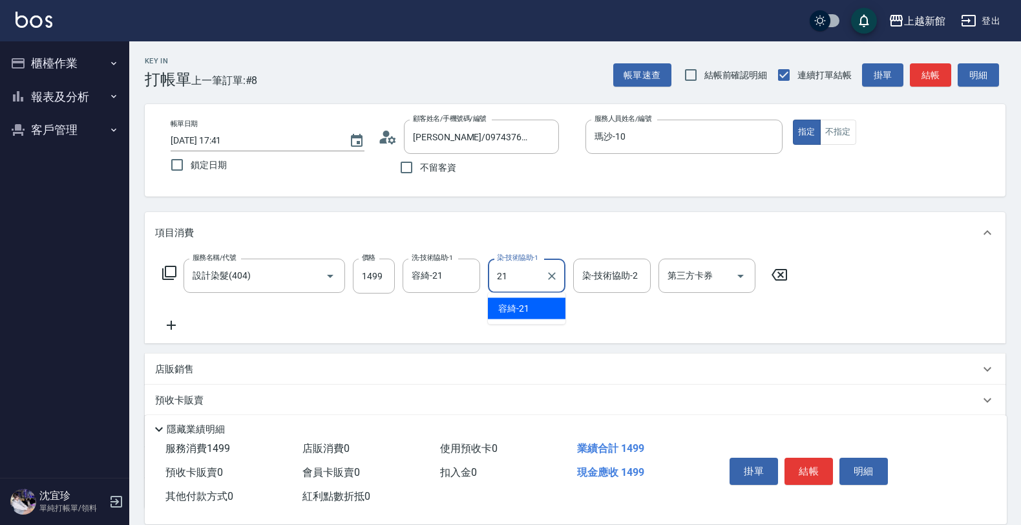
type input "容綺-21"
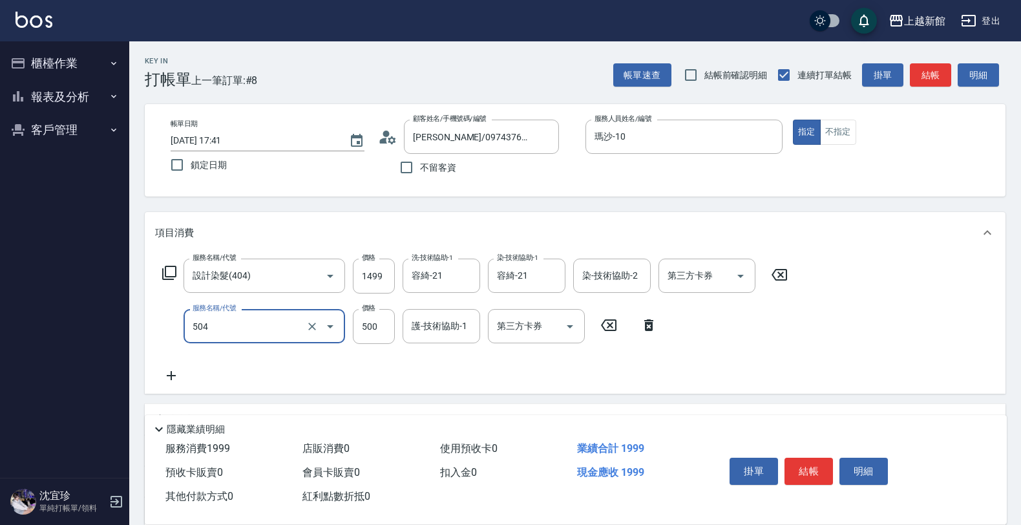
type input "順子護髮(504)"
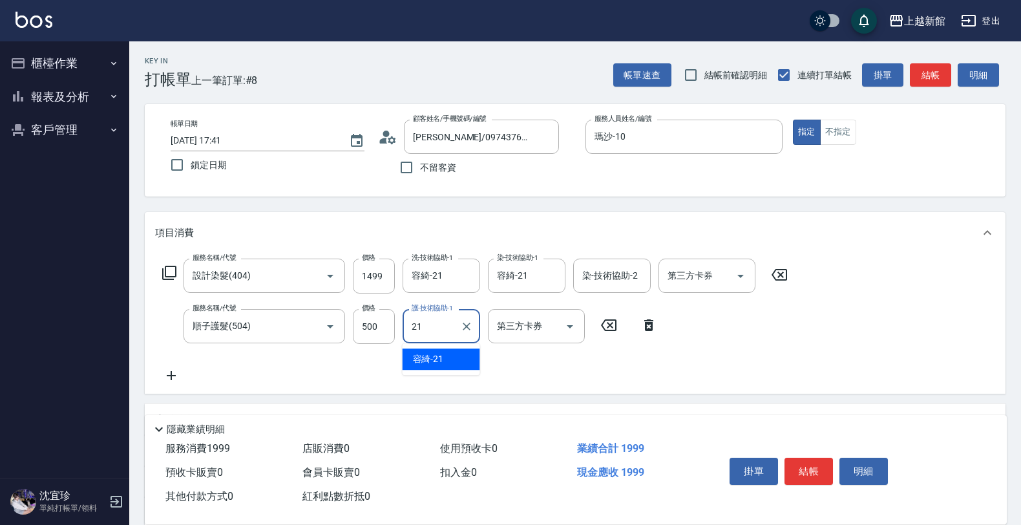
type input "容綺-21"
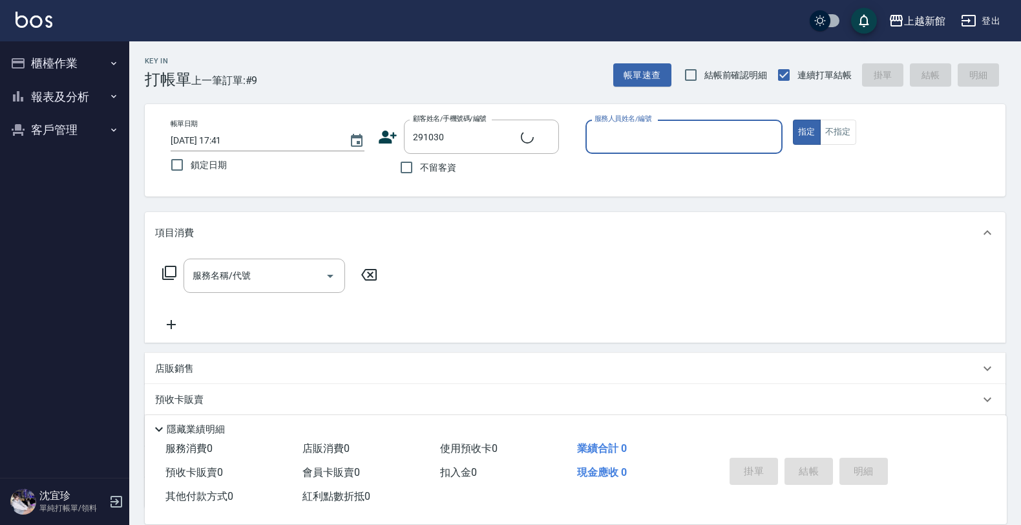
type input "黃宣雯/0917093500/291030"
type input "[PERSON_NAME]-18"
click at [793, 120] on button "指定" at bounding box center [807, 132] width 28 height 25
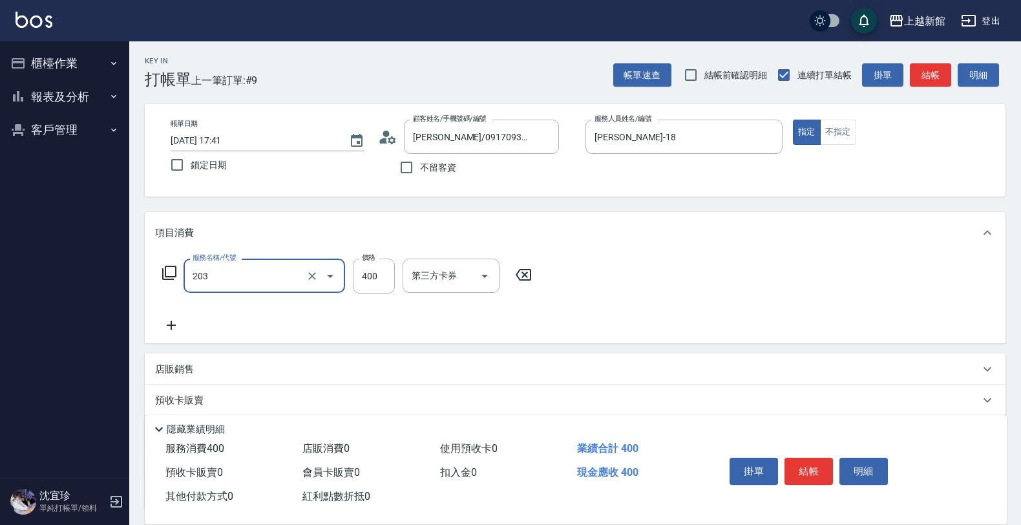
type input "指定單剪(203)"
type input "300"
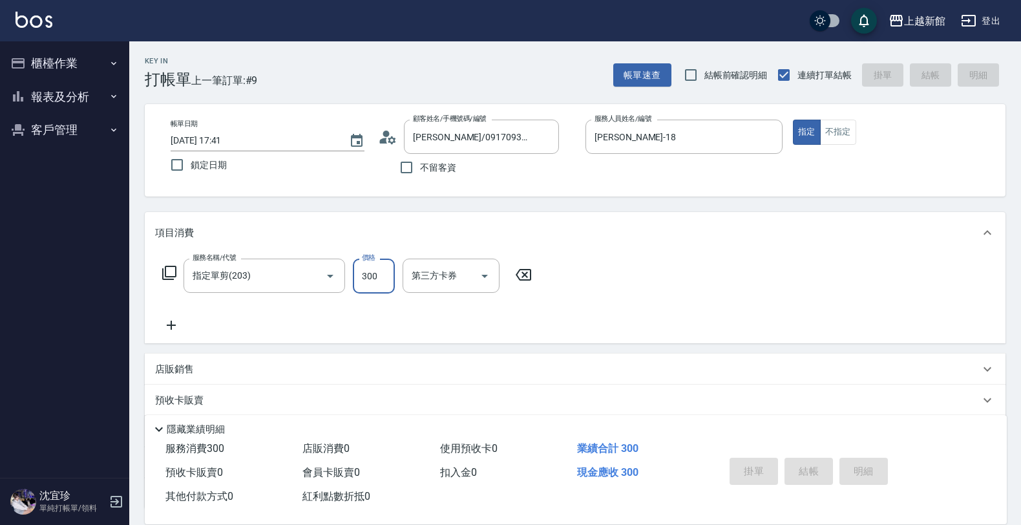
type input "2025/08/19 17:42"
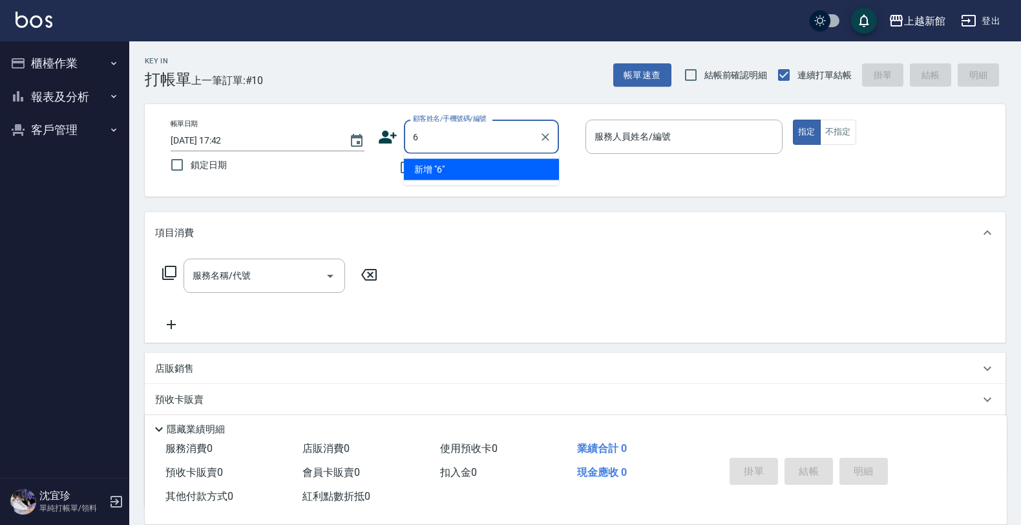
type input "6"
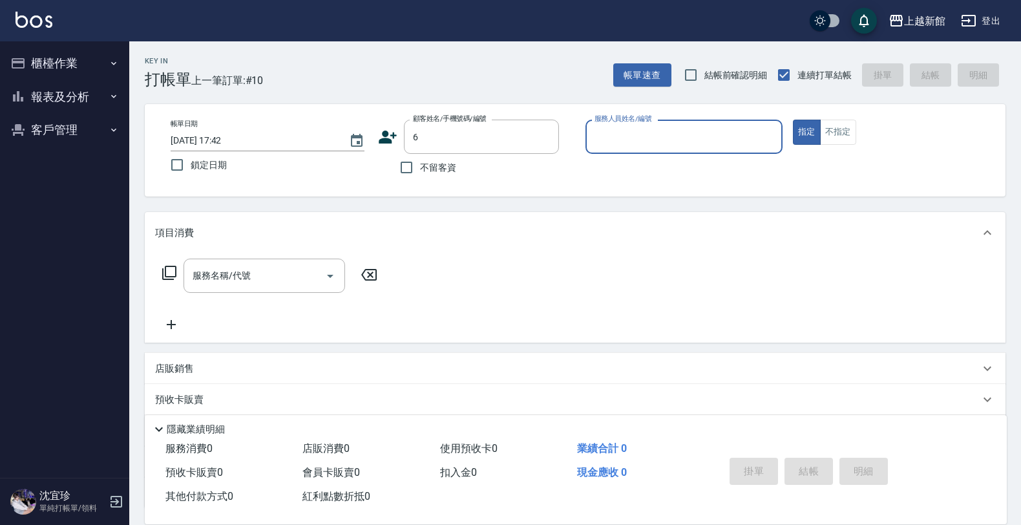
click at [793, 120] on button "指定" at bounding box center [807, 132] width 28 height 25
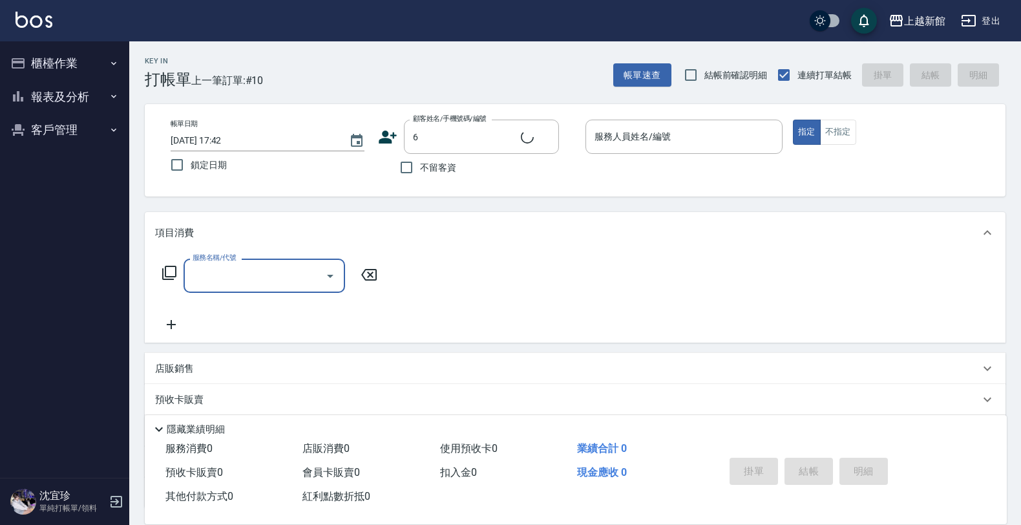
type input "2"
type input "黃婕寧/6_黃婕寧/6"
type input "20"
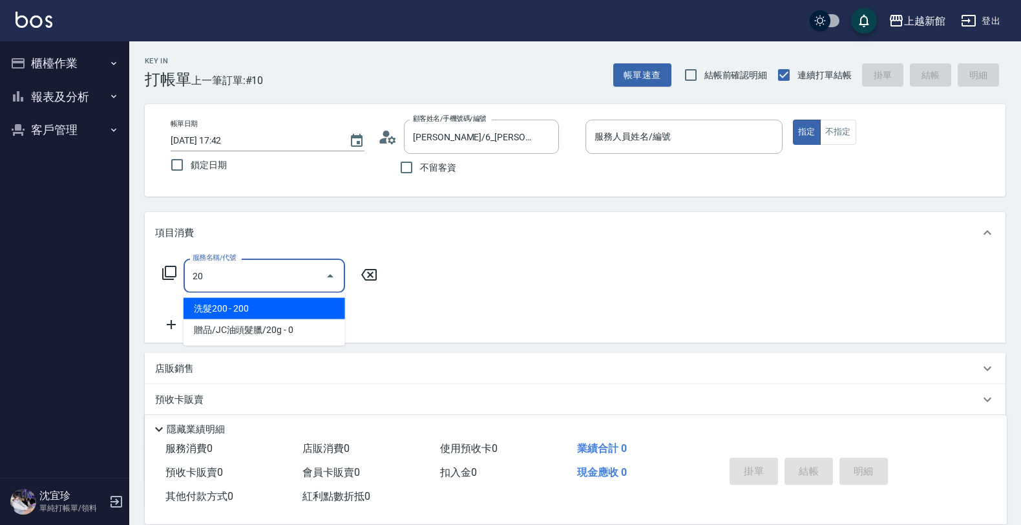
type input "黃婕寧-6"
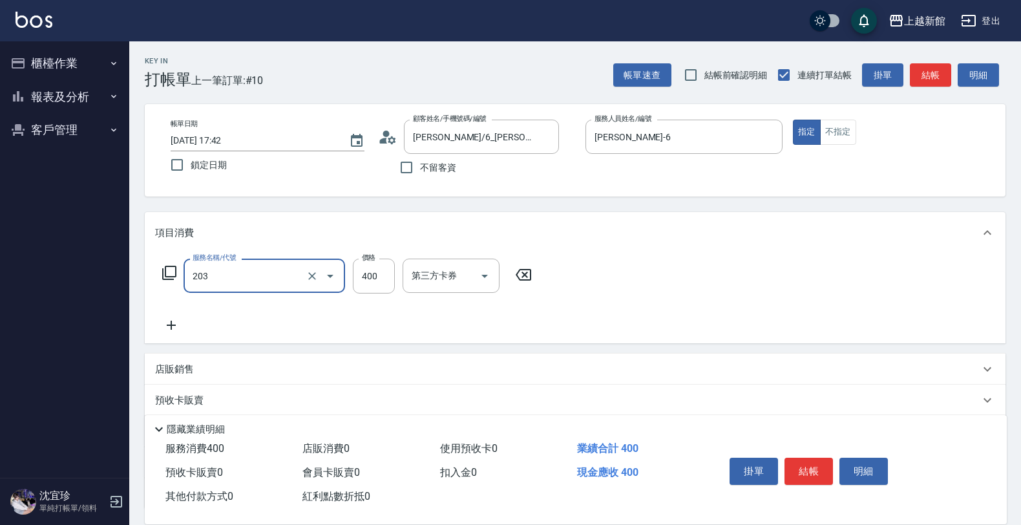
type input "指定單剪(203)"
type input "199"
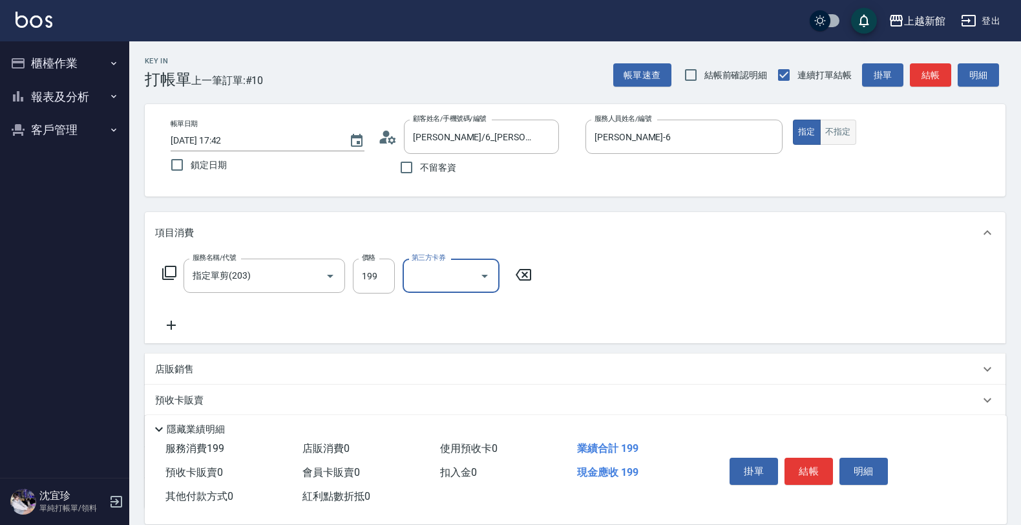
click at [844, 133] on button "不指定" at bounding box center [838, 132] width 36 height 25
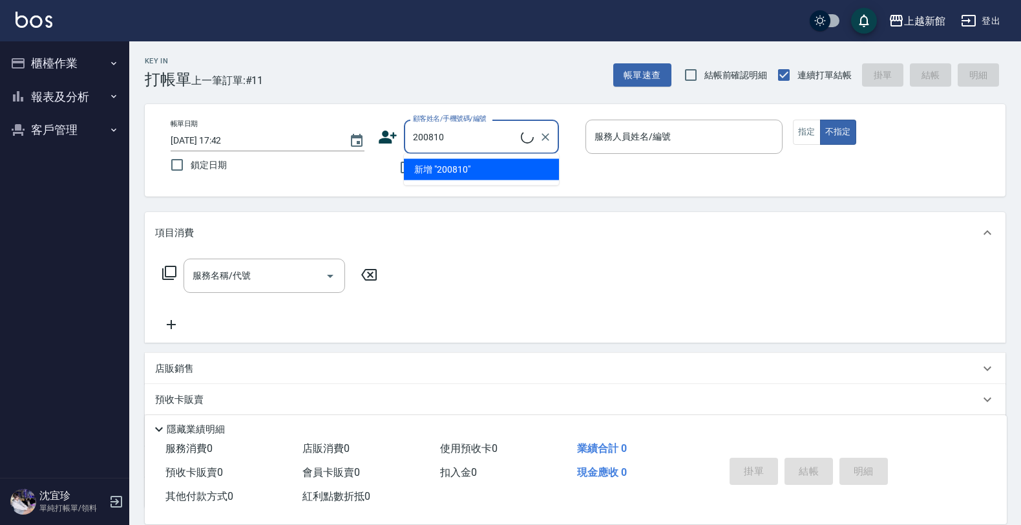
type input "徐瑞辰/0910068639/200810"
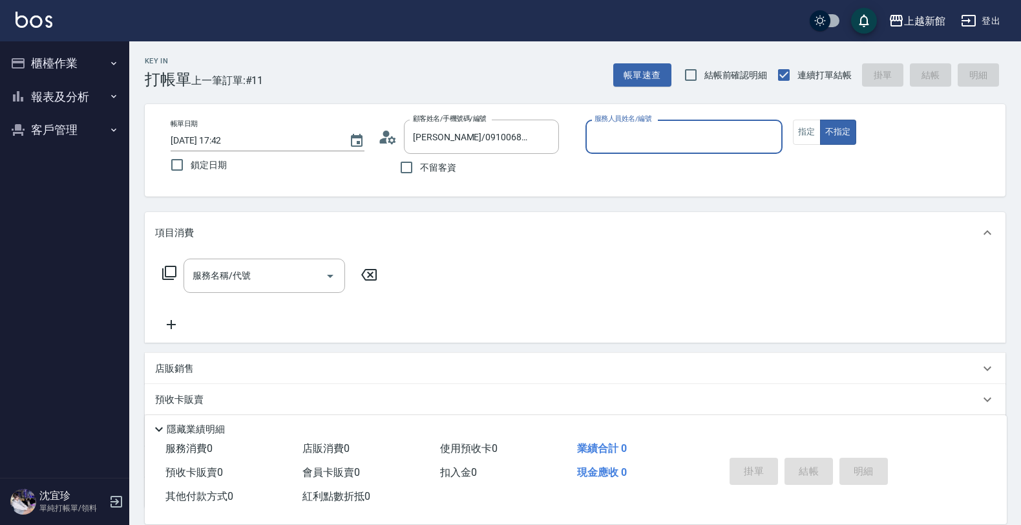
type input "[PERSON_NAME]-18"
click at [820, 120] on button "不指定" at bounding box center [838, 132] width 36 height 25
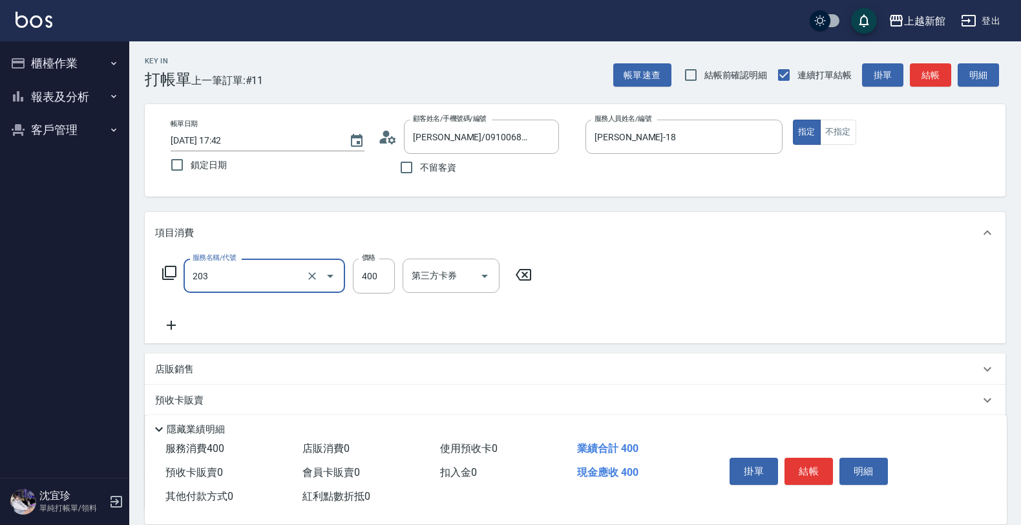
type input "指定單剪(203)"
type input "300"
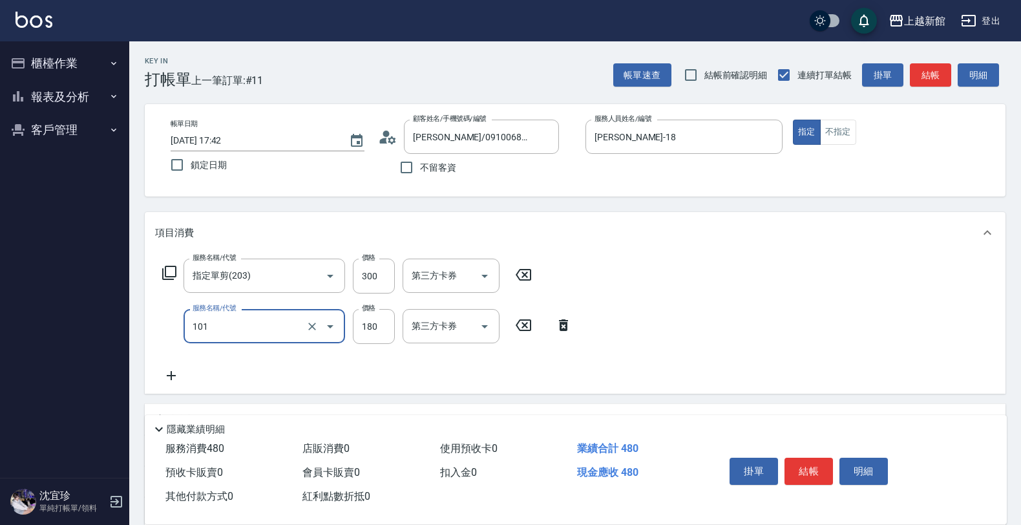
type input "洗髮250(101)"
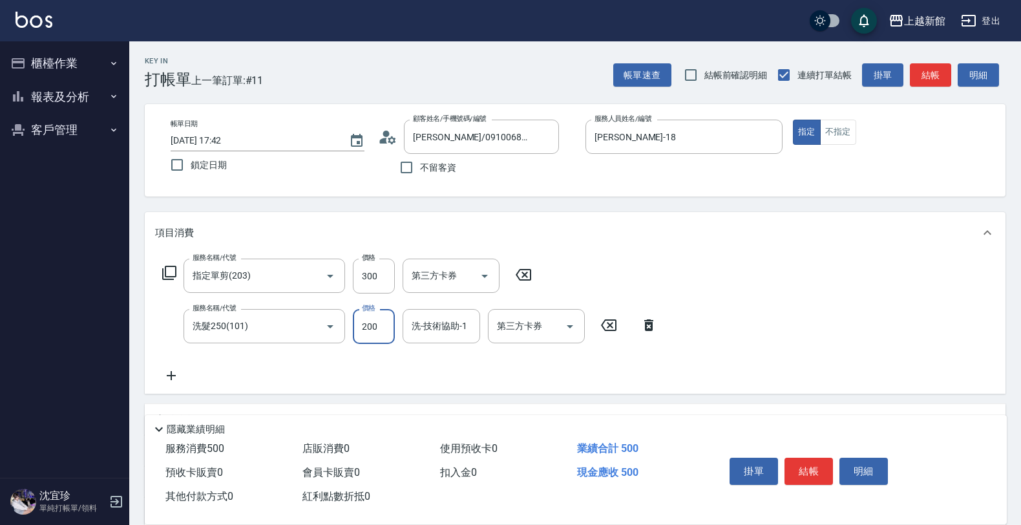
type input "200"
type input "容綺-21"
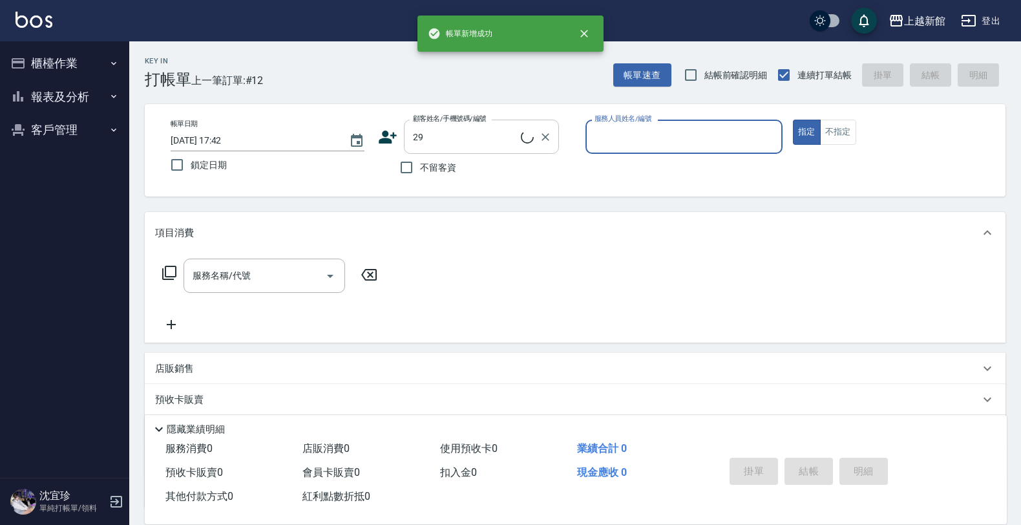
type input "妮妮/0968301870/29"
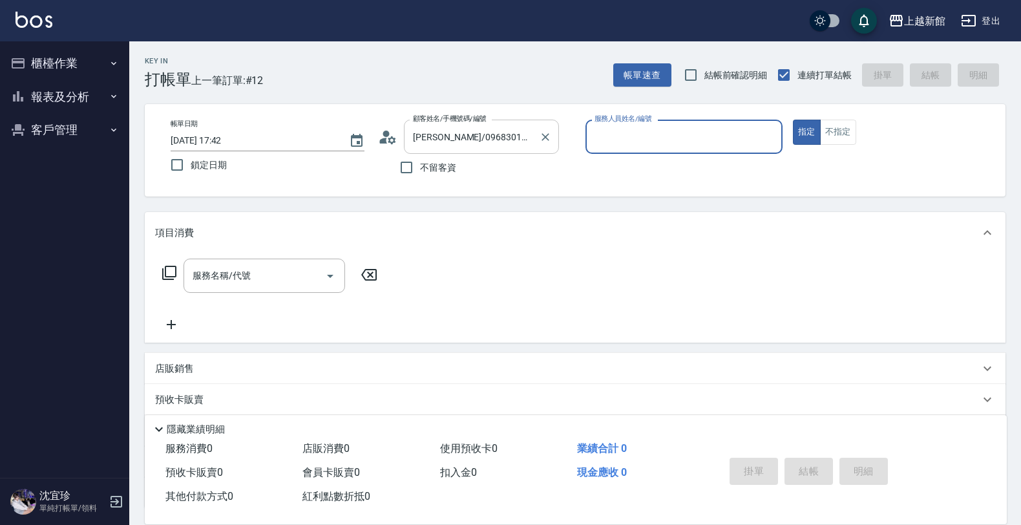
type input "馨妮-29"
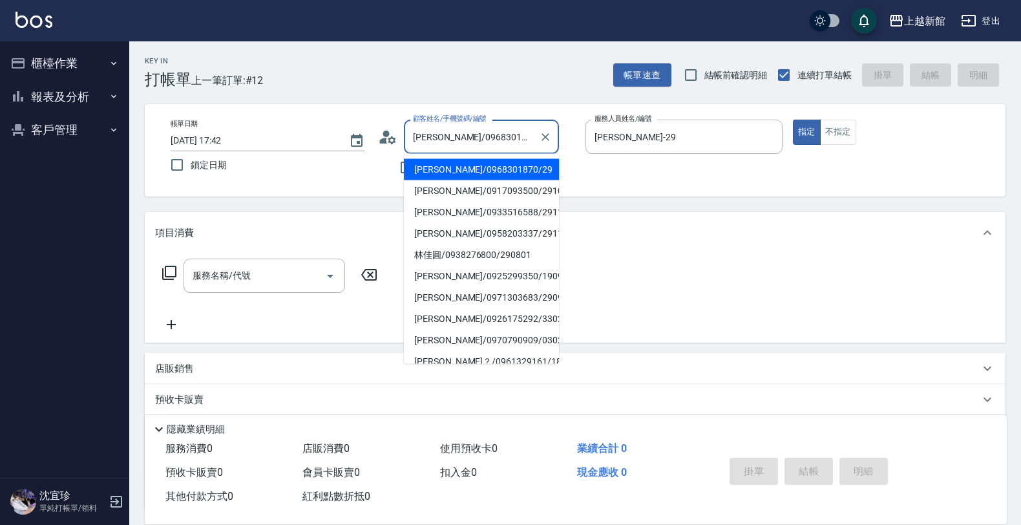
click at [486, 137] on input "妮妮/0968301870/29" at bounding box center [472, 136] width 124 height 23
drag, startPoint x: 546, startPoint y: 133, endPoint x: 453, endPoint y: 128, distance: 93.2
click at [540, 133] on icon "Clear" at bounding box center [545, 137] width 13 height 13
click at [450, 132] on input "顧客姓名/手機號碼/編號" at bounding box center [472, 136] width 124 height 23
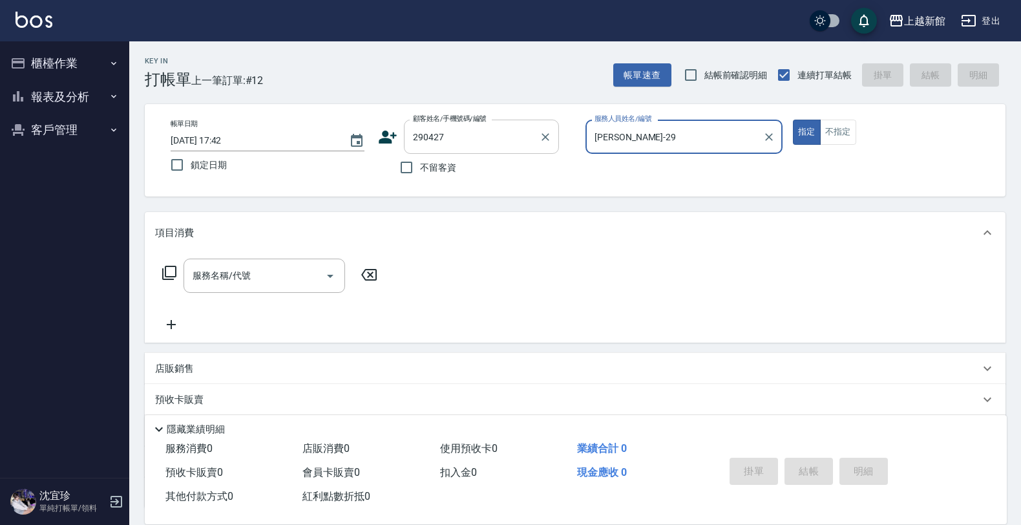
type input "鍾小燕/0937840254/290427"
type input "A-Mia -3"
click at [793, 120] on button "指定" at bounding box center [807, 132] width 28 height 25
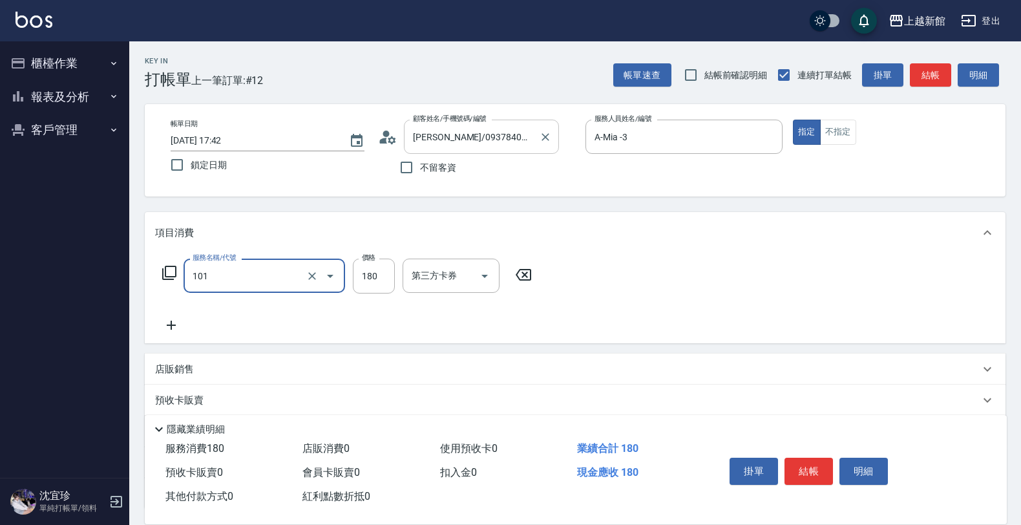
type input "洗髮250(101)"
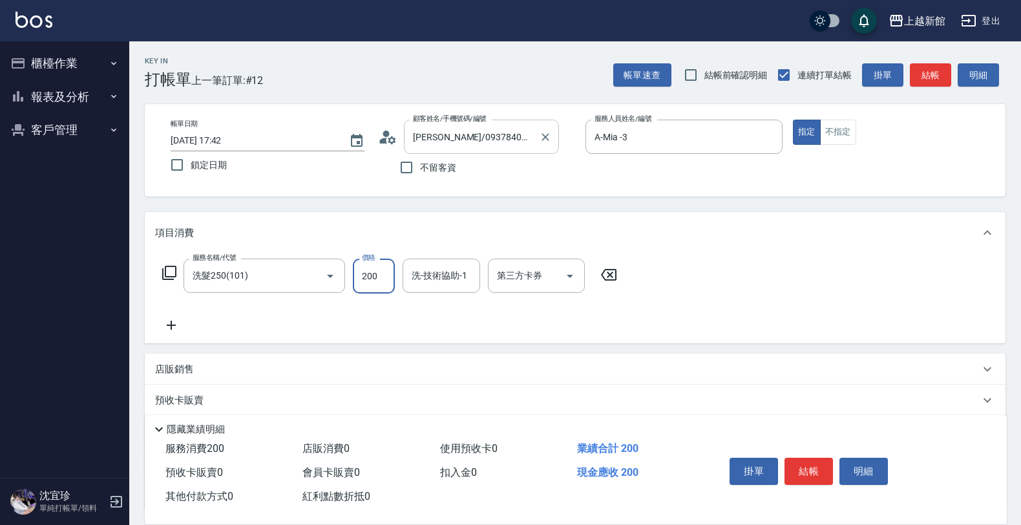
type input "200"
type input "小邱-25"
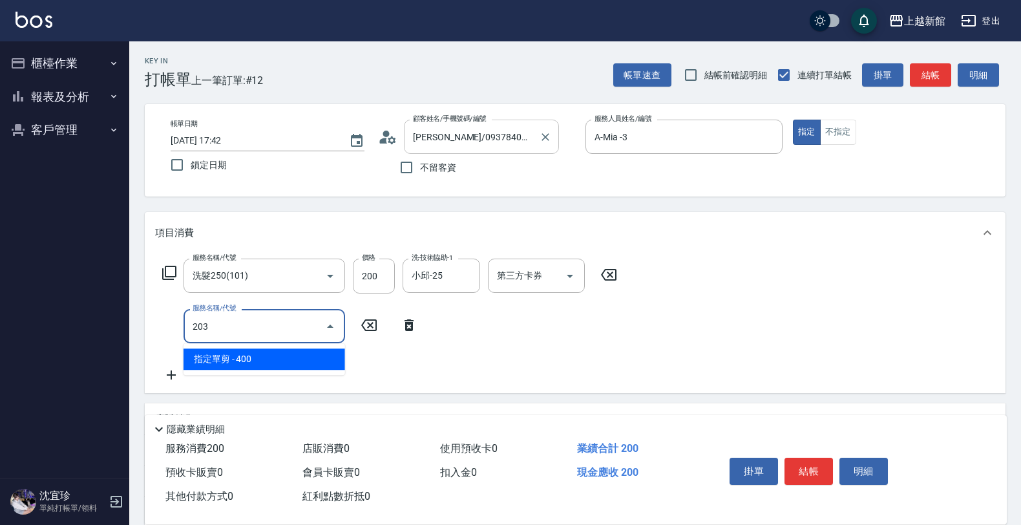
type input "指定單剪(203)"
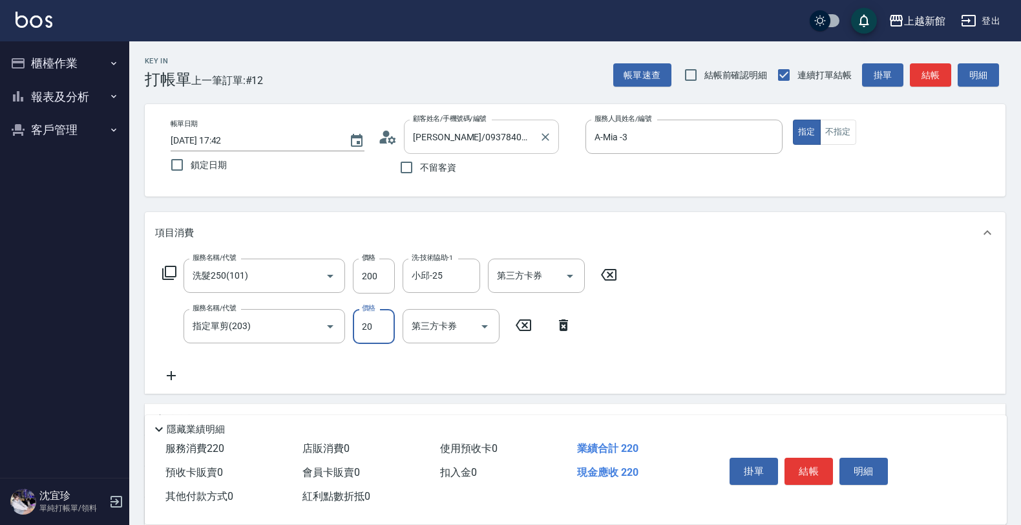
type input "200"
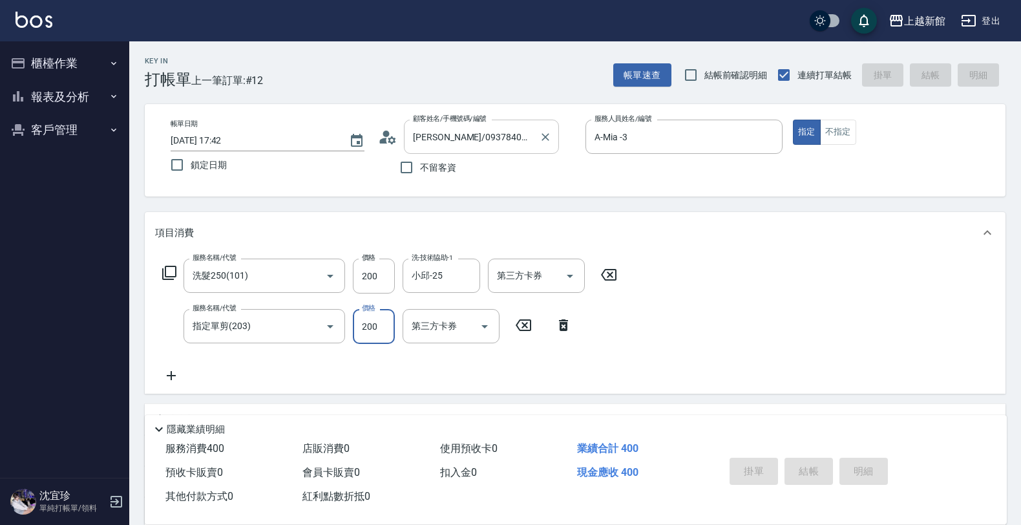
type input "2025/08/19 17:43"
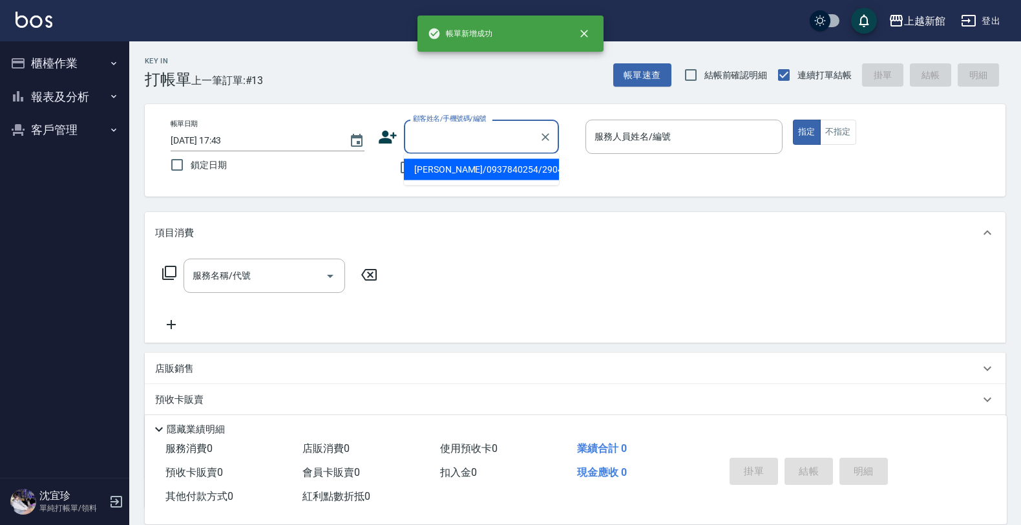
drag, startPoint x: 434, startPoint y: 128, endPoint x: 433, endPoint y: 149, distance: 21.4
click at [435, 131] on input "顧客姓名/手機號碼/編號" at bounding box center [472, 136] width 124 height 23
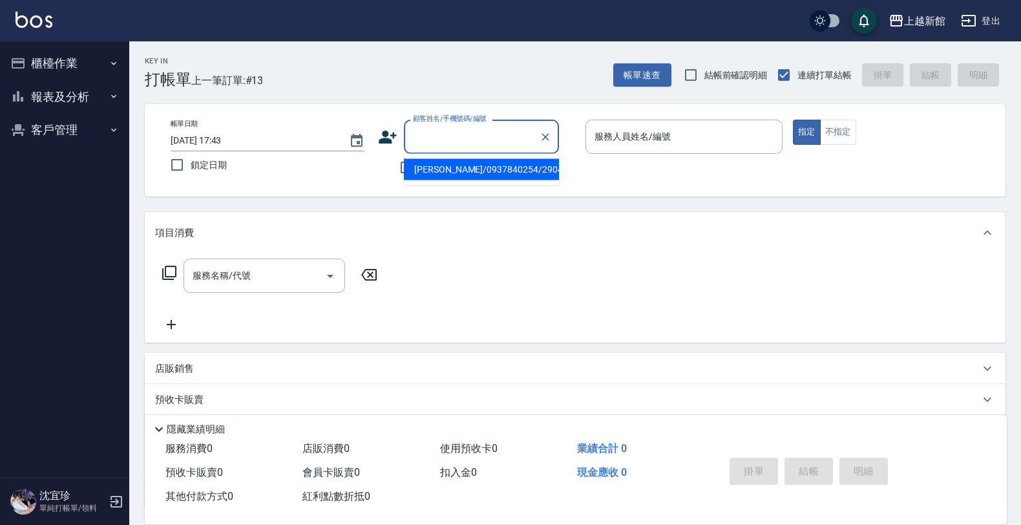
click at [443, 172] on li "鍾小燕/0937840254/290427" at bounding box center [481, 169] width 155 height 21
type input "鍾小燕/0937840254/290427"
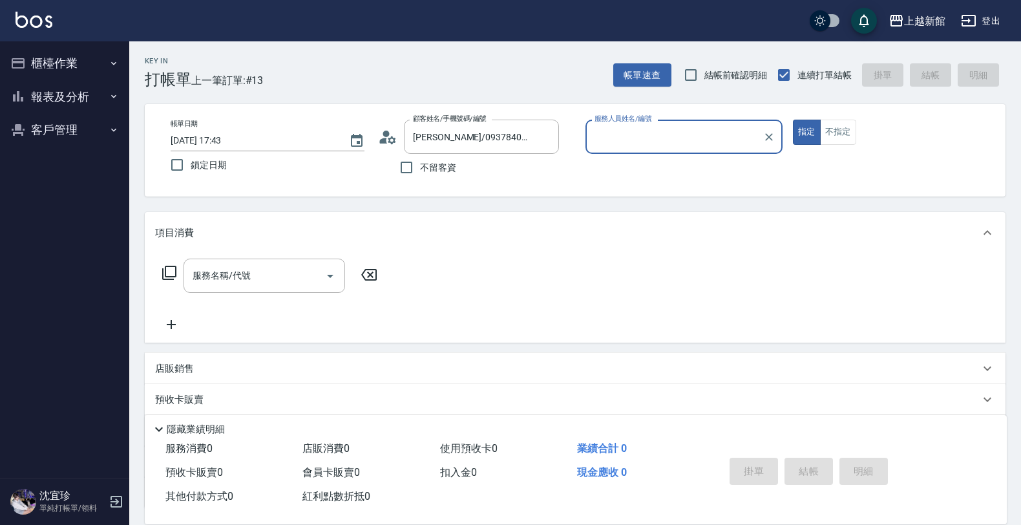
type input "A-Mia -3"
click at [793, 120] on button "指定" at bounding box center [807, 132] width 28 height 25
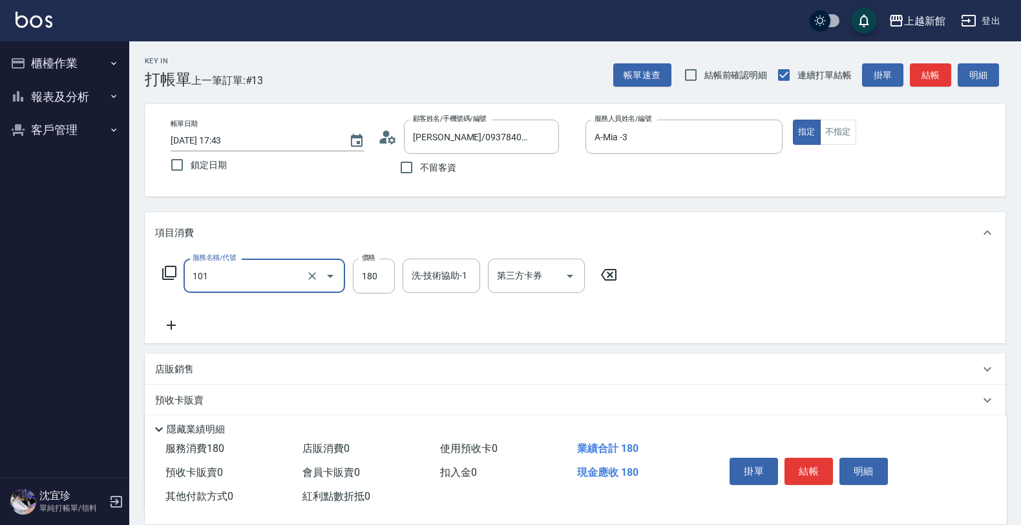
type input "洗髮250(101)"
type input "200"
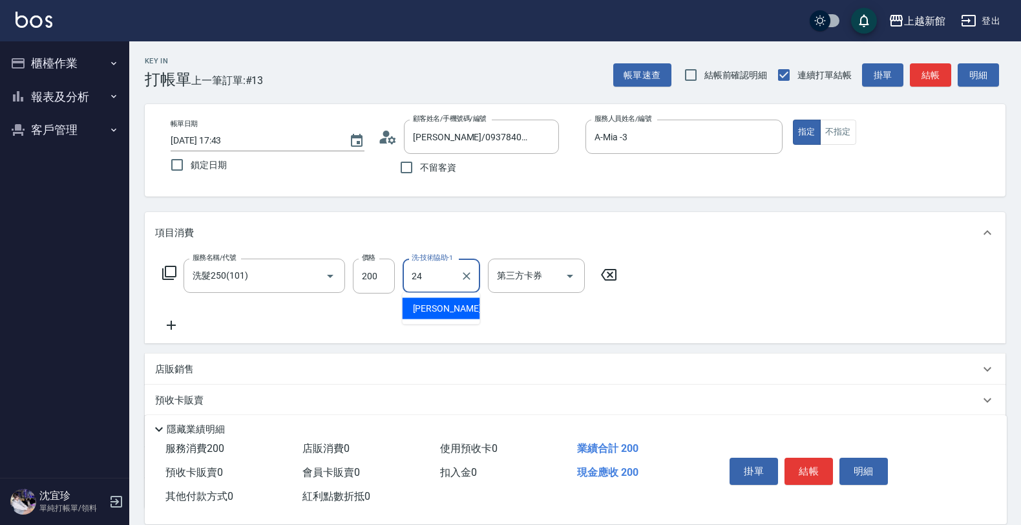
type input "小敏-24"
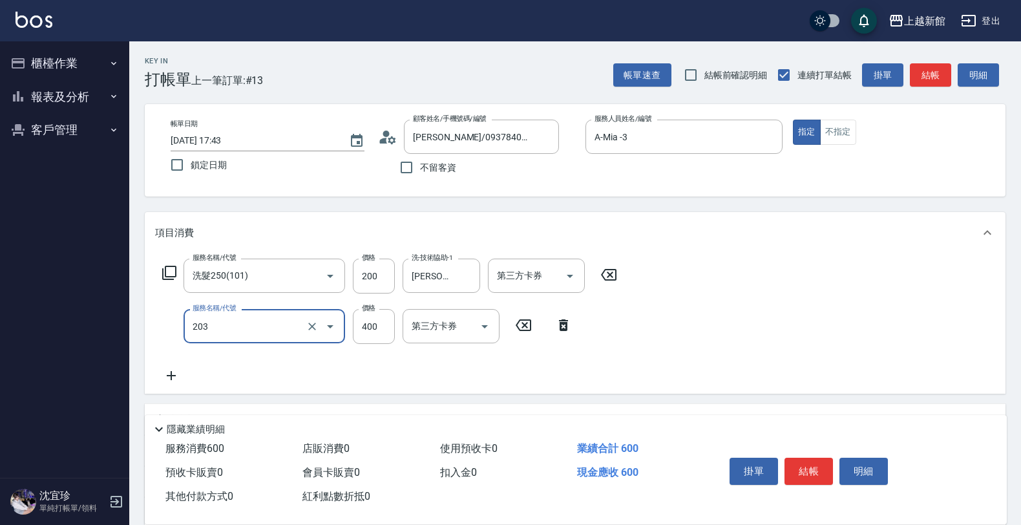
type input "指定單剪(203)"
type input "200"
drag, startPoint x: 383, startPoint y: 279, endPoint x: 388, endPoint y: 266, distance: 13.9
click at [383, 278] on input "200" at bounding box center [374, 276] width 42 height 35
type input "300"
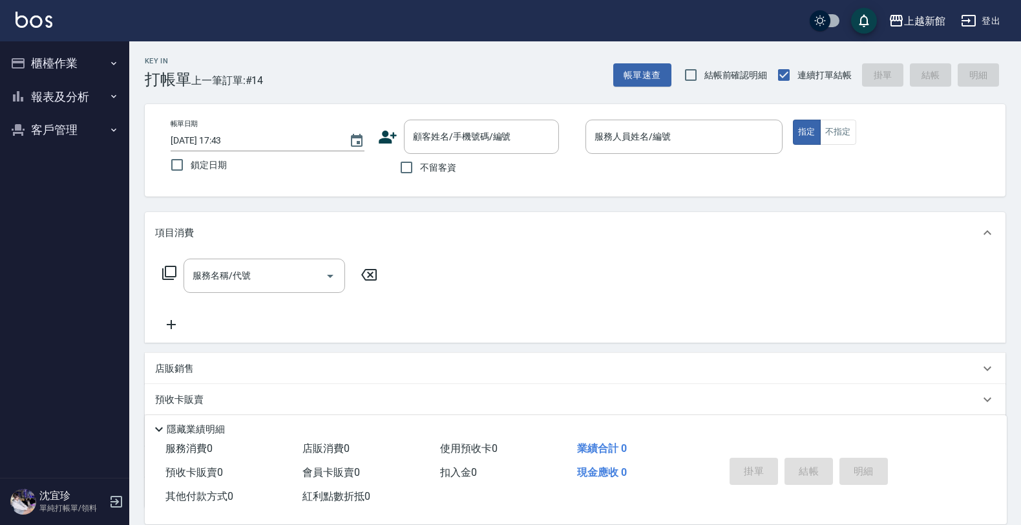
click at [390, 140] on icon at bounding box center [388, 137] width 18 height 13
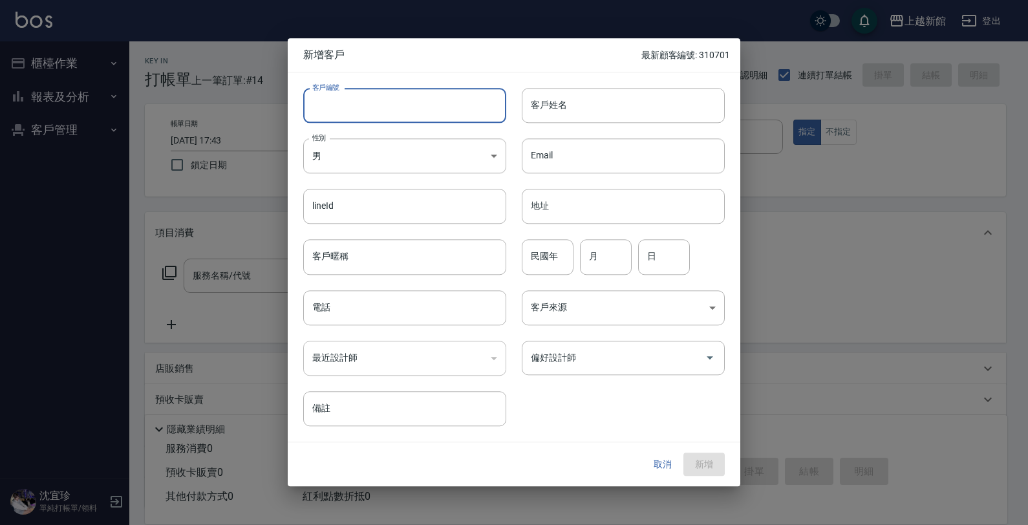
click at [444, 105] on input "客戶編號" at bounding box center [404, 105] width 203 height 35
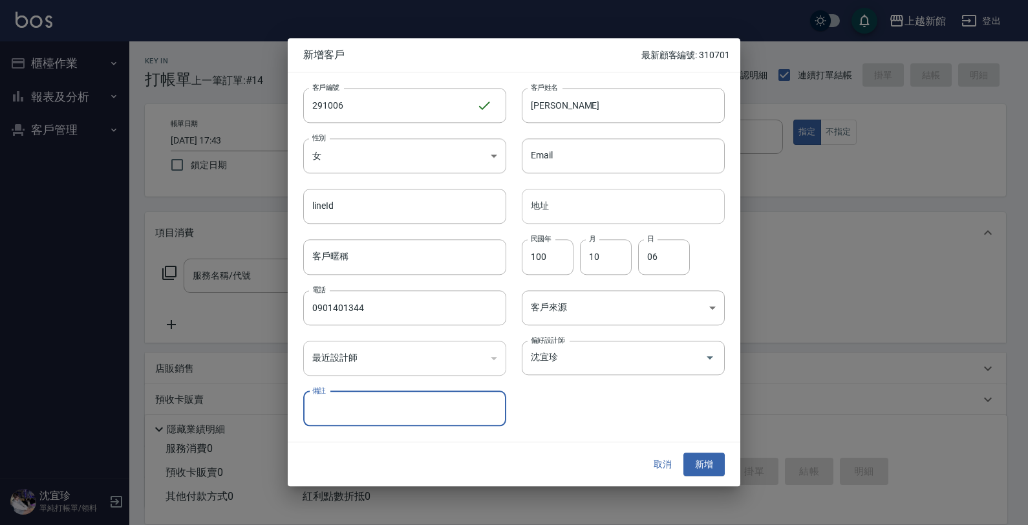
click at [683, 452] on button "新增" at bounding box center [703, 464] width 41 height 24
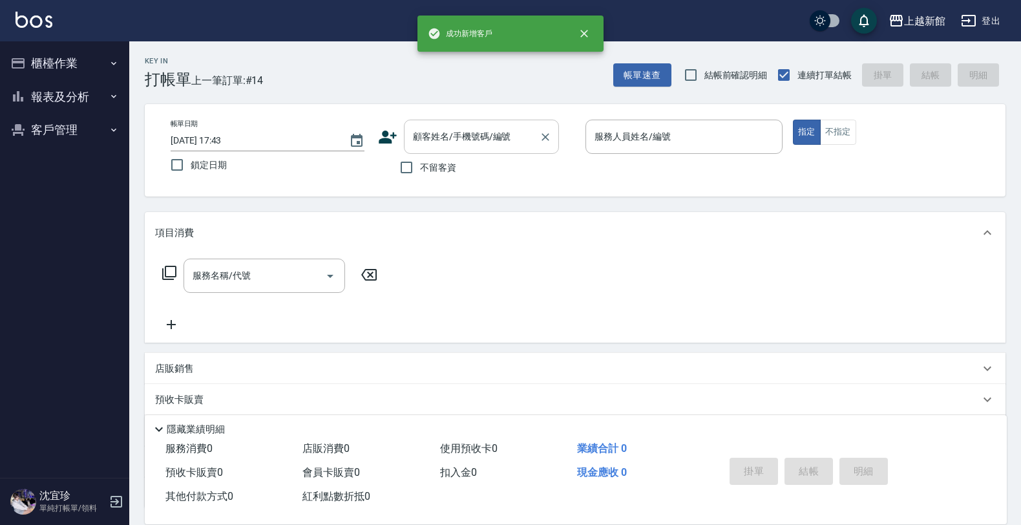
click at [466, 131] on input "顧客姓名/手機號碼/編號" at bounding box center [472, 136] width 124 height 23
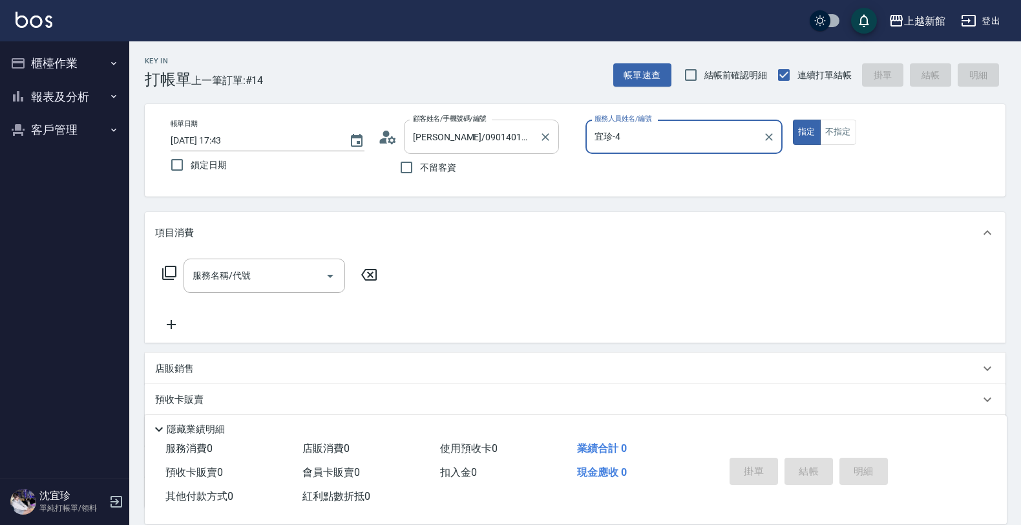
click at [793, 120] on button "指定" at bounding box center [807, 132] width 28 height 25
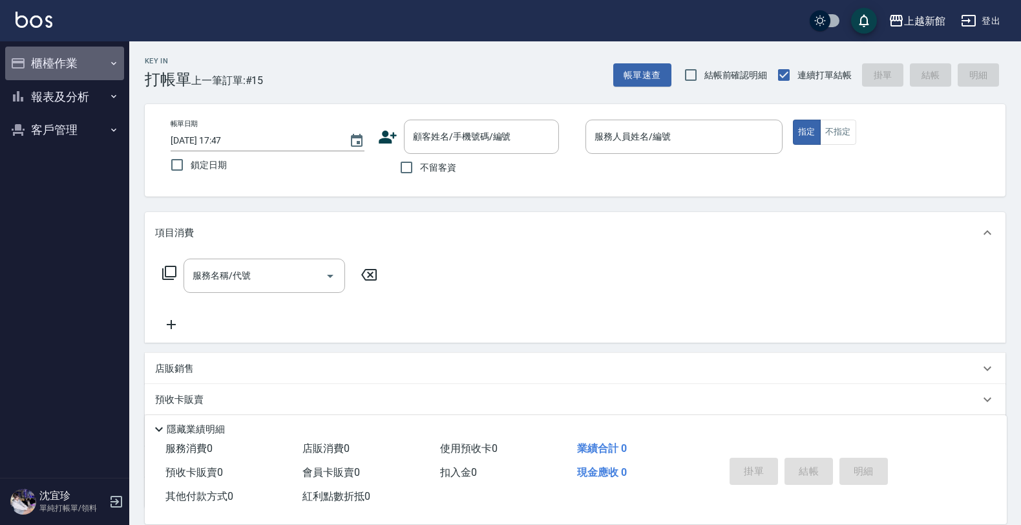
click at [72, 68] on button "櫃檯作業" at bounding box center [64, 64] width 119 height 34
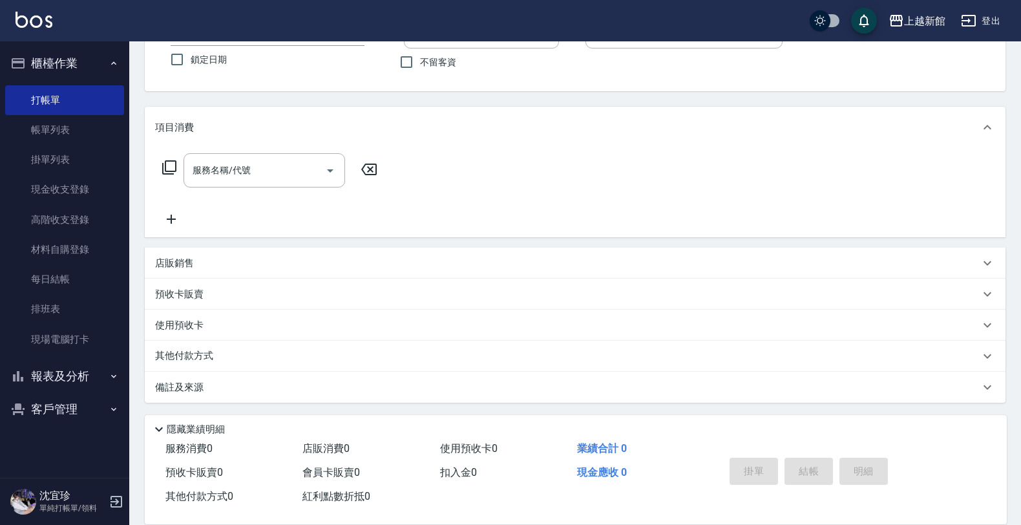
scroll to position [107, 0]
click at [67, 386] on button "報表及分析" at bounding box center [64, 376] width 119 height 34
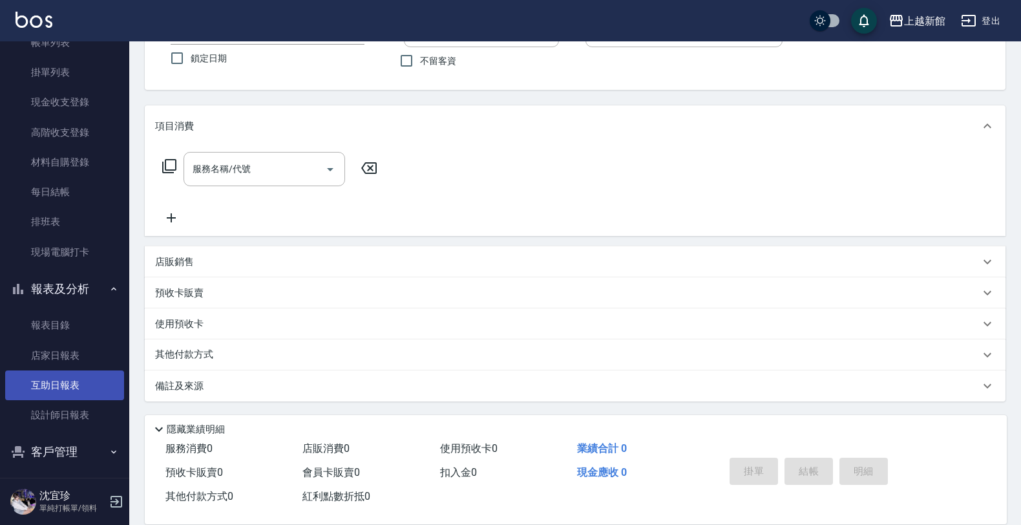
scroll to position [94, 0]
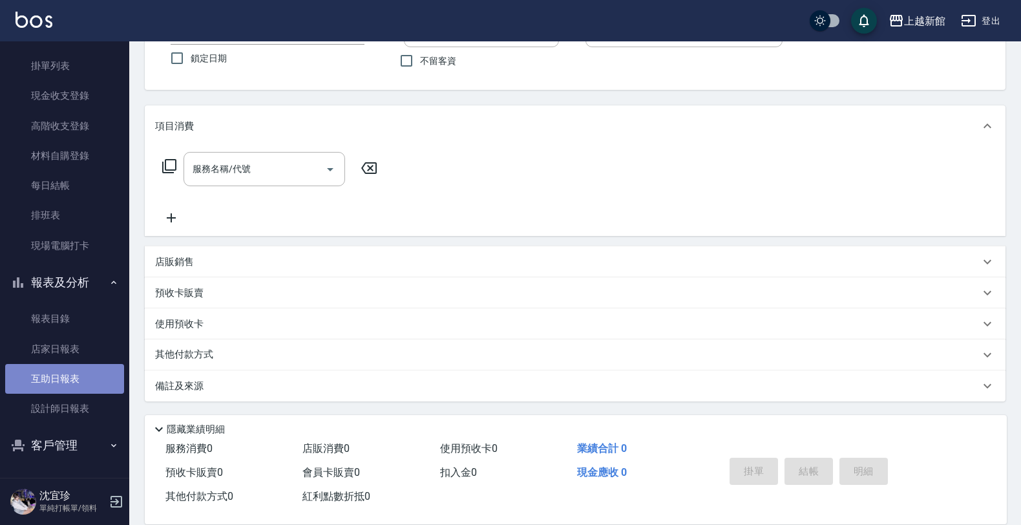
click at [66, 383] on link "互助日報表" at bounding box center [64, 379] width 119 height 30
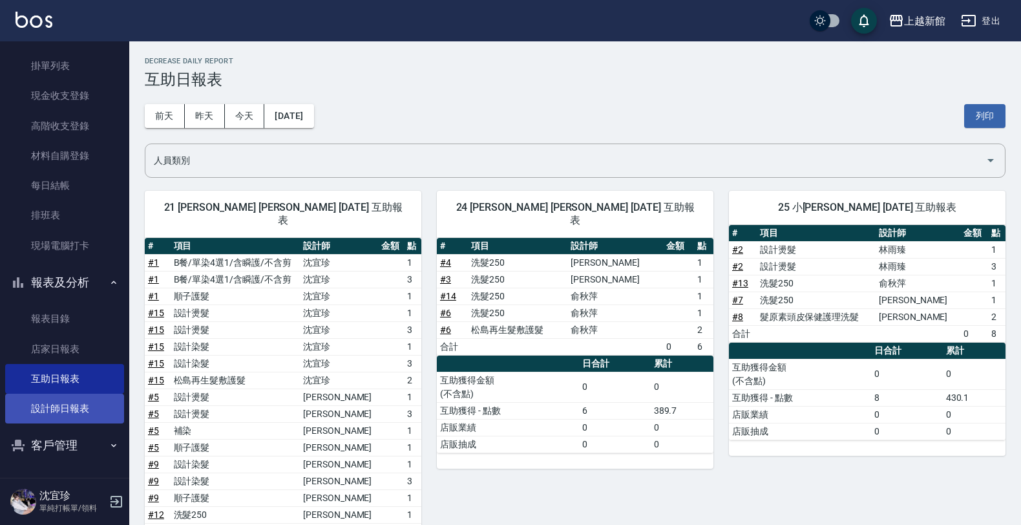
click at [56, 421] on link "設計師日報表" at bounding box center [64, 409] width 119 height 30
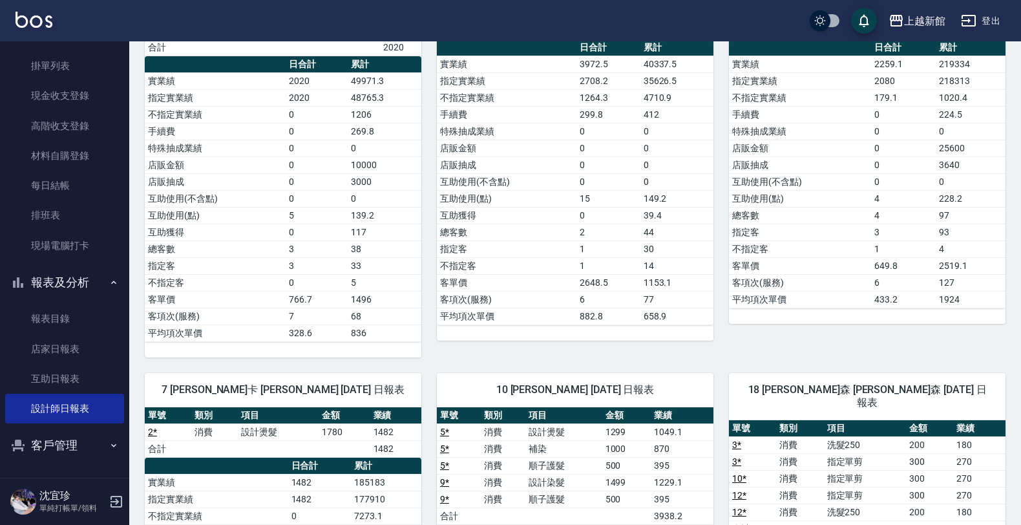
scroll to position [242, 0]
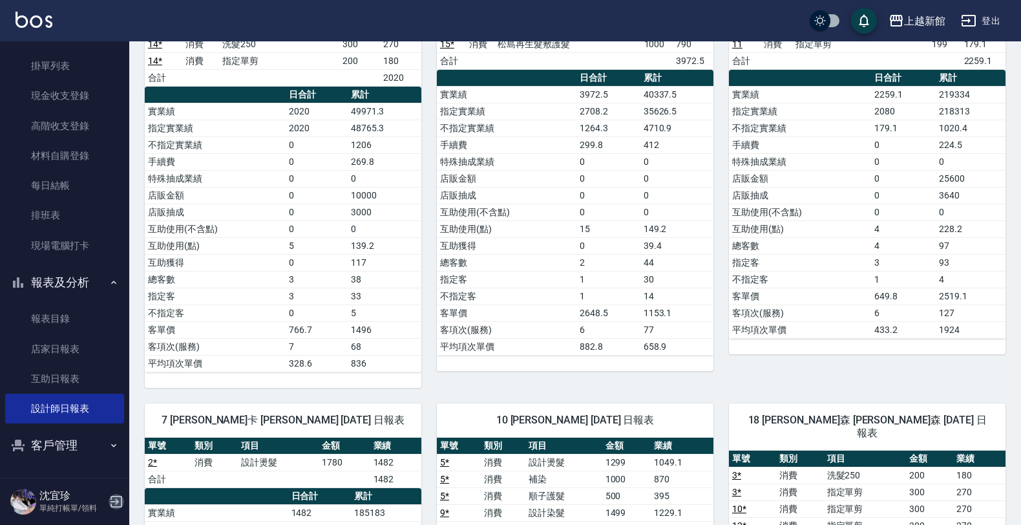
click at [113, 496] on icon "button" at bounding box center [117, 502] width 12 height 12
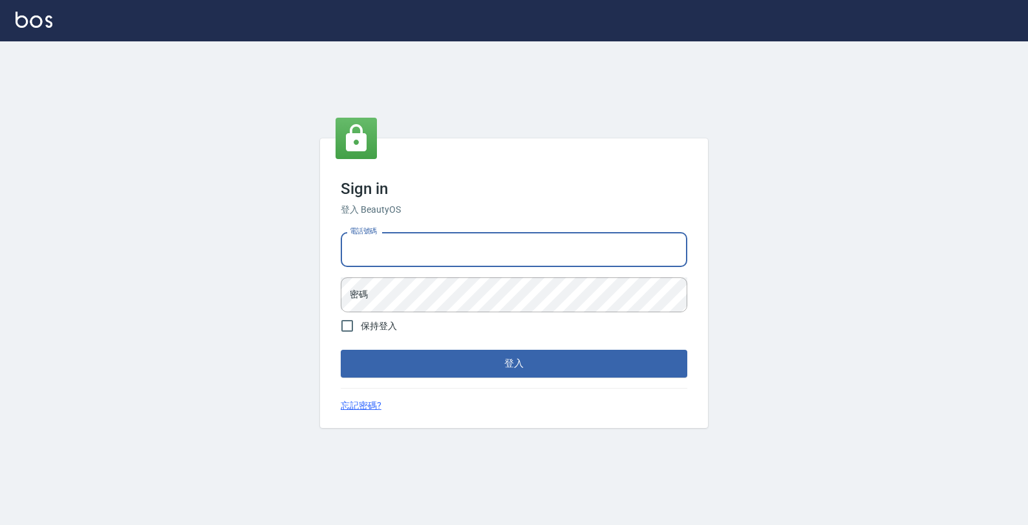
drag, startPoint x: 650, startPoint y: 260, endPoint x: 638, endPoint y: 253, distance: 13.9
click at [646, 260] on input "電話號碼" at bounding box center [514, 249] width 346 height 35
type input "4265909"
click at [341, 350] on button "登入" at bounding box center [514, 363] width 346 height 27
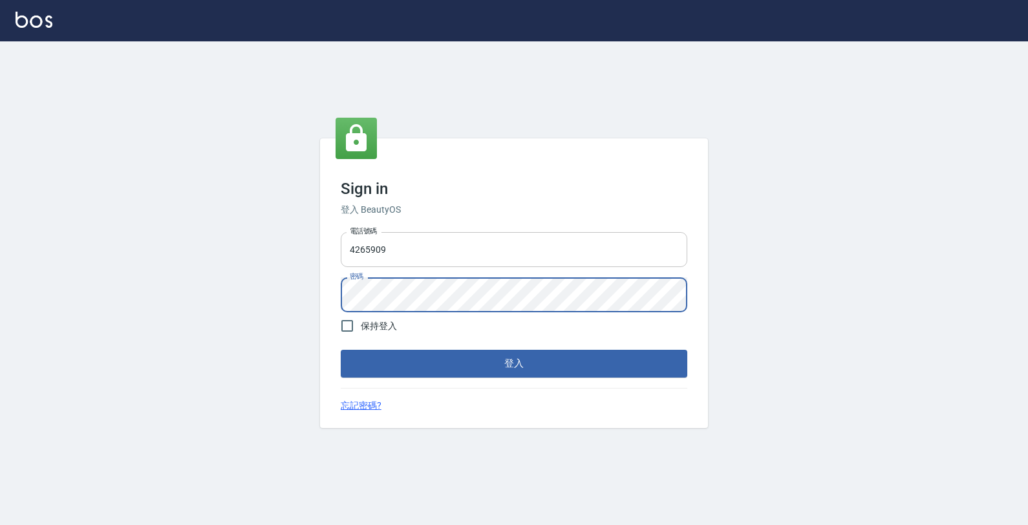
click at [341, 350] on button "登入" at bounding box center [514, 363] width 346 height 27
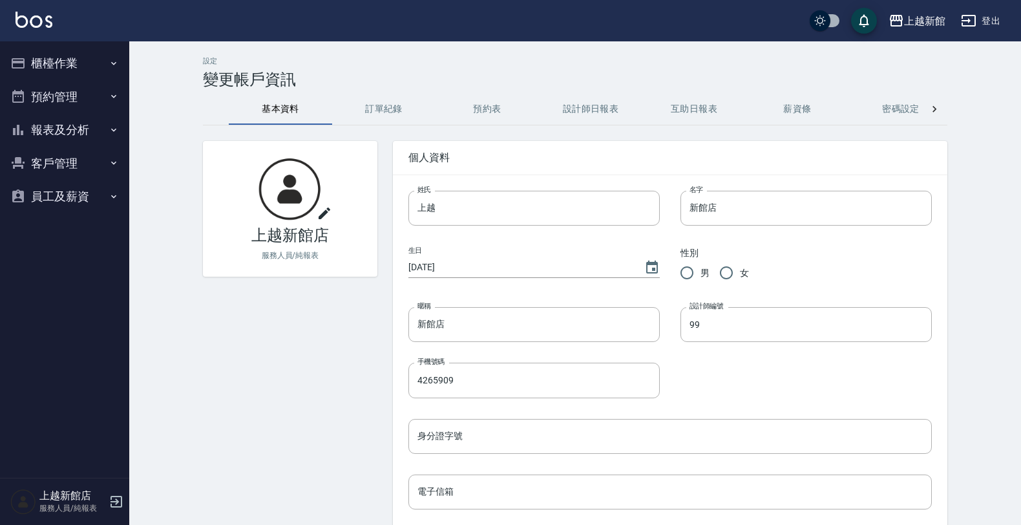
click at [59, 67] on button "櫃檯作業" at bounding box center [64, 64] width 119 height 34
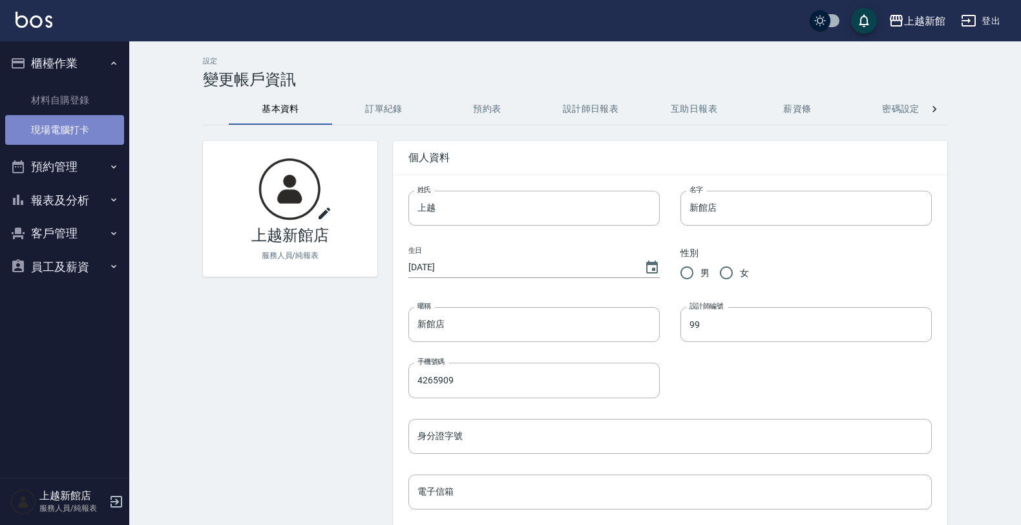
drag, startPoint x: 83, startPoint y: 130, endPoint x: 116, endPoint y: 137, distance: 34.4
click at [84, 130] on link "現場電腦打卡" at bounding box center [64, 130] width 119 height 30
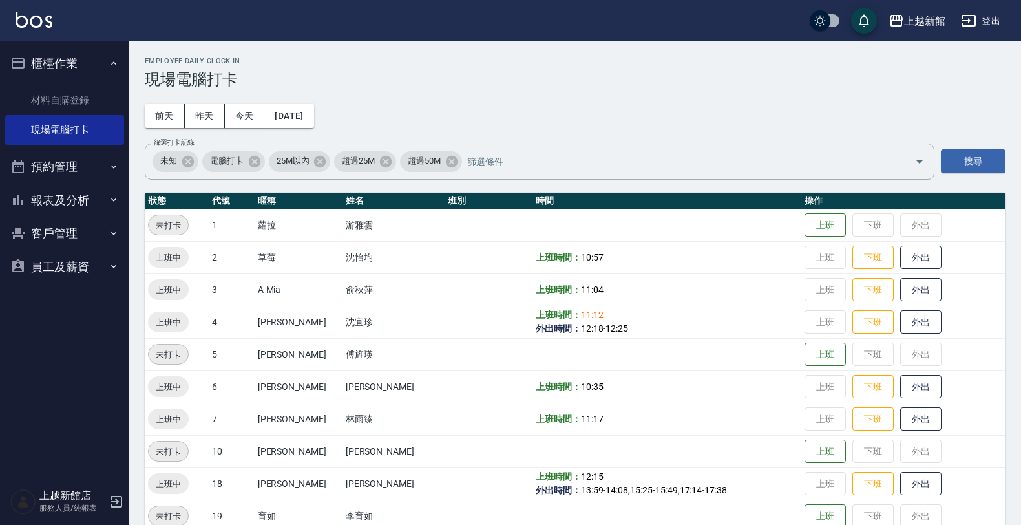
click at [56, 239] on button "客戶管理" at bounding box center [64, 234] width 119 height 34
click at [66, 262] on link "客戶列表" at bounding box center [64, 270] width 119 height 30
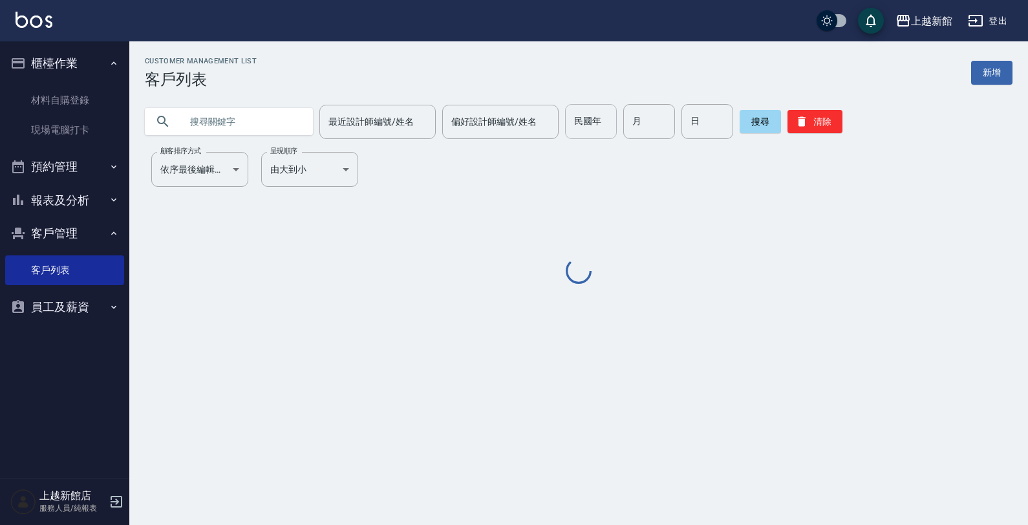
click at [582, 125] on input "民國年" at bounding box center [591, 121] width 52 height 35
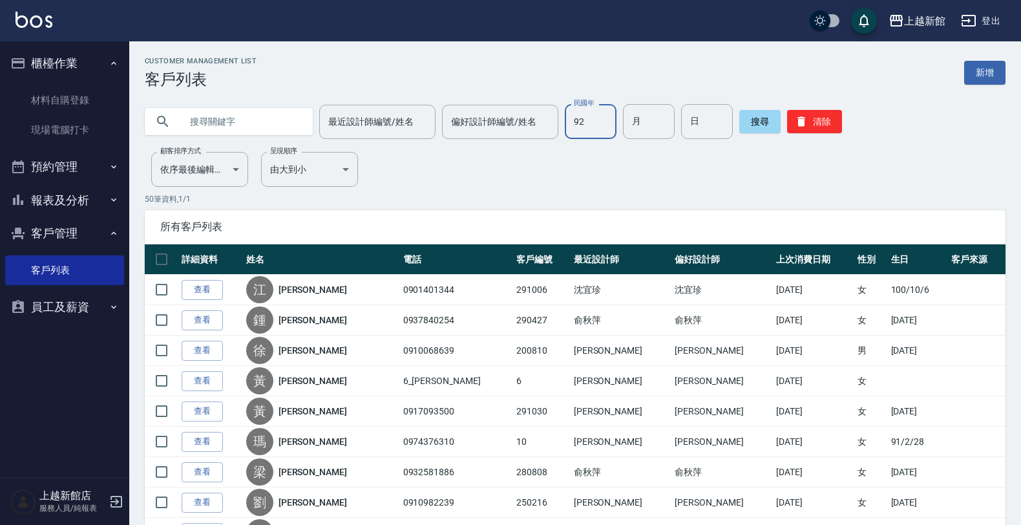
type input "92"
type input "07"
type input "22"
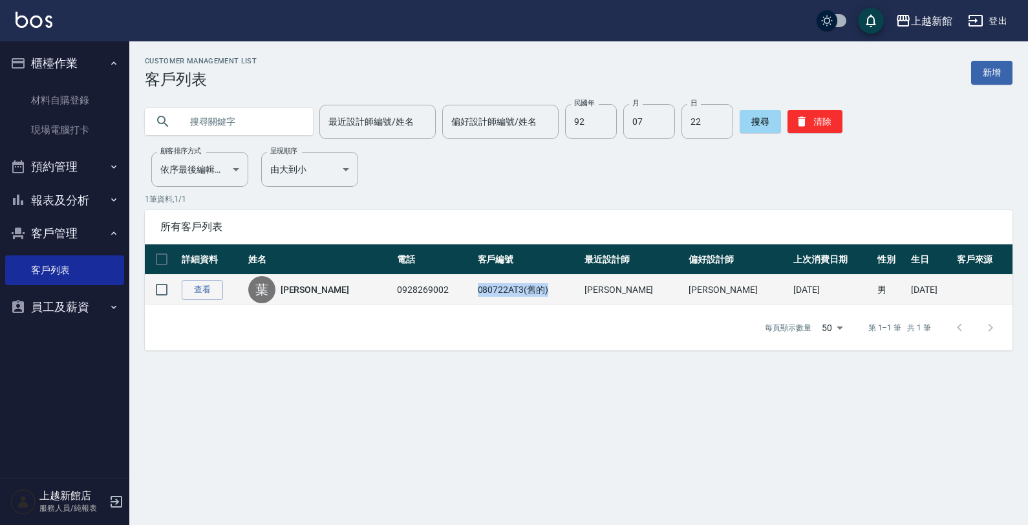
drag, startPoint x: 456, startPoint y: 286, endPoint x: 525, endPoint y: 298, distance: 70.9
click at [525, 298] on td "080722AT3(舊的)" at bounding box center [527, 290] width 107 height 30
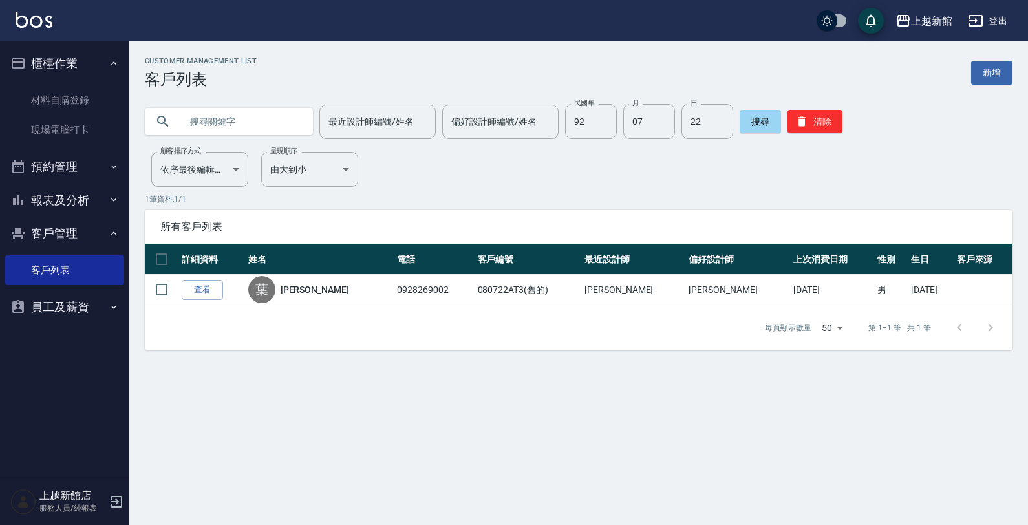
click at [654, 343] on div "每頁顯示數量 50 50 第 1–1 筆 共 1 筆" at bounding box center [578, 327] width 867 height 45
click at [625, 125] on input "07" at bounding box center [649, 121] width 52 height 35
type input "04"
type input "27"
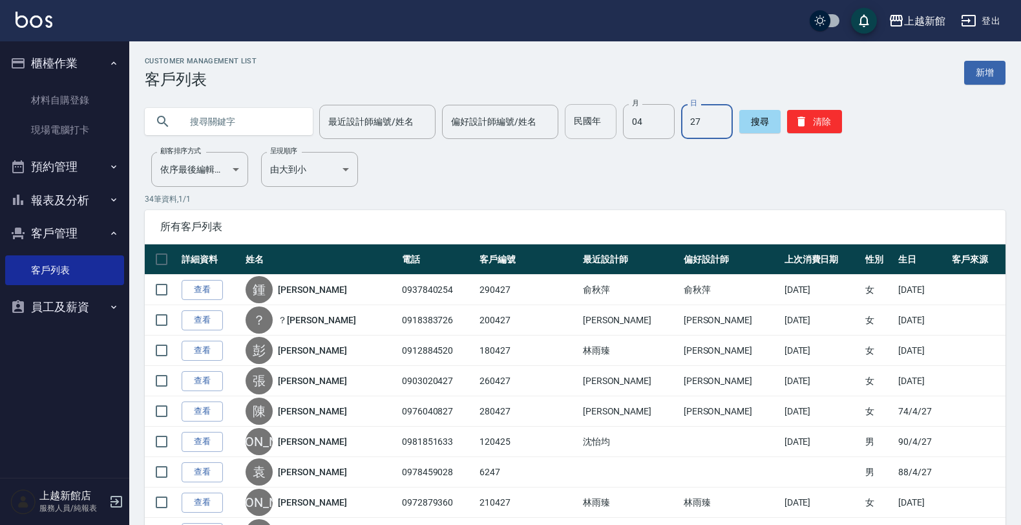
click at [582, 127] on input "民國年" at bounding box center [591, 121] width 52 height 35
click at [367, 120] on input "最近設計師編號/姓名" at bounding box center [377, 122] width 105 height 23
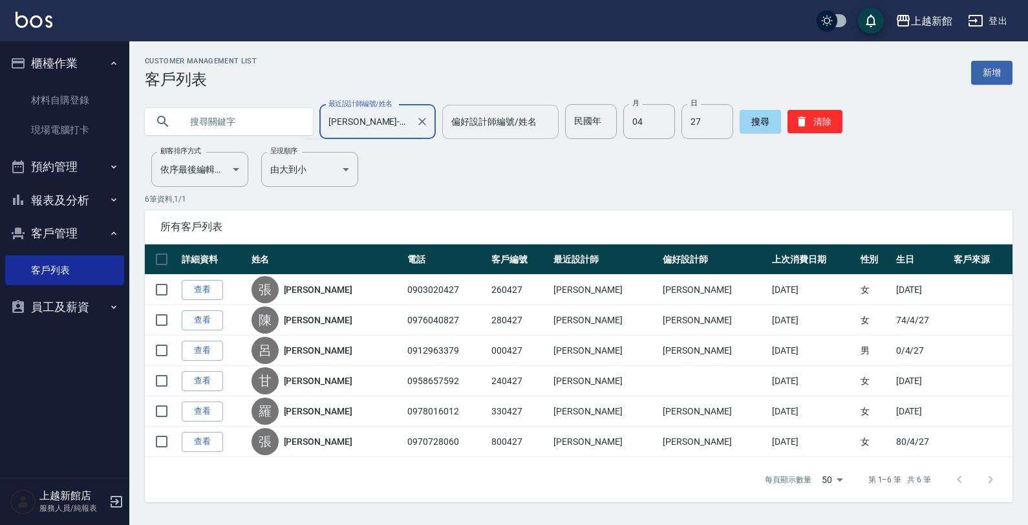
type input "黃柏森-18"
drag, startPoint x: 457, startPoint y: 123, endPoint x: 467, endPoint y: 105, distance: 20.5
click at [461, 116] on input "偏好設計師編號/姓名" at bounding box center [500, 122] width 105 height 23
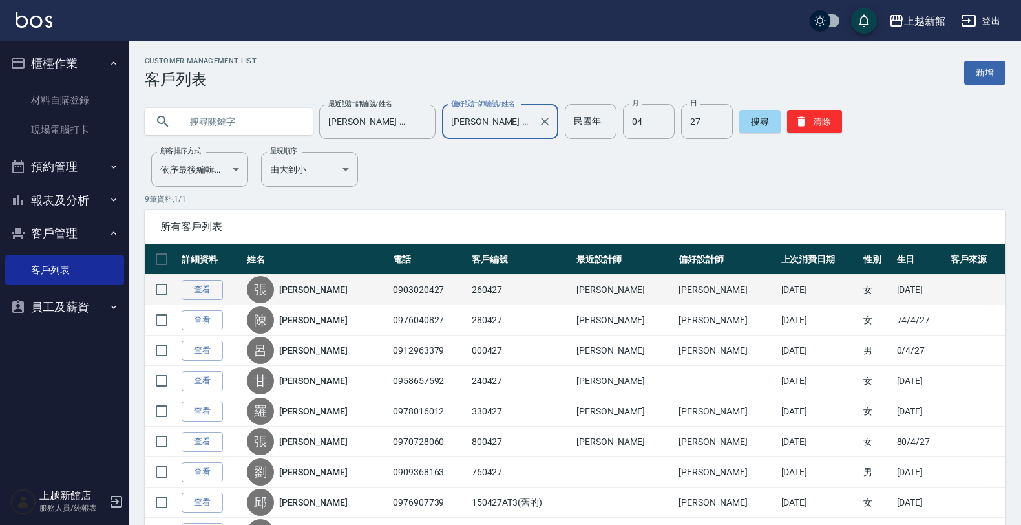
type input "黃柏森-18"
drag, startPoint x: 450, startPoint y: 288, endPoint x: 478, endPoint y: 273, distance: 31.8
click at [486, 281] on tr "查看 張 張巧君 0903020427 260427 黃柏森 黃柏森 2025/05/30 女 82/4/27" at bounding box center [575, 290] width 861 height 30
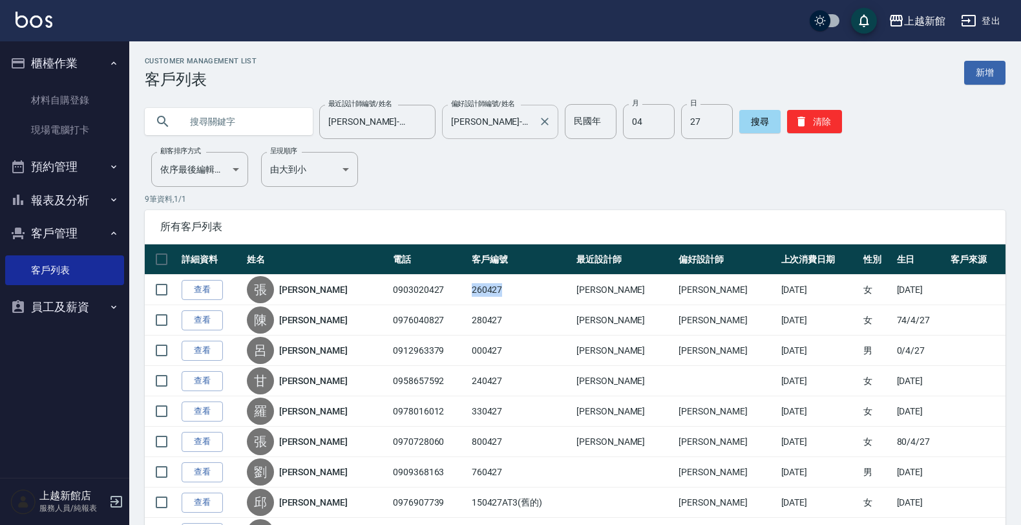
click at [536, 132] on div at bounding box center [544, 122] width 17 height 34
click at [627, 116] on input "04" at bounding box center [649, 121] width 52 height 35
click at [565, 127] on input "民國年" at bounding box center [591, 121] width 52 height 35
type input "92"
type input "07"
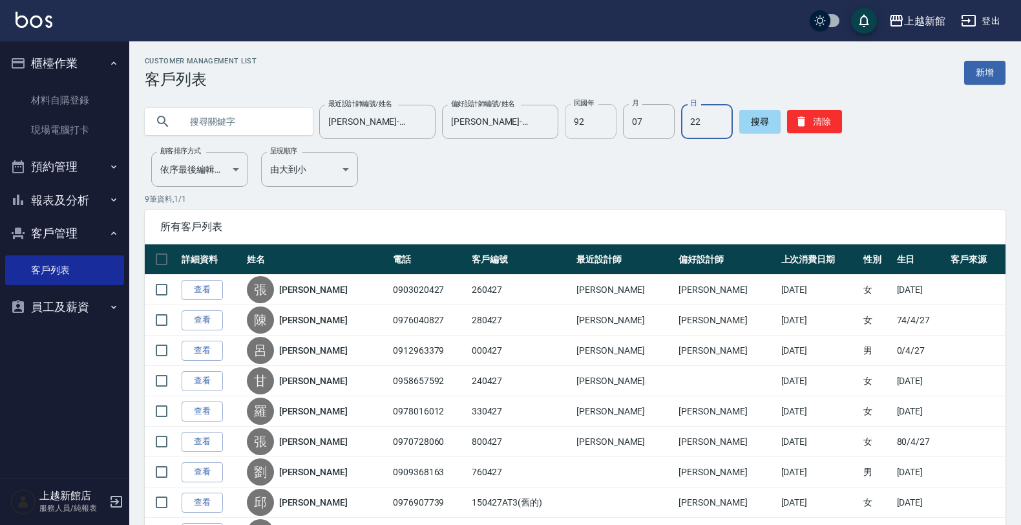
type input "22"
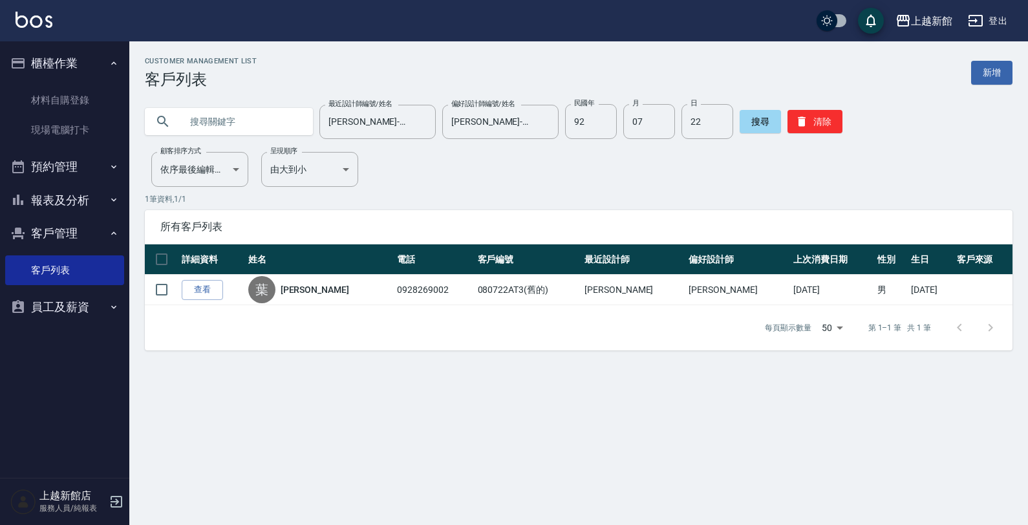
drag, startPoint x: 545, startPoint y: 123, endPoint x: 787, endPoint y: 23, distance: 262.0
drag, startPoint x: 787, startPoint y: 23, endPoint x: 483, endPoint y: 199, distance: 351.0
click at [485, 198] on p "1 筆資料, 1 / 1" at bounding box center [578, 199] width 867 height 12
click at [107, 501] on div "上越新館店 服務人員/純報表" at bounding box center [64, 501] width 129 height 47
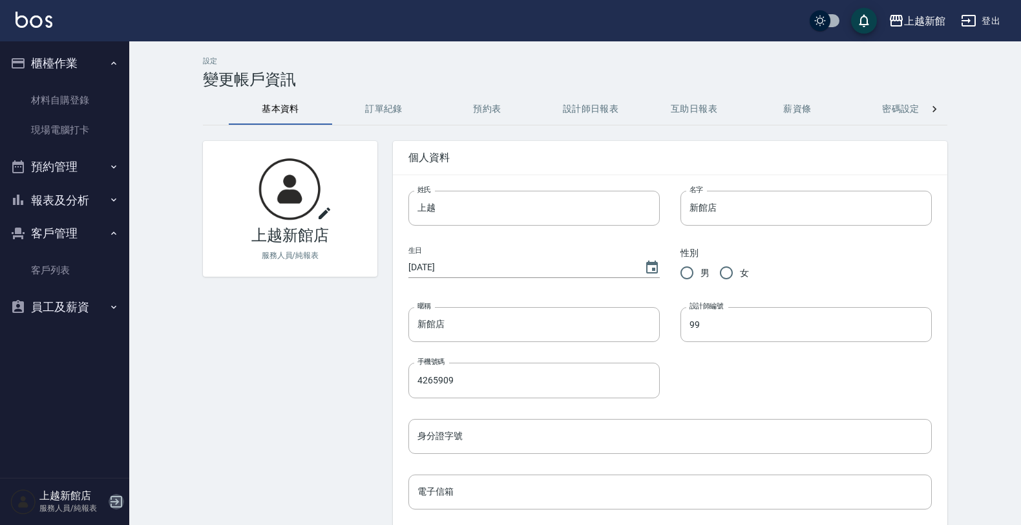
click at [114, 505] on icon "button" at bounding box center [117, 502] width 16 height 16
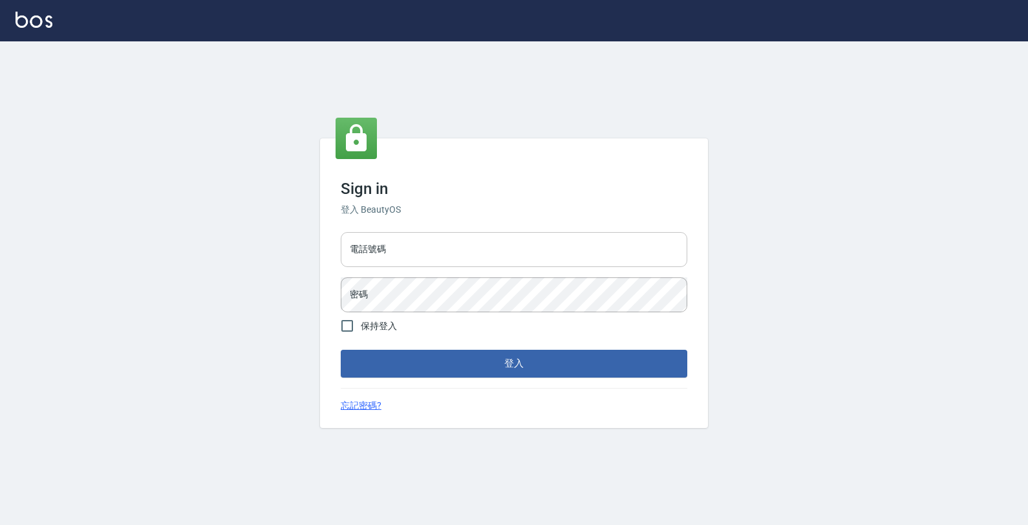
click at [375, 248] on input "電話號碼" at bounding box center [514, 249] width 346 height 35
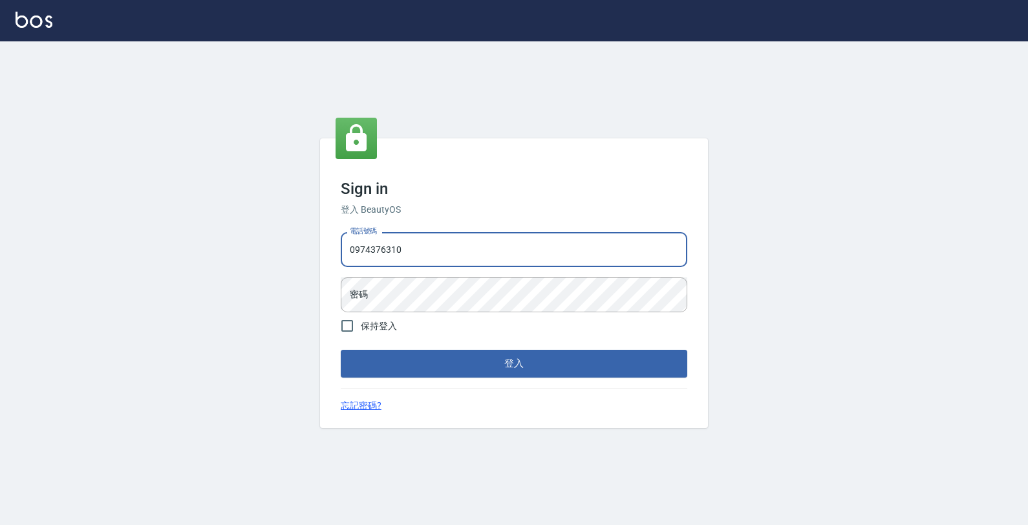
type input "0974376310"
click at [341, 350] on button "登入" at bounding box center [514, 363] width 346 height 27
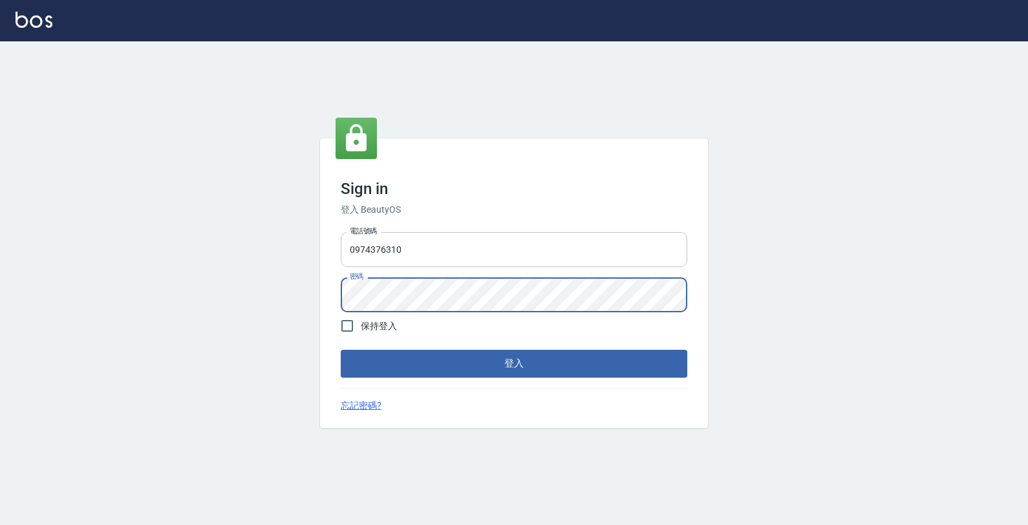
click at [341, 350] on button "登入" at bounding box center [514, 363] width 346 height 27
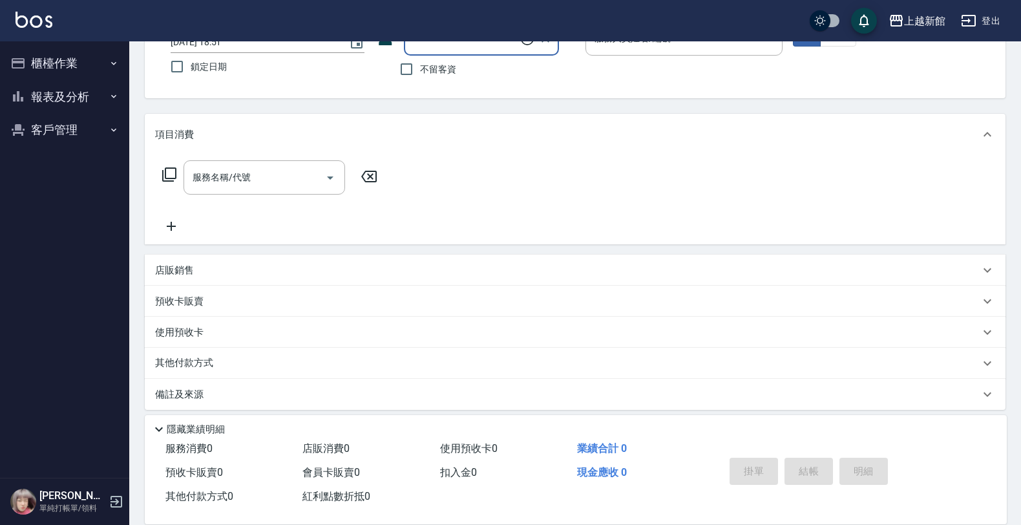
scroll to position [103, 0]
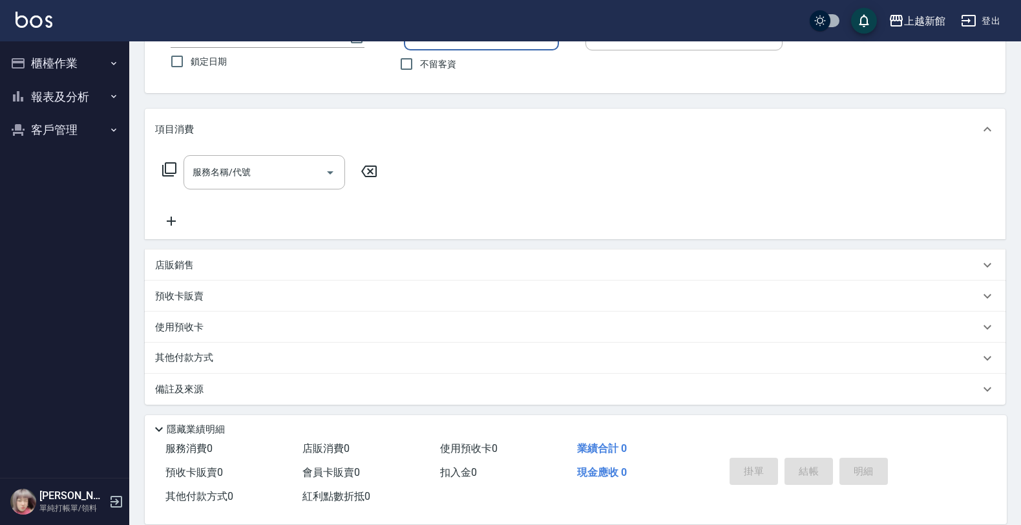
click at [193, 260] on p "店販銷售" at bounding box center [174, 266] width 39 height 14
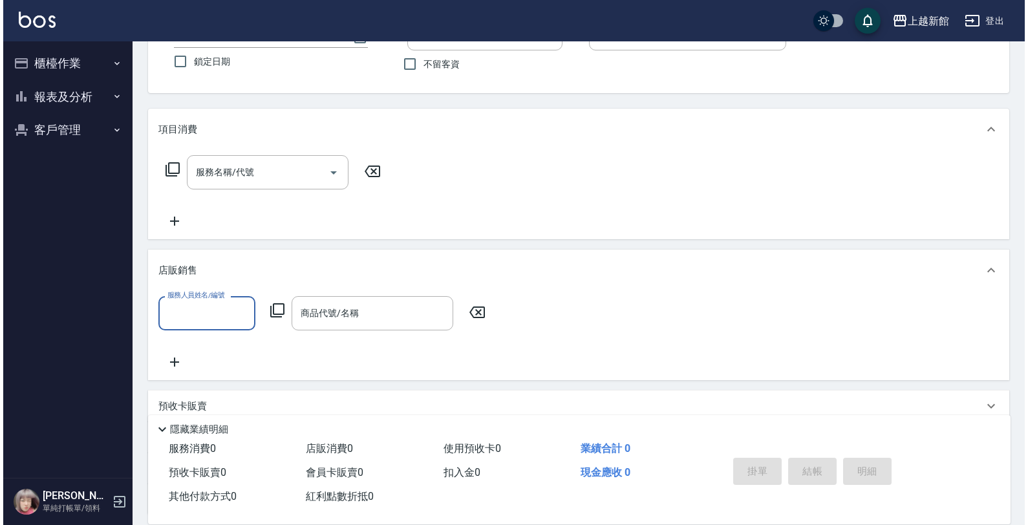
scroll to position [0, 0]
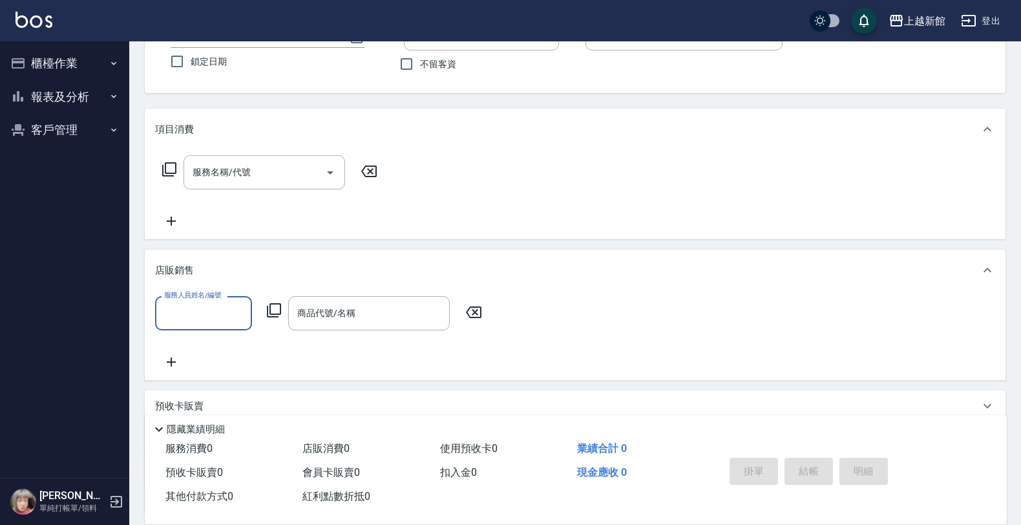
click at [275, 306] on icon at bounding box center [274, 310] width 16 height 16
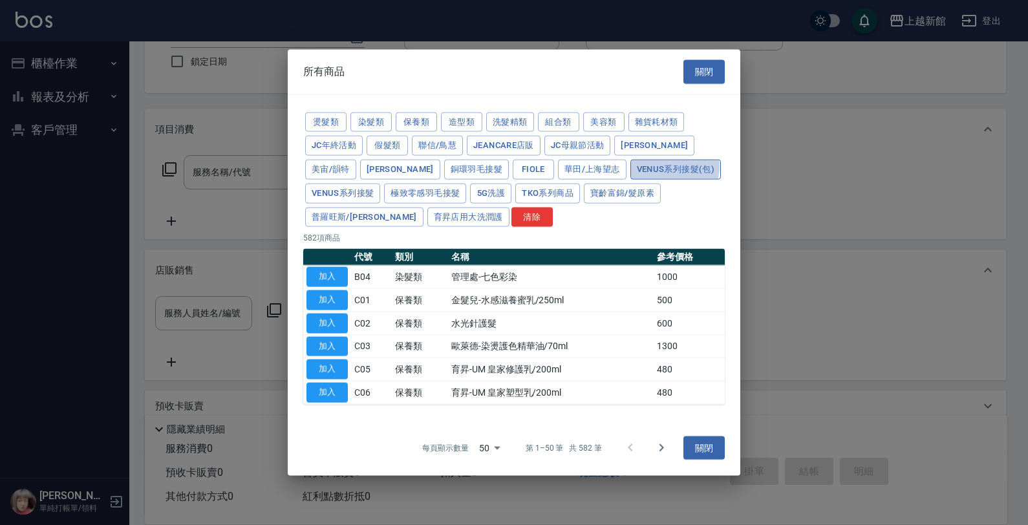
click at [630, 165] on button "Venus系列接髮(包)" at bounding box center [675, 170] width 90 height 20
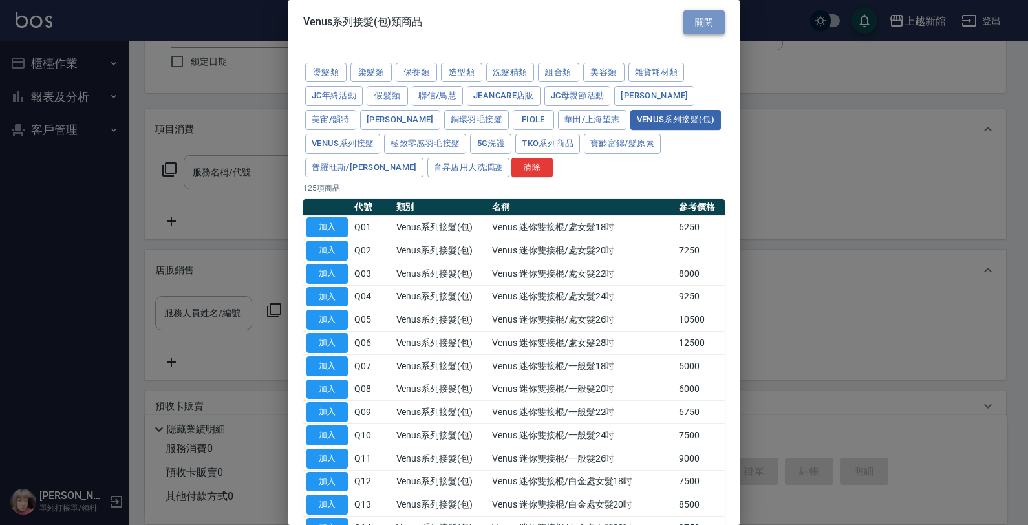
click at [687, 16] on button "關閉" at bounding box center [703, 22] width 41 height 24
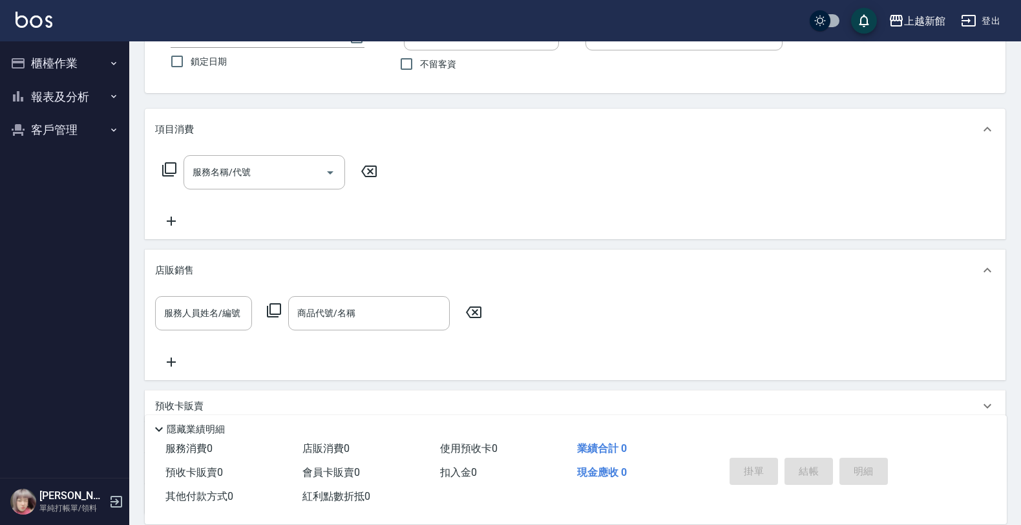
click at [110, 495] on icon "button" at bounding box center [117, 502] width 16 height 16
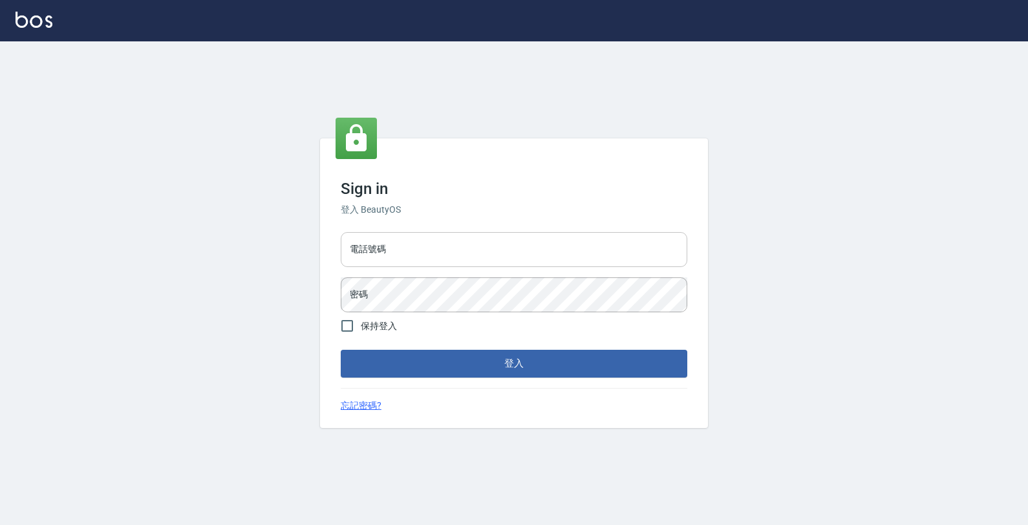
click at [579, 247] on input "電話號碼" at bounding box center [514, 249] width 346 height 35
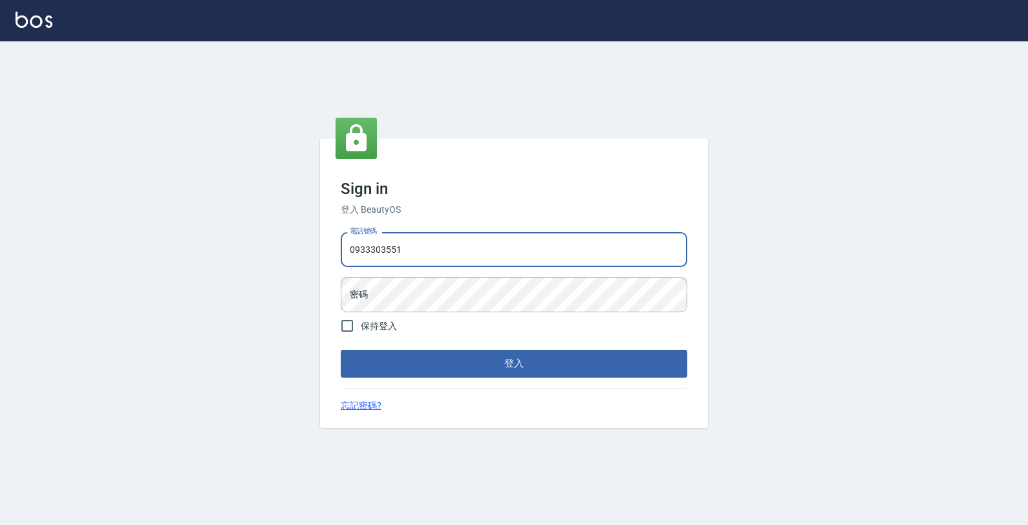
type input "0933303551"
click at [341, 350] on button "登入" at bounding box center [514, 363] width 346 height 27
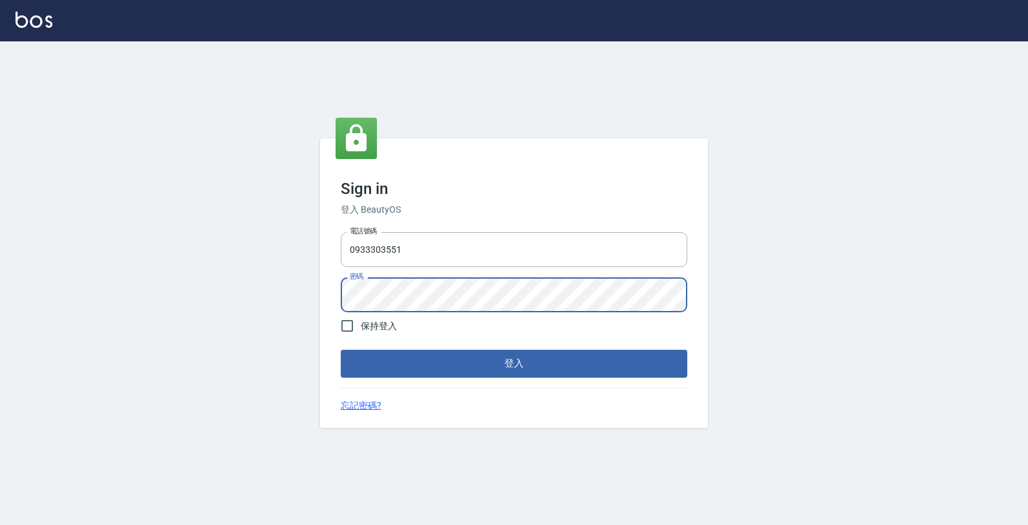
click at [341, 350] on button "登入" at bounding box center [514, 363] width 346 height 27
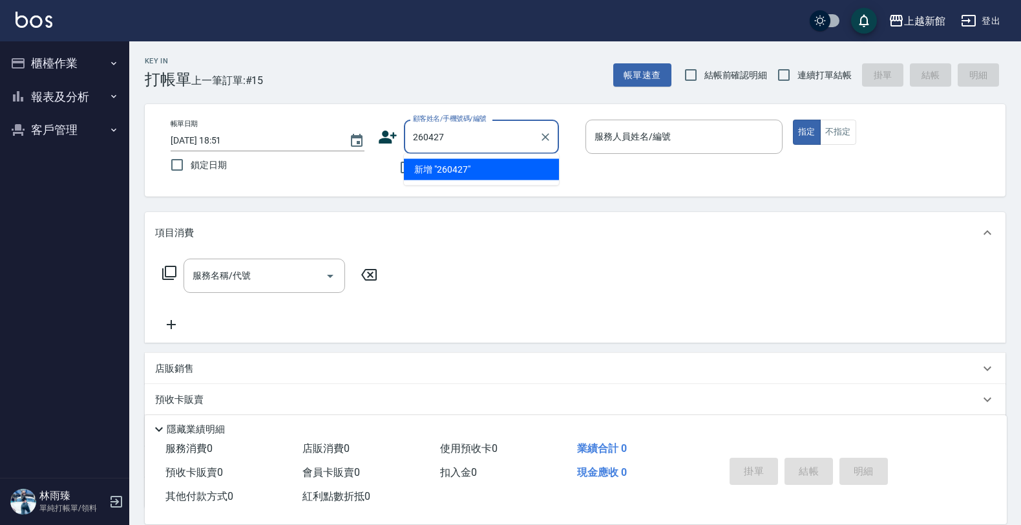
type input "260427"
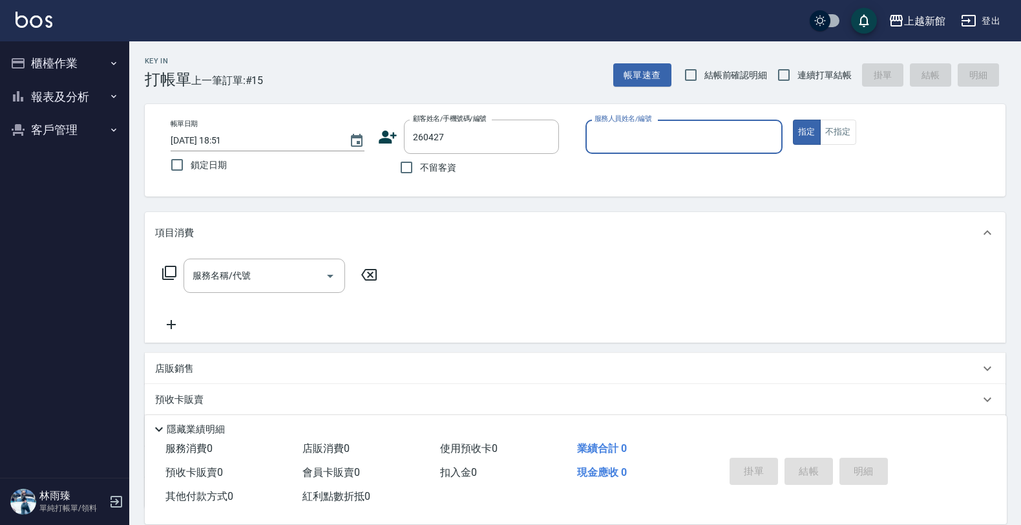
click at [793, 120] on button "指定" at bounding box center [807, 132] width 28 height 25
type button "true"
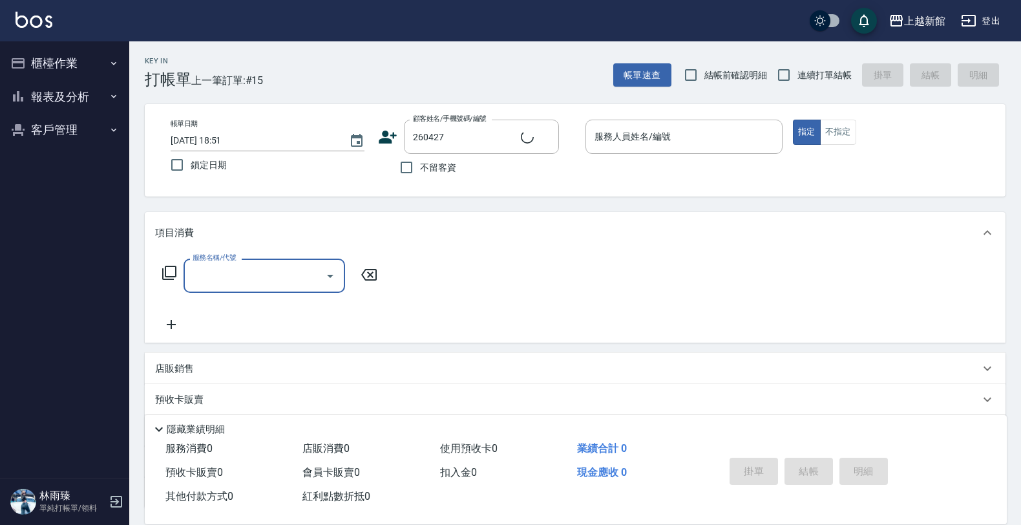
type input "張巧君/0903020427/260427"
type input "[PERSON_NAME]-18"
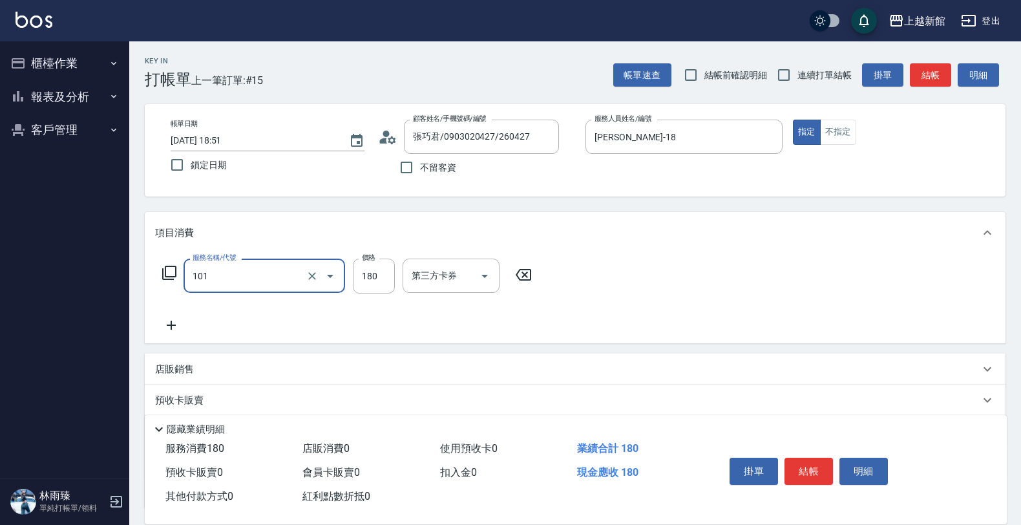
type input "洗髮250(101)"
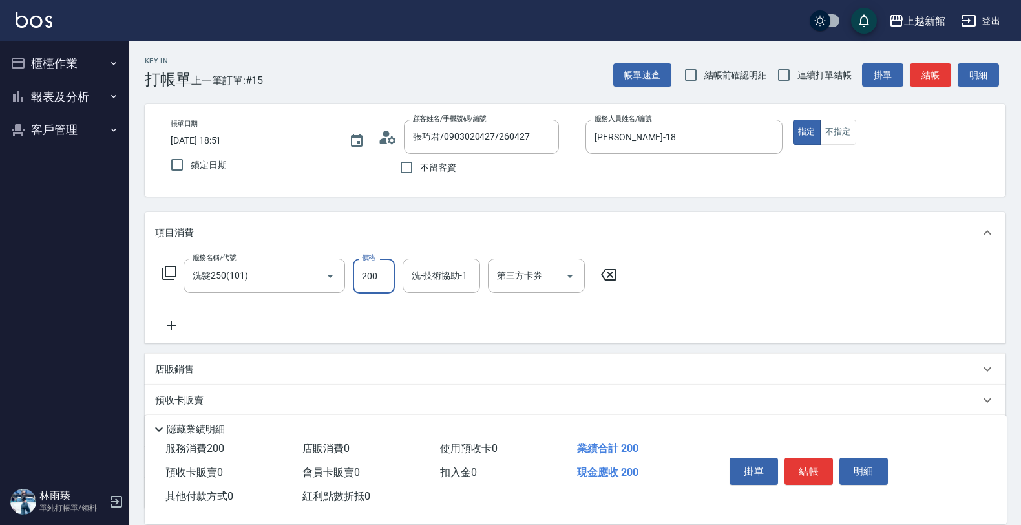
type input "200"
type input "容綺-21"
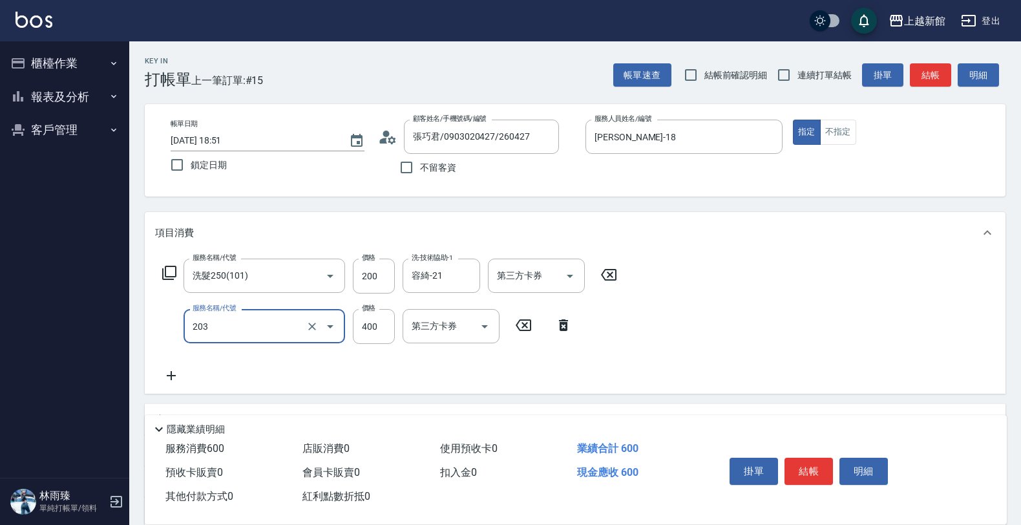
type input "指定單剪(203)"
type input "300"
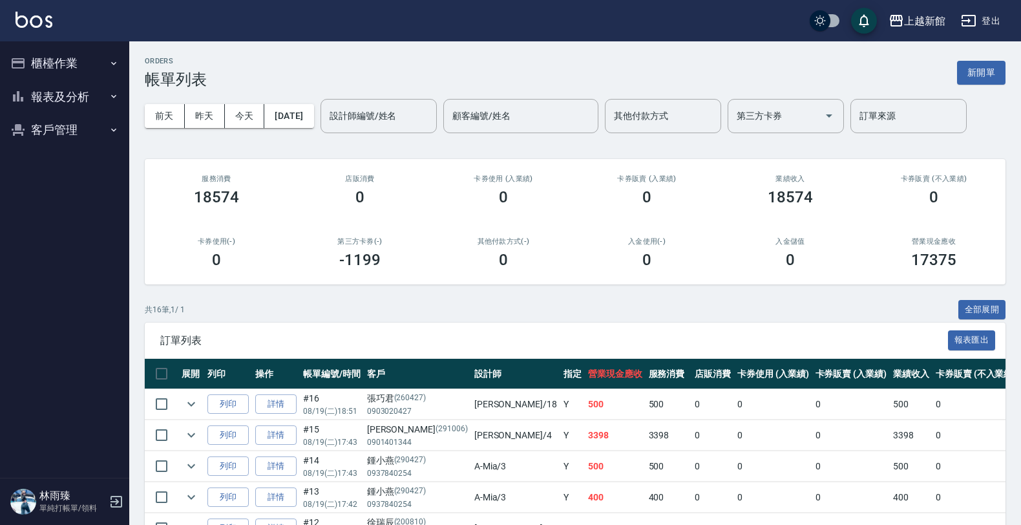
click at [110, 58] on icon "button" at bounding box center [114, 63] width 10 height 10
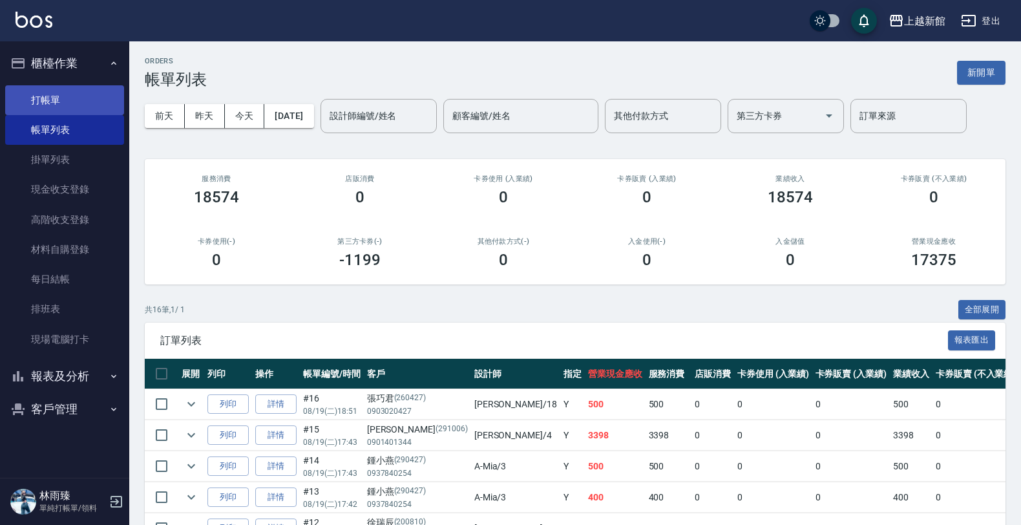
click at [83, 107] on link "打帳單" at bounding box center [64, 100] width 119 height 30
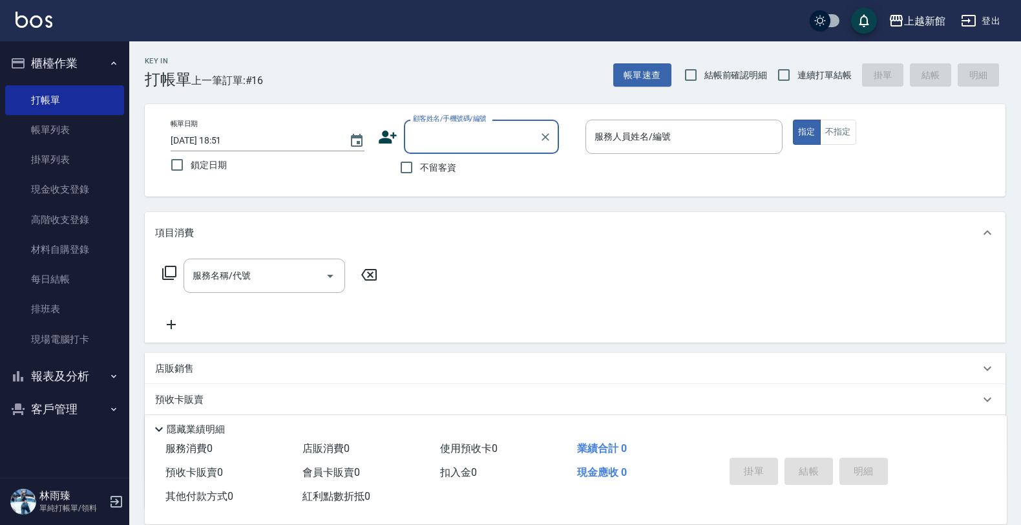
click at [781, 59] on div "Key In 打帳單 上一筆訂單:#16 帳單速查 結帳前確認明細 連續打單結帳 掛單 結帳 明細" at bounding box center [567, 64] width 876 height 47
click at [782, 68] on input "連續打單結帳" at bounding box center [783, 74] width 27 height 27
checkbox input "true"
click at [116, 501] on icon "button" at bounding box center [117, 502] width 16 height 16
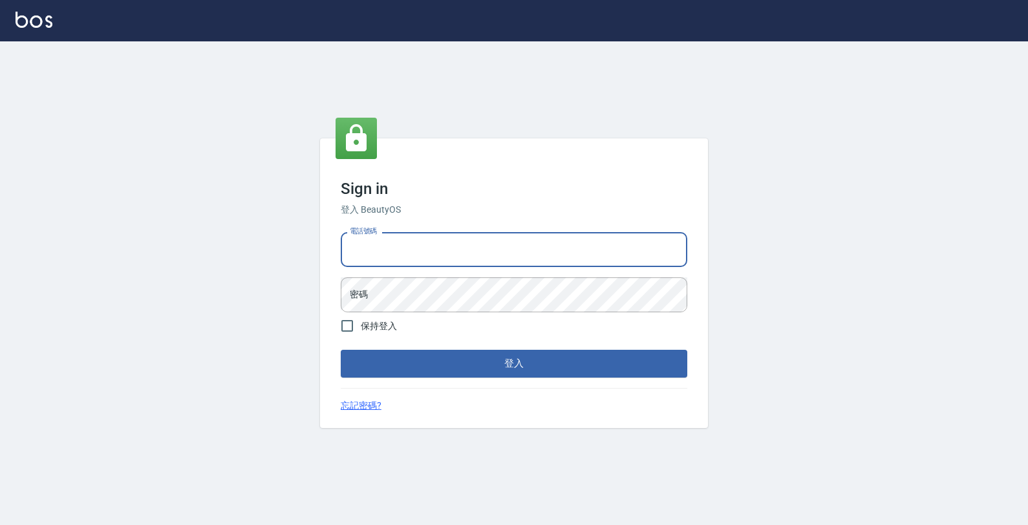
click at [603, 265] on input "電話號碼" at bounding box center [514, 249] width 346 height 35
type input "4265909"
click at [341, 350] on button "登入" at bounding box center [514, 363] width 346 height 27
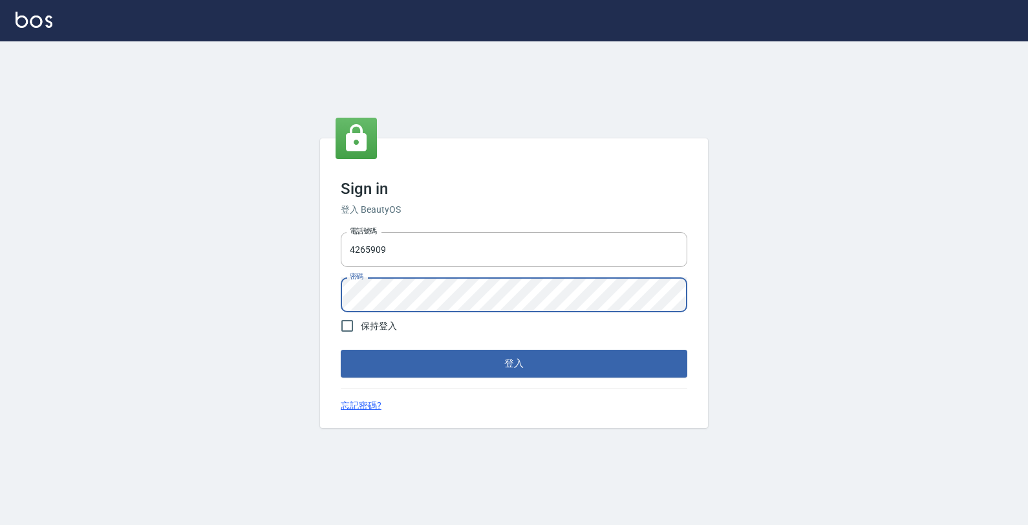
click at [341, 350] on button "登入" at bounding box center [514, 363] width 346 height 27
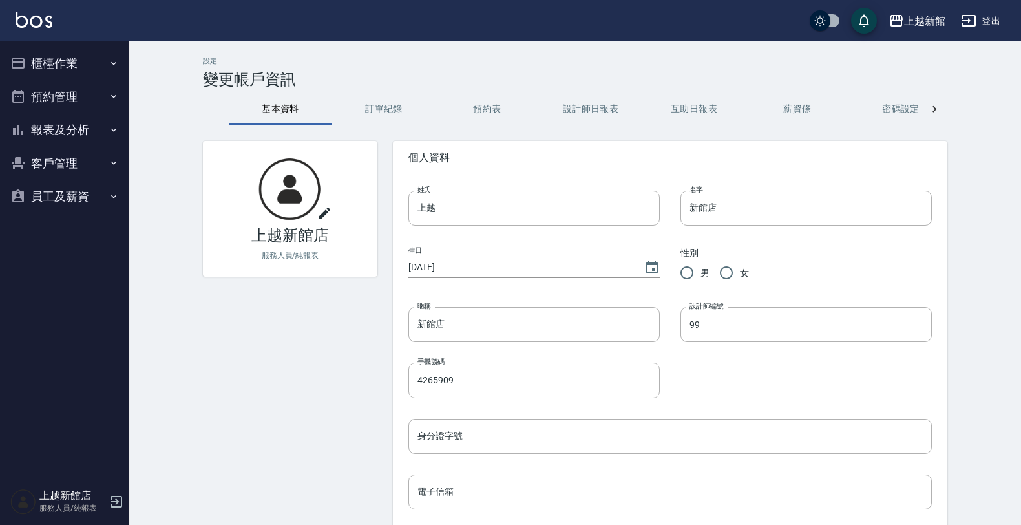
click at [92, 162] on button "客戶管理" at bounding box center [64, 164] width 119 height 34
click at [85, 111] on button "預約管理" at bounding box center [64, 97] width 119 height 34
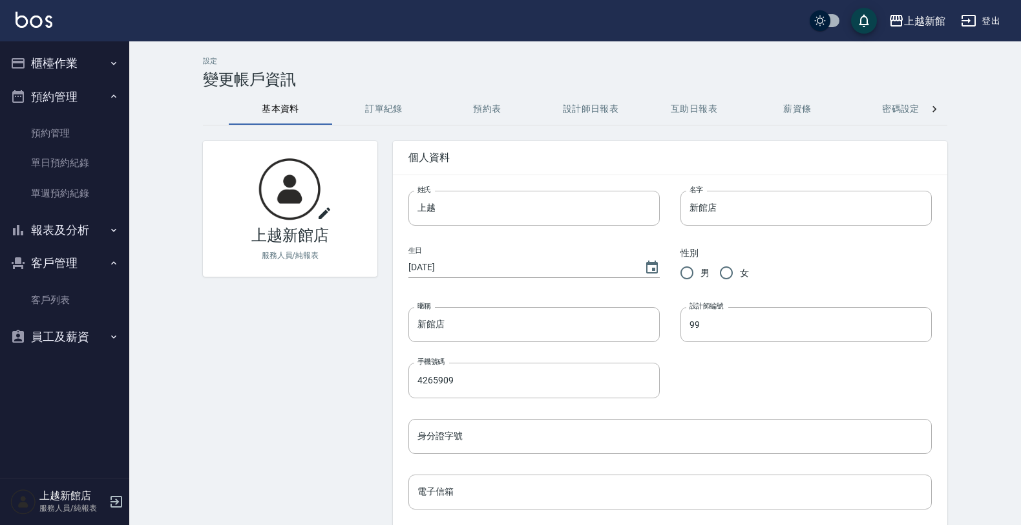
click at [71, 240] on button "報表及分析" at bounding box center [64, 230] width 119 height 34
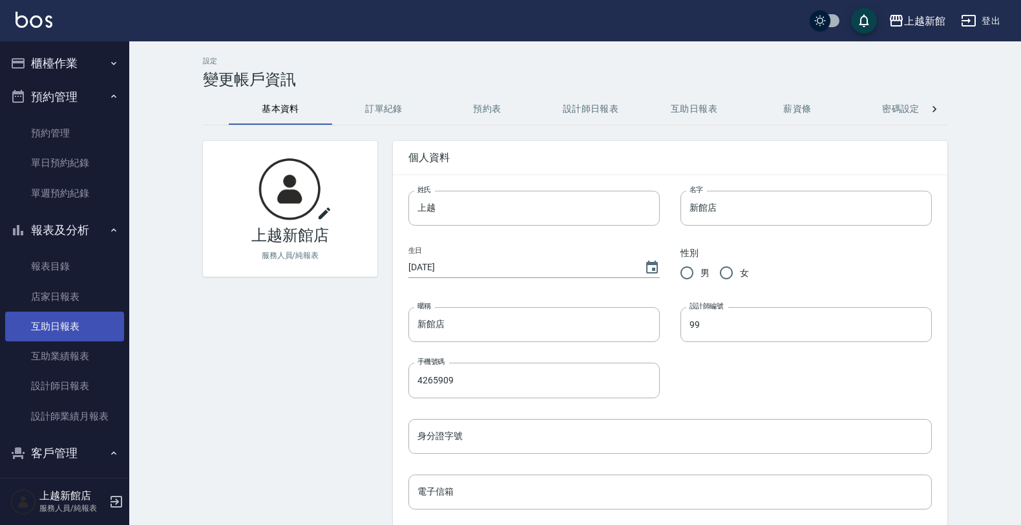
click at [79, 320] on link "互助日報表" at bounding box center [64, 327] width 119 height 30
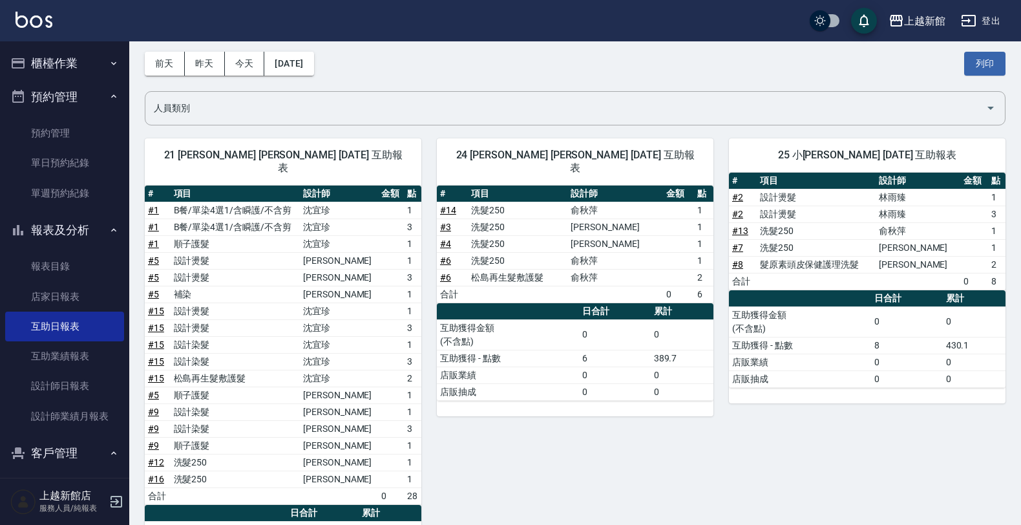
scroll to position [151, 0]
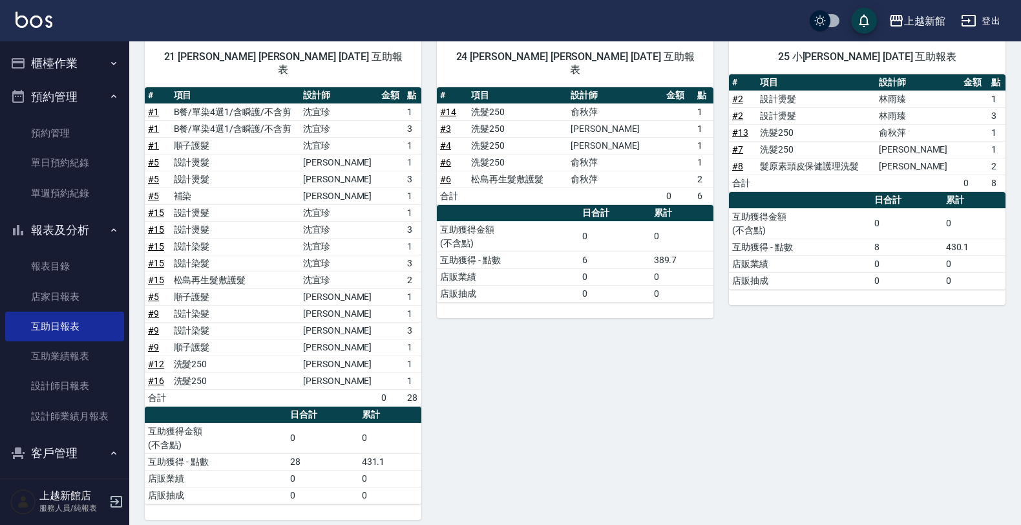
drag, startPoint x: 741, startPoint y: 273, endPoint x: 644, endPoint y: 271, distance: 97.0
click at [644, 271] on tbody "互助獲得金額 (不含點) 0 0 互助獲得 - 點數 6 389.7 店販業績 0 0 店販抽成 0 0" at bounding box center [575, 261] width 277 height 81
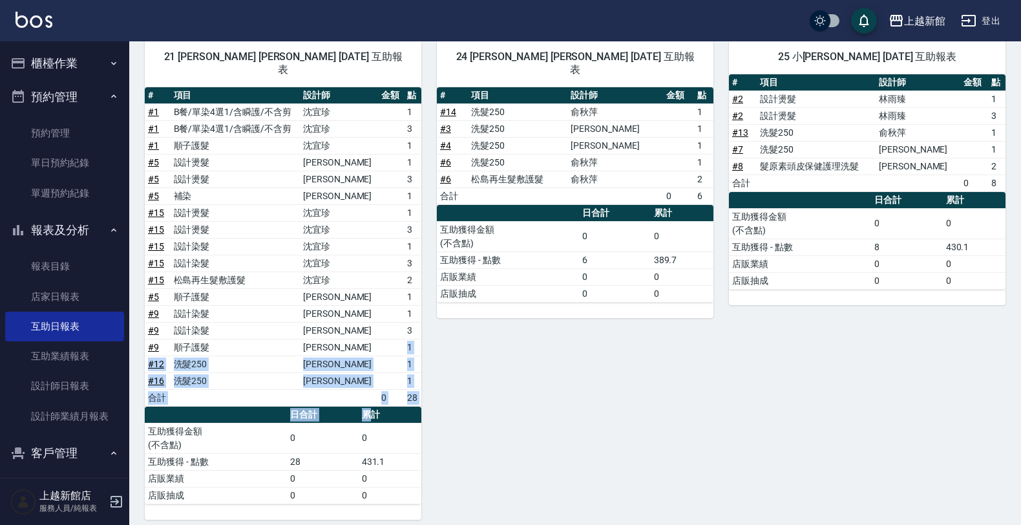
drag, startPoint x: 386, startPoint y: 378, endPoint x: 374, endPoint y: 399, distance: 24.4
click at [370, 401] on div "# 項目 設計師 金額 點 # 1 B餐/單染4選1/含瞬護/不含剪 [PERSON_NAME] 1 # 1 B餐/單染4選1/含瞬護/不含剪 [PERSON…" at bounding box center [283, 295] width 277 height 417
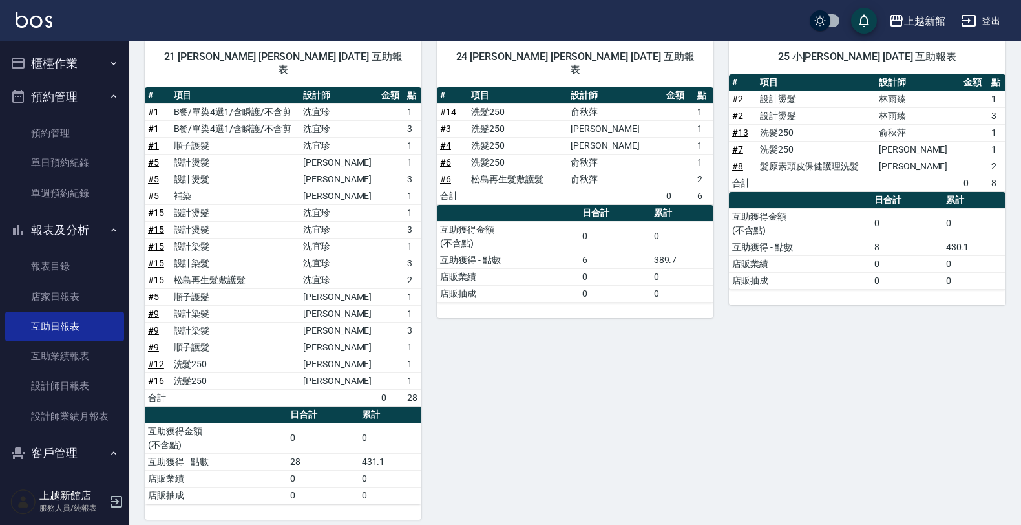
drag, startPoint x: 835, startPoint y: 431, endPoint x: 832, endPoint y: 414, distance: 17.6
click at [835, 430] on div "25 小[PERSON_NAME] [DATE] 互助報表 # 項目 設計師 金額 點 # 2 設計燙髮 [PERSON_NAME] 1 # 2 設計燙髮 […" at bounding box center [859, 272] width 292 height 495
click at [111, 48] on button "櫃檯作業" at bounding box center [64, 64] width 119 height 34
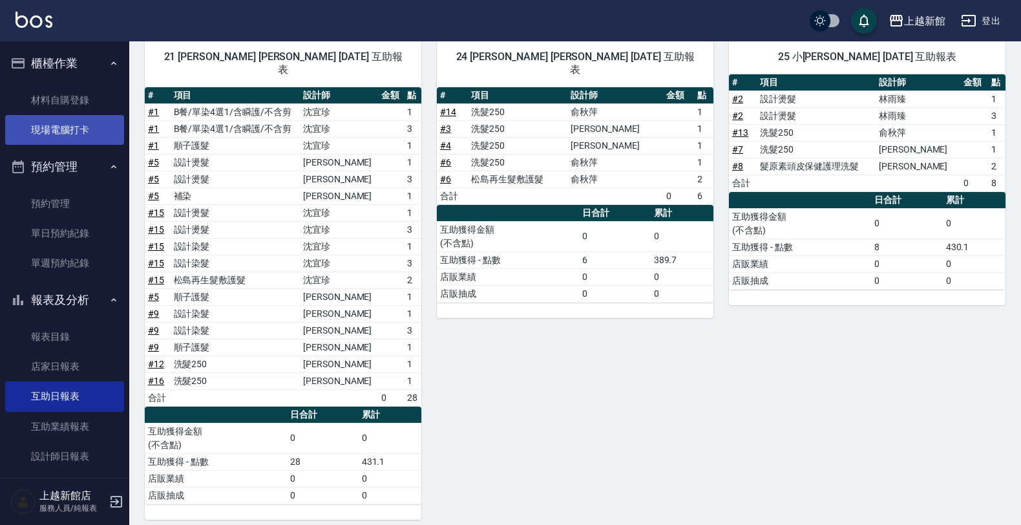
click at [87, 124] on link "現場電腦打卡" at bounding box center [64, 130] width 119 height 30
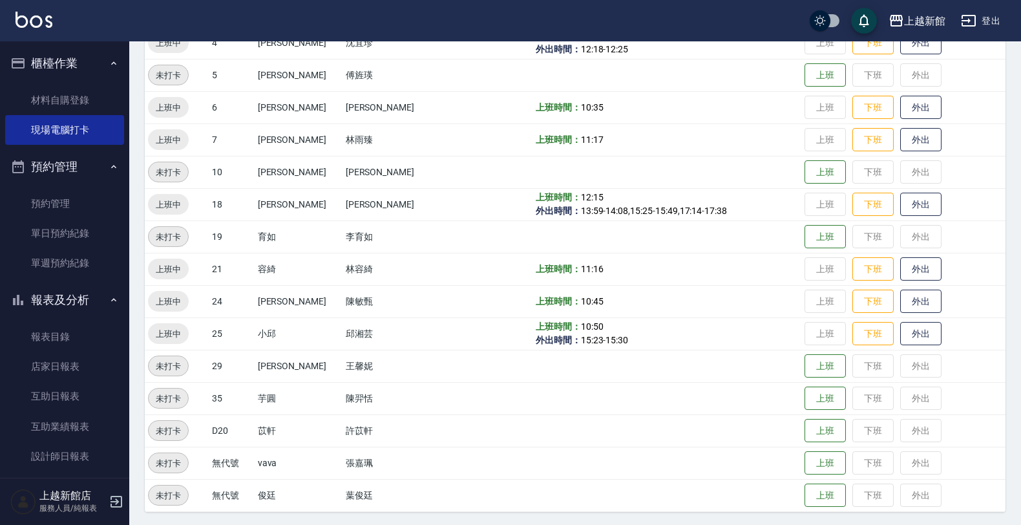
scroll to position [281, 0]
